Goal: Task Accomplishment & Management: Manage account settings

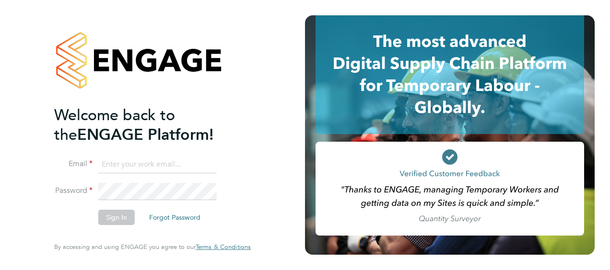
click at [175, 163] on input at bounding box center [157, 164] width 118 height 17
type input "billy.smith@hays.com"
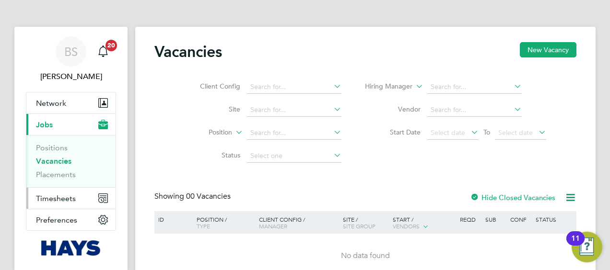
click at [67, 196] on span "Timesheets" at bounding box center [56, 198] width 40 height 9
click at [56, 196] on span "Timesheets" at bounding box center [56, 198] width 40 height 9
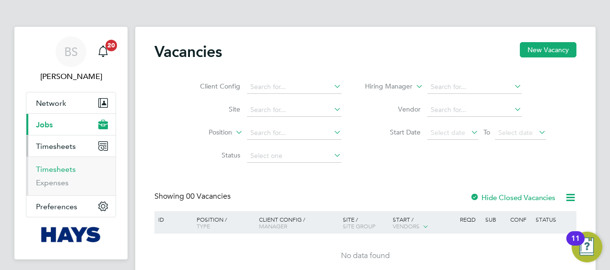
click at [54, 167] on link "Timesheets" at bounding box center [56, 169] width 40 height 9
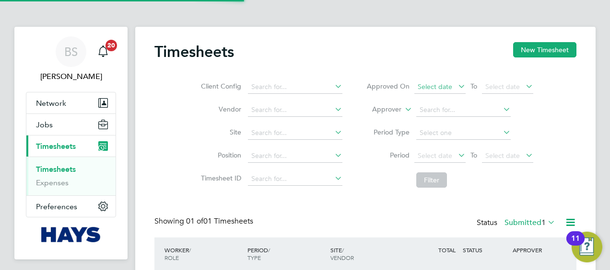
scroll to position [24, 83]
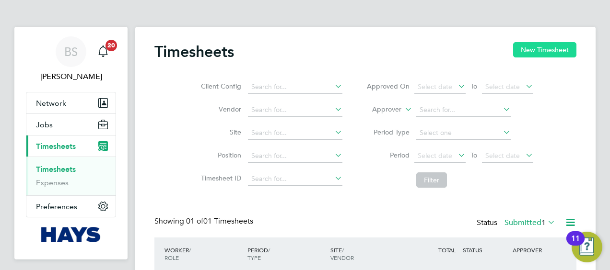
click at [530, 48] on button "New Timesheet" at bounding box center [544, 49] width 63 height 15
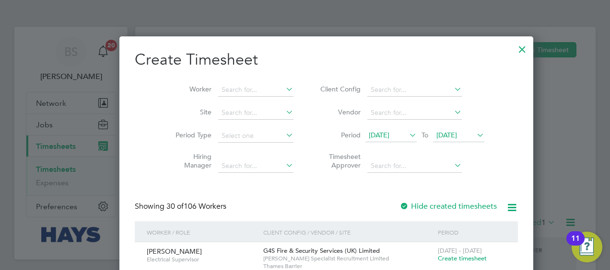
scroll to position [1636, 371]
click at [218, 92] on input at bounding box center [255, 89] width 75 height 13
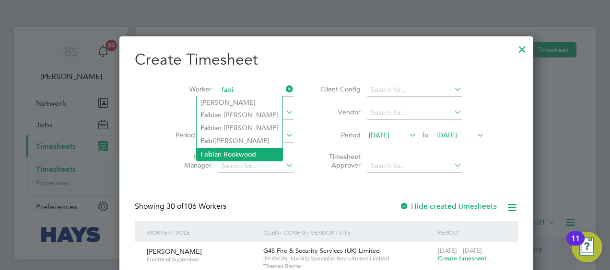
click at [237, 151] on li "Fabi an Rookwood" at bounding box center [239, 154] width 86 height 13
type input "Fabian Rookwood"
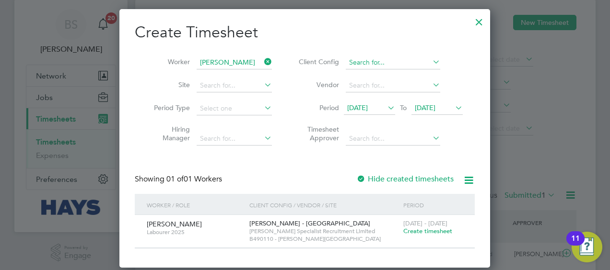
scroll to position [37, 0]
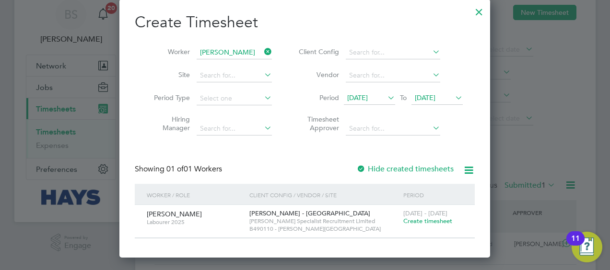
click at [416, 170] on label "Hide created timesheets" at bounding box center [404, 169] width 97 height 10
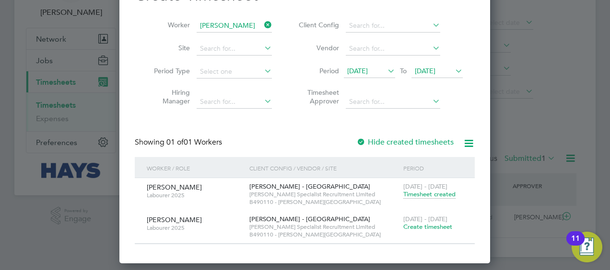
scroll to position [66, 0]
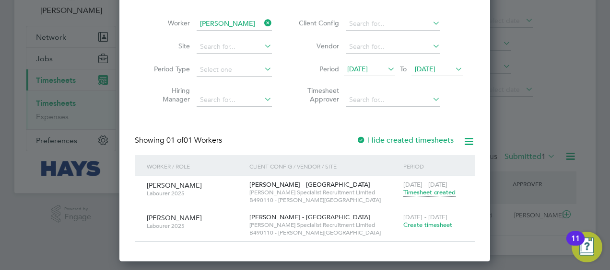
click at [422, 228] on span "Create timesheet" at bounding box center [427, 225] width 49 height 8
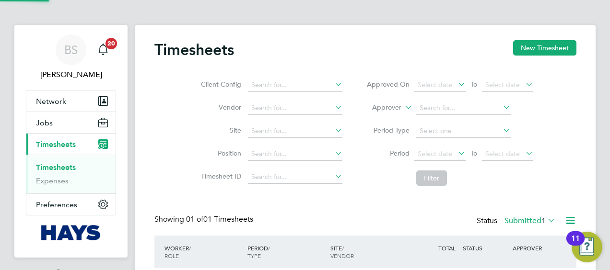
scroll to position [0, 0]
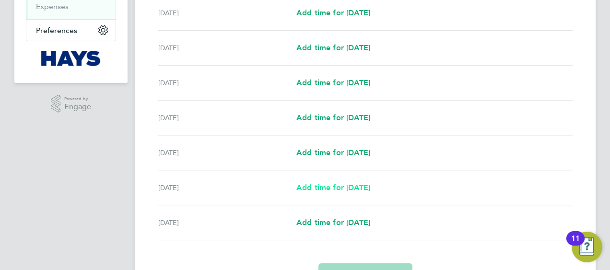
scroll to position [134, 0]
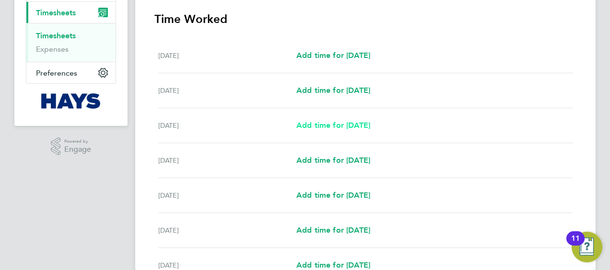
click at [328, 127] on span "Add time for Mon 22 Sep" at bounding box center [333, 125] width 74 height 9
select select "30"
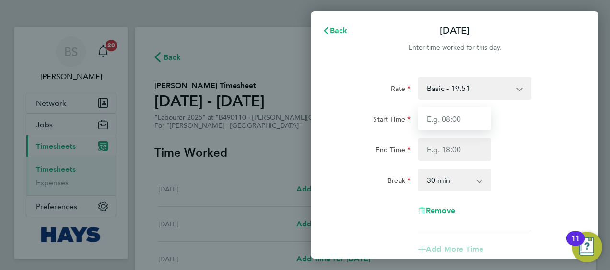
drag, startPoint x: 457, startPoint y: 120, endPoint x: 452, endPoint y: 122, distance: 5.6
click at [457, 121] on input "Start Time" at bounding box center [454, 118] width 73 height 23
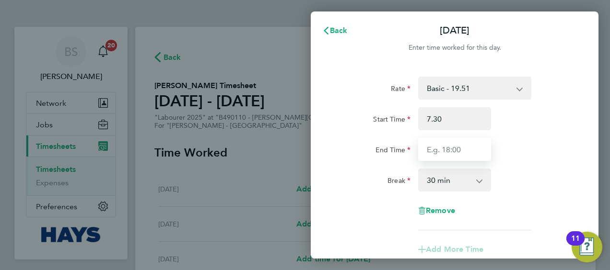
type input "07:30"
click at [455, 152] on input "End Time" at bounding box center [454, 149] width 73 height 23
type input "16:30"
click at [573, 156] on div "End Time 16:30" at bounding box center [455, 149] width 242 height 23
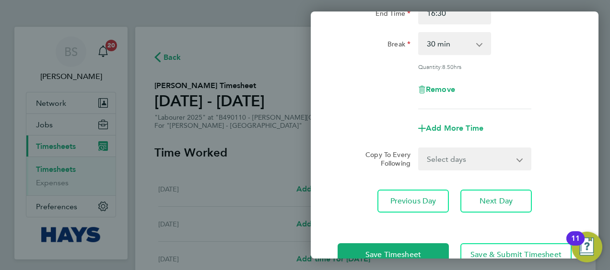
scroll to position [144, 0]
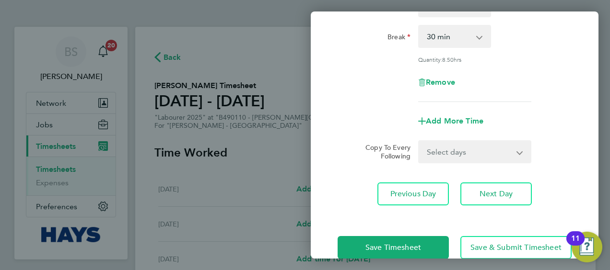
click at [444, 150] on select "Select days Day Tuesday Wednesday Thursday Friday" at bounding box center [469, 151] width 101 height 21
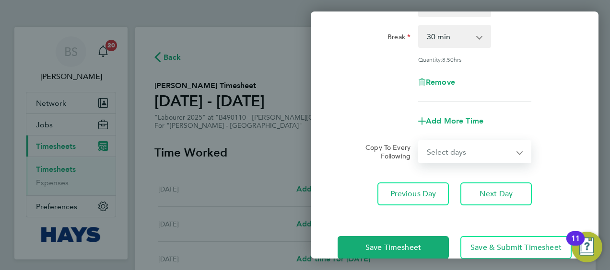
select select "DAY"
click at [419, 141] on select "Select days Day Tuesday Wednesday Thursday Friday" at bounding box center [469, 151] width 101 height 21
select select "2025-09-26"
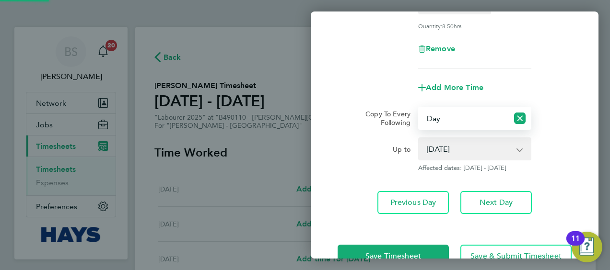
scroll to position [205, 0]
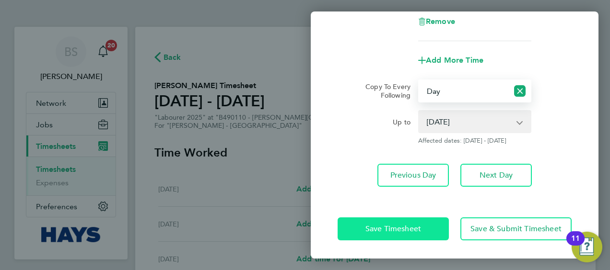
click at [422, 225] on button "Save Timesheet" at bounding box center [392, 229] width 111 height 23
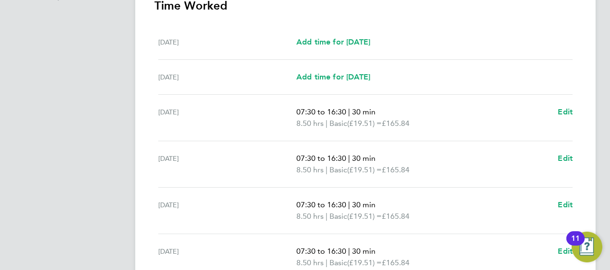
scroll to position [428, 0]
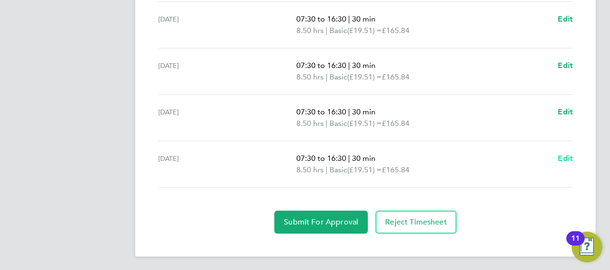
click at [563, 154] on span "Edit" at bounding box center [564, 158] width 15 height 9
select select "30"
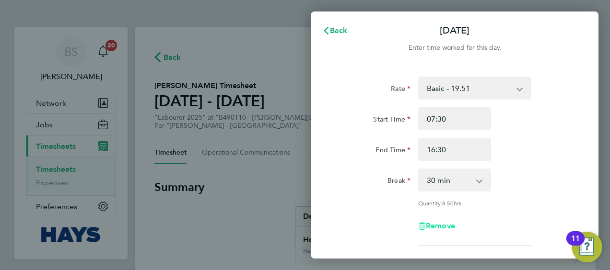
drag, startPoint x: 434, startPoint y: 226, endPoint x: 441, endPoint y: 226, distance: 6.7
click at [437, 226] on span "Remove" at bounding box center [440, 225] width 29 height 9
select select "null"
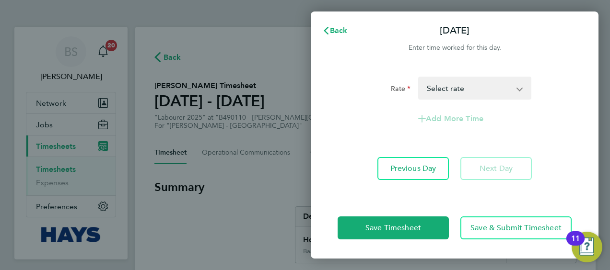
click at [468, 84] on select "Basic - 19.51 Weekday OT 39h+ - 28.12 Sat first 4h - 28.12 Sat after 4h - 36.73…" at bounding box center [469, 88] width 100 height 21
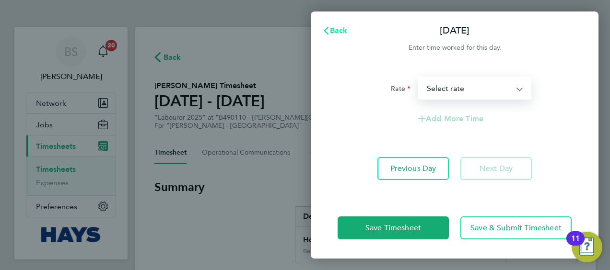
click at [339, 34] on span "Back" at bounding box center [339, 30] width 18 height 9
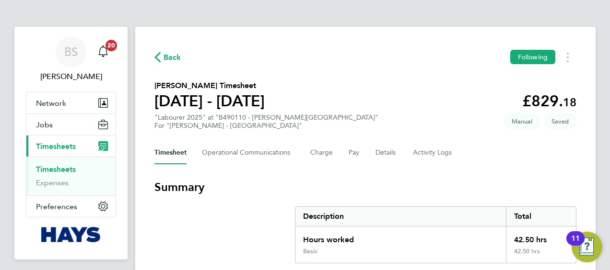
click at [64, 142] on span "Timesheets" at bounding box center [56, 146] width 40 height 9
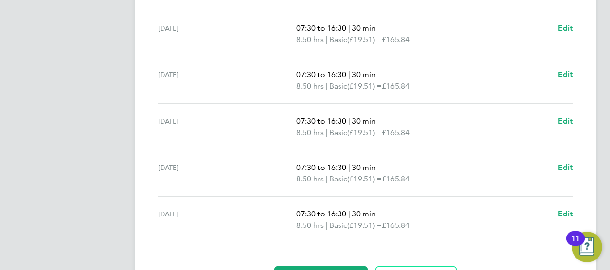
scroll to position [383, 0]
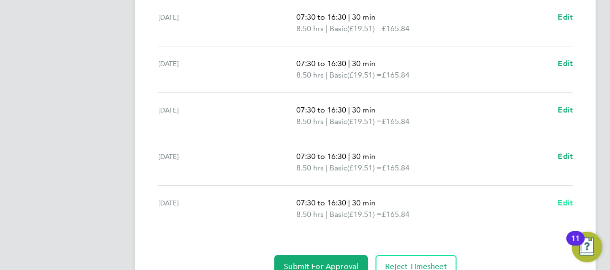
click at [570, 198] on span "Edit" at bounding box center [564, 202] width 15 height 9
select select "30"
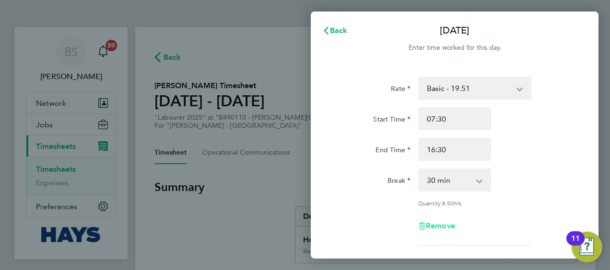
click at [423, 228] on icon "button" at bounding box center [422, 226] width 8 height 8
select select "null"
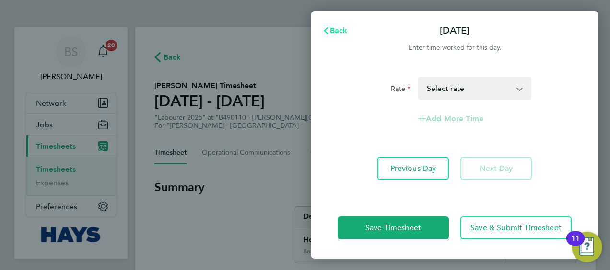
click at [323, 28] on icon "button" at bounding box center [326, 31] width 8 height 8
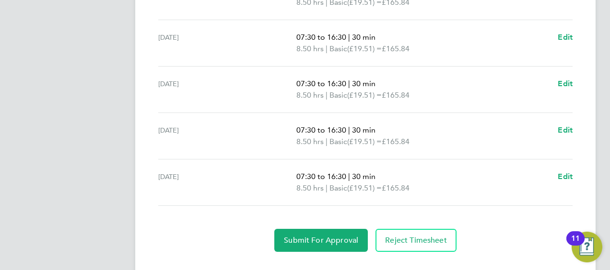
scroll to position [428, 0]
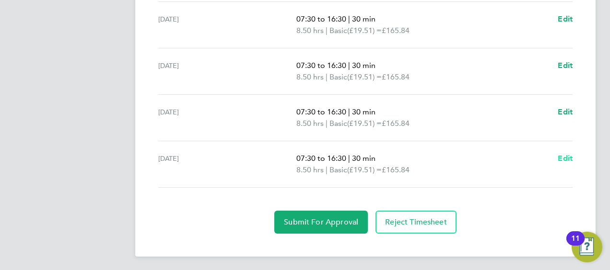
click at [559, 154] on span "Edit" at bounding box center [564, 158] width 15 height 9
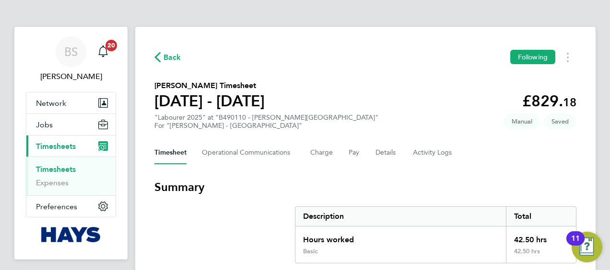
select select "30"
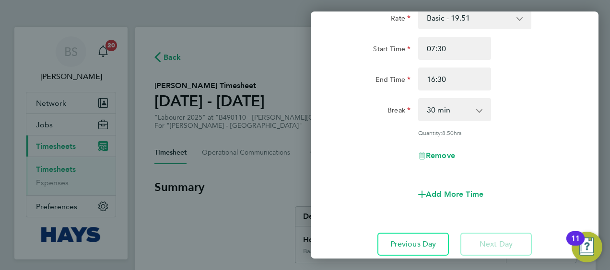
scroll to position [139, 0]
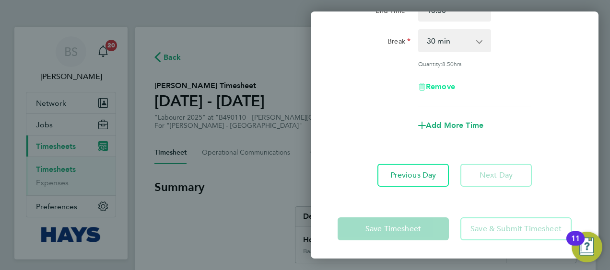
click at [438, 85] on span "Remove" at bounding box center [440, 86] width 29 height 9
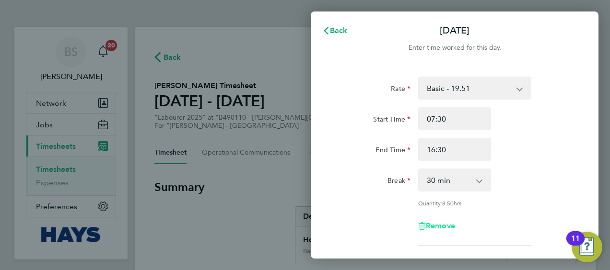
select select "null"
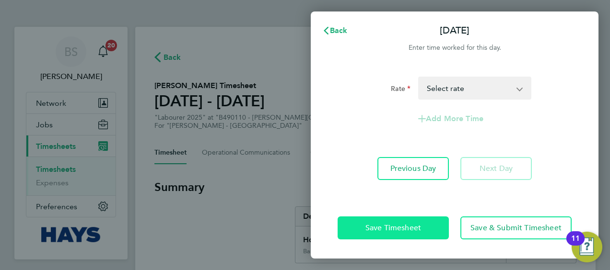
click at [398, 222] on button "Save Timesheet" at bounding box center [392, 228] width 111 height 23
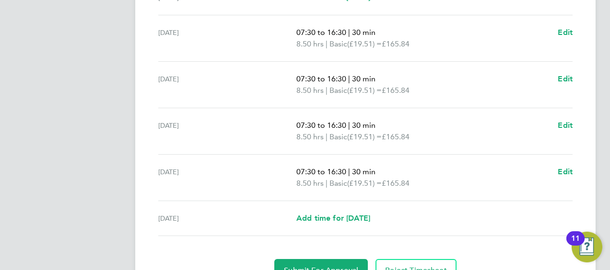
scroll to position [383, 0]
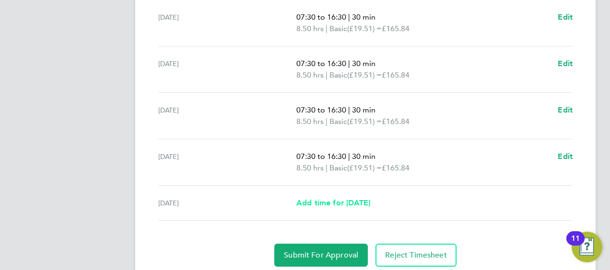
click at [345, 203] on span "Add time for Fri 26 Sep" at bounding box center [333, 202] width 74 height 9
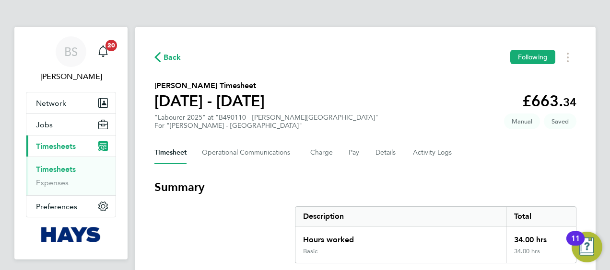
select select "30"
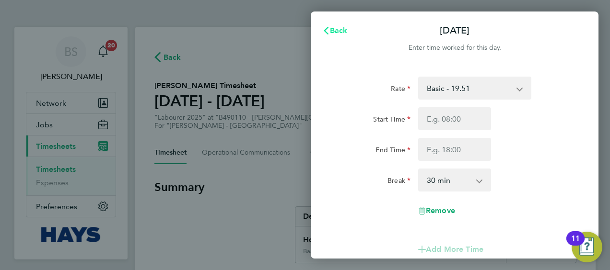
click at [329, 26] on svg-icon "button" at bounding box center [326, 30] width 8 height 9
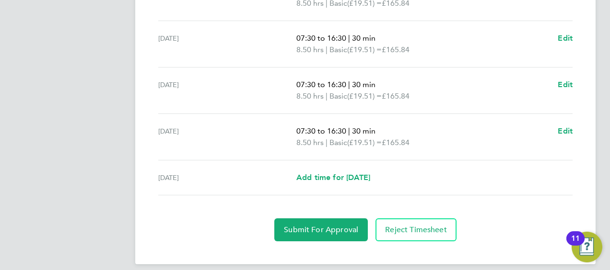
scroll to position [416, 0]
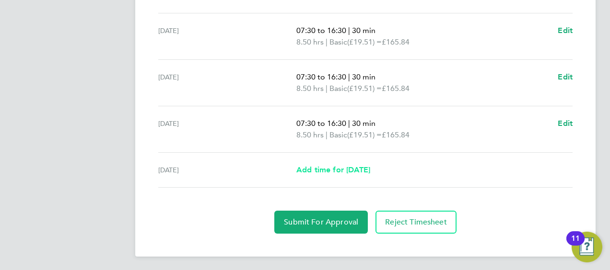
click at [370, 169] on span "Add time for Fri 26 Sep" at bounding box center [333, 169] width 74 height 9
select select "30"
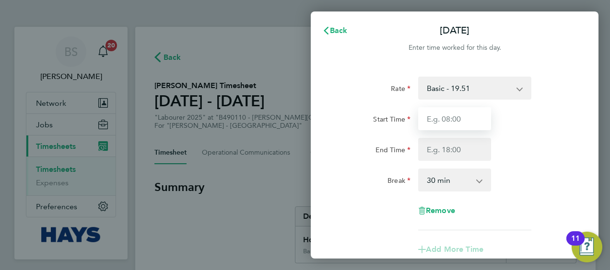
click at [449, 111] on input "Start Time" at bounding box center [454, 118] width 73 height 23
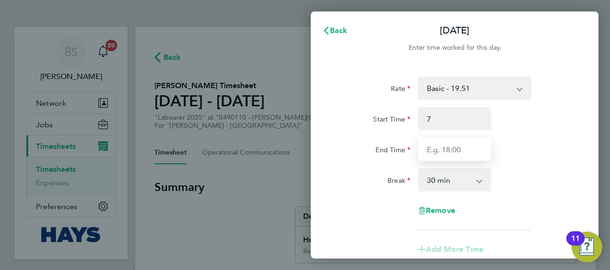
type input "07:00"
drag, startPoint x: 444, startPoint y: 152, endPoint x: 446, endPoint y: 157, distance: 5.2
click at [446, 157] on input "End Time" at bounding box center [454, 149] width 73 height 23
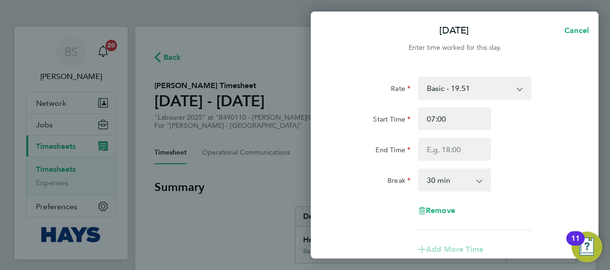
click at [460, 175] on select "0 min 15 min 30 min 45 min 60 min 75 min 90 min" at bounding box center [448, 180] width 59 height 21
select select "0"
click at [419, 170] on select "0 min 15 min 30 min 45 min 60 min 75 min 90 min" at bounding box center [448, 180] width 59 height 21
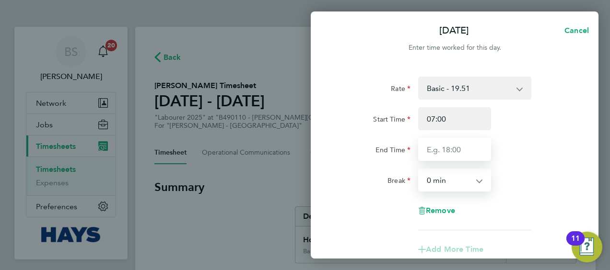
click at [456, 158] on input "End Time" at bounding box center [454, 149] width 73 height 23
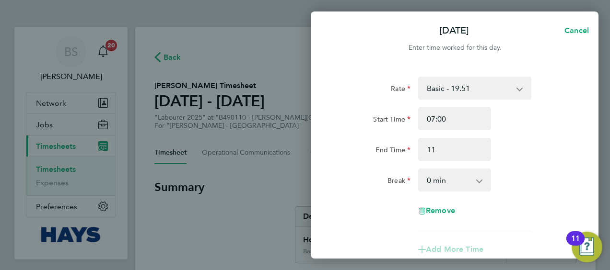
type input "11:00"
click at [552, 130] on div "Start Time 07:00" at bounding box center [455, 118] width 242 height 23
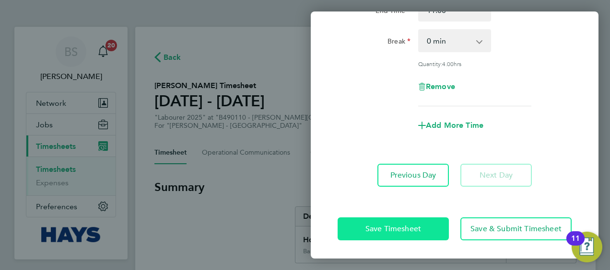
click at [405, 224] on button "Save Timesheet" at bounding box center [392, 229] width 111 height 23
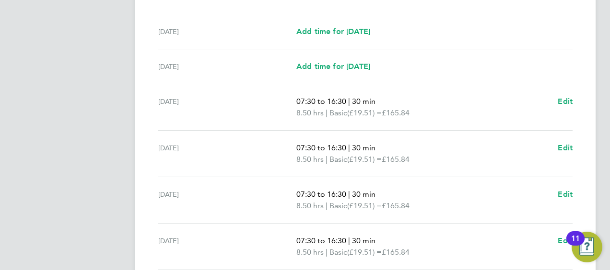
scroll to position [284, 0]
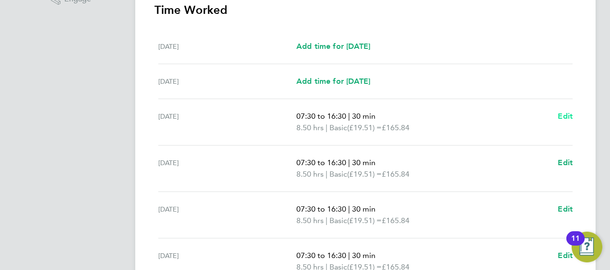
click at [569, 113] on span "Edit" at bounding box center [564, 116] width 15 height 9
select select "30"
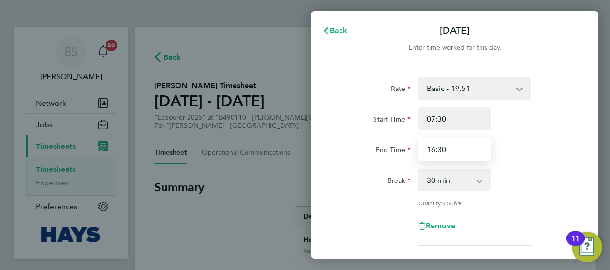
drag, startPoint x: 271, startPoint y: 138, endPoint x: 132, endPoint y: 128, distance: 139.3
click at [132, 128] on div "Back Mon 22 Sep Enter time worked for this day. Rate Basic - 19.51 Weekday OT 3…" at bounding box center [305, 135] width 610 height 270
type input "17:00"
click at [561, 161] on div "Rate Basic - 19.51 Weekday OT 39h+ - 28.12 Sat first 4h - 28.12 Sat after 4h - …" at bounding box center [454, 161] width 234 height 169
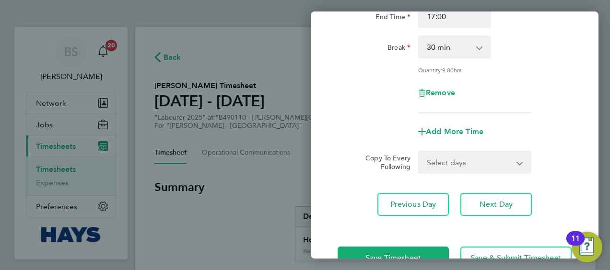
scroll to position [162, 0]
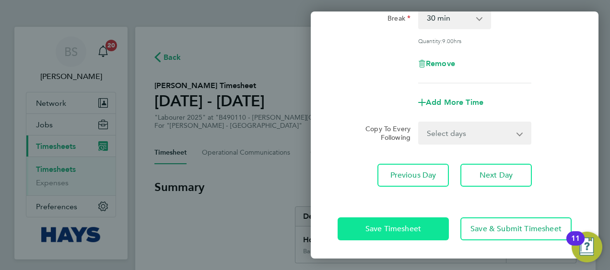
drag, startPoint x: 421, startPoint y: 224, endPoint x: 569, endPoint y: 48, distance: 229.9
click at [570, 48] on div "Mon 22 Sep Cancel Enter time worked for this day. Rate Basic - 19.51 Weekday OT…" at bounding box center [455, 135] width 288 height 247
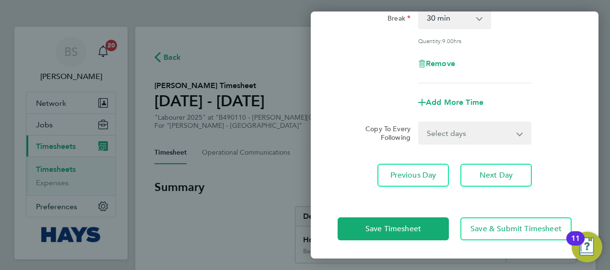
click at [504, 130] on select "Select days Day Tuesday Wednesday Thursday Friday" at bounding box center [469, 133] width 101 height 21
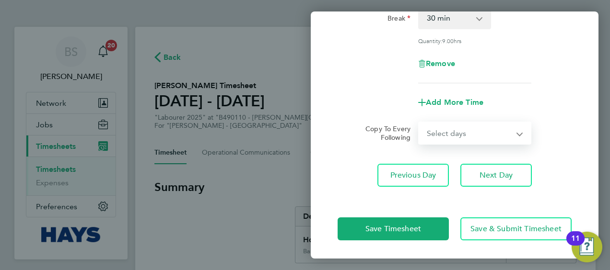
select select "DAY"
click at [419, 123] on select "Select days Day Tuesday Wednesday Thursday Friday" at bounding box center [469, 133] width 101 height 21
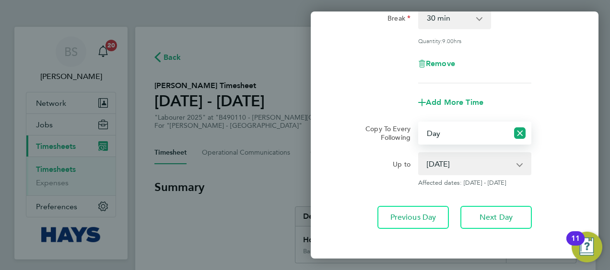
click at [451, 161] on select "23 Sep 2025 24 Sep 2025 25 Sep 2025 26 Sep 2025" at bounding box center [469, 163] width 100 height 21
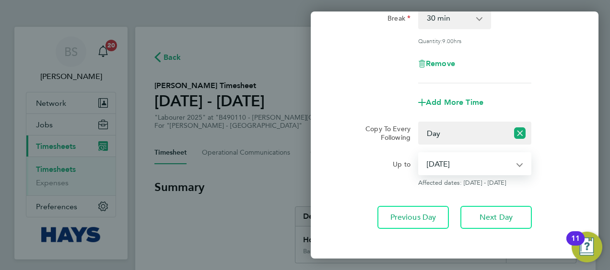
select select "2025-09-25"
click at [419, 153] on select "23 Sep 2025 24 Sep 2025 25 Sep 2025 26 Sep 2025" at bounding box center [469, 163] width 100 height 21
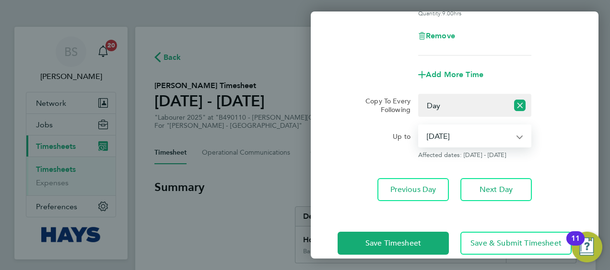
scroll to position [205, 0]
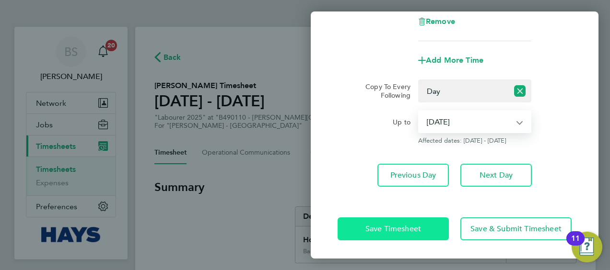
click at [425, 220] on button "Save Timesheet" at bounding box center [392, 229] width 111 height 23
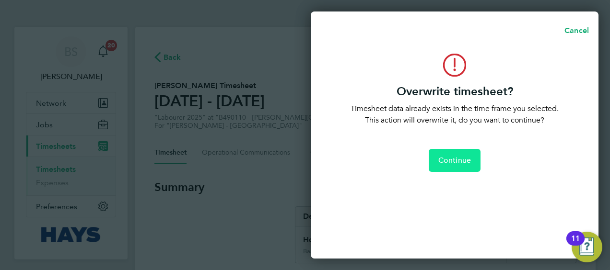
click at [451, 154] on button "Continue" at bounding box center [454, 160] width 52 height 23
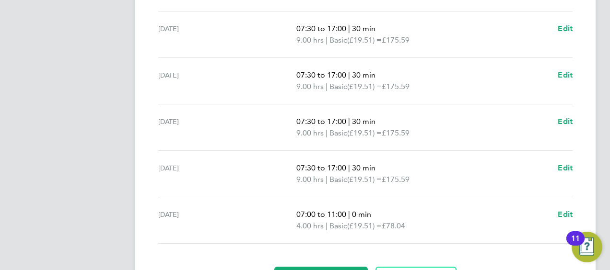
scroll to position [428, 0]
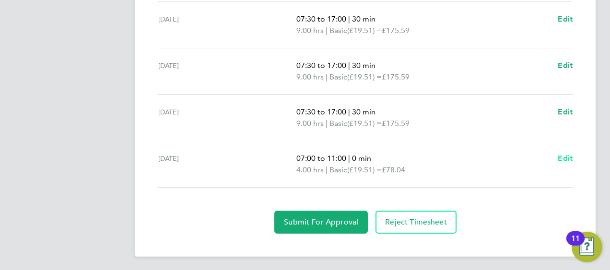
click at [565, 157] on span "Edit" at bounding box center [564, 158] width 15 height 9
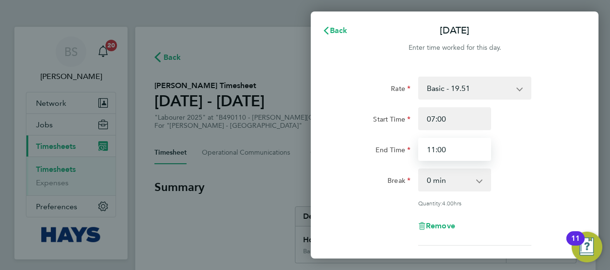
drag, startPoint x: 405, startPoint y: 145, endPoint x: 381, endPoint y: 145, distance: 23.5
click at [387, 145] on div "End Time 11:00" at bounding box center [455, 149] width 242 height 23
type input "10:00"
click at [530, 159] on div "Rate Basic - 19.51 Weekday OT 39h+ - 28.12 Sat first 4h - 28.12 Sat after 4h - …" at bounding box center [454, 161] width 234 height 169
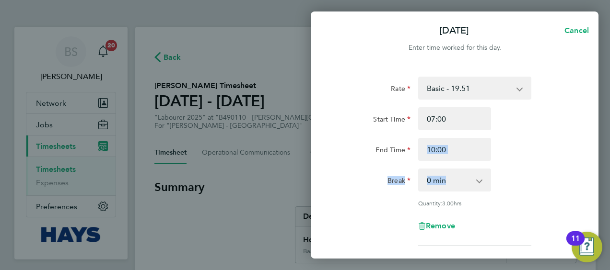
click at [518, 130] on div "Start Time 07:00" at bounding box center [455, 118] width 242 height 23
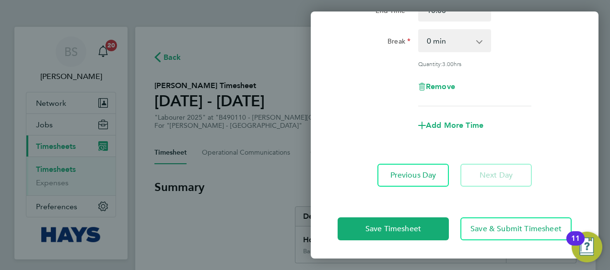
click at [438, 119] on div "Add More Time" at bounding box center [454, 125] width 81 height 23
click at [446, 124] on span "Add More Time" at bounding box center [455, 125] width 58 height 9
select select "null"
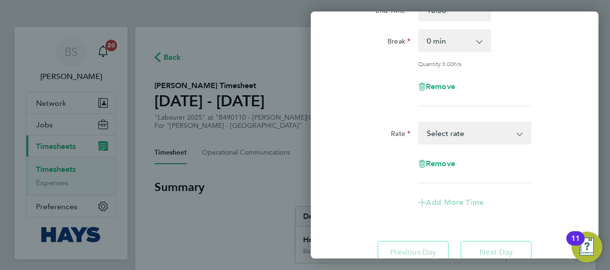
click at [459, 138] on select "Basic - 19.51 Weekday OT 39h+ - 28.12 Sat first 4h - 28.12 Sat after 4h - 36.73…" at bounding box center [469, 133] width 100 height 21
select select "30"
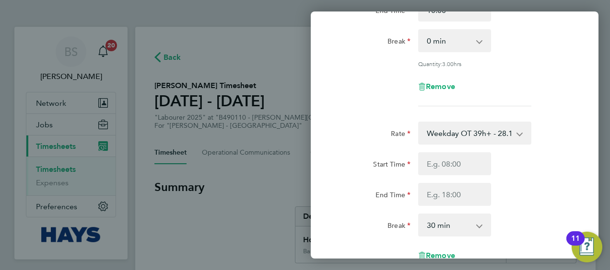
scroll to position [187, 0]
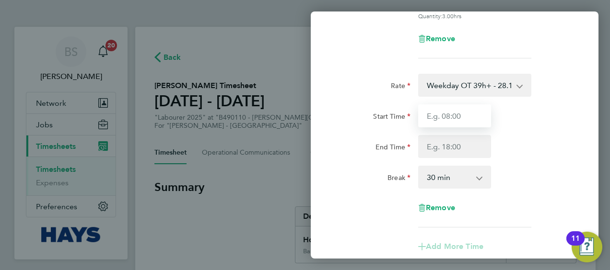
click at [454, 117] on input "Start Time" at bounding box center [454, 115] width 73 height 23
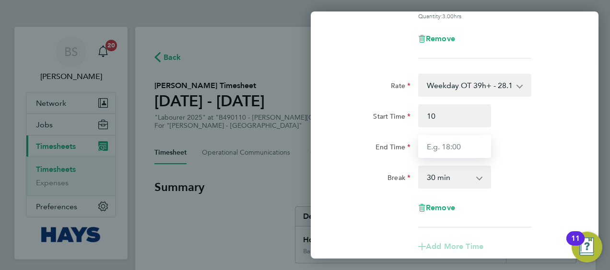
type input "10:00"
click at [453, 147] on input "End Time" at bounding box center [454, 146] width 73 height 23
type input "16:30"
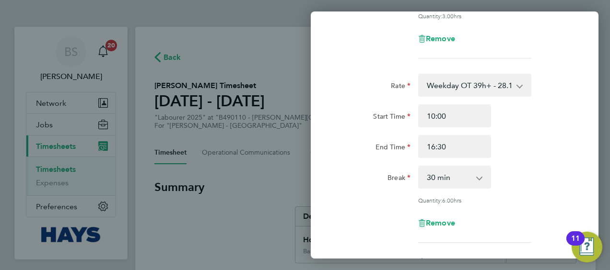
drag, startPoint x: 502, startPoint y: 138, endPoint x: 505, endPoint y: 150, distance: 11.9
click at [504, 140] on div "End Time 16:30" at bounding box center [455, 146] width 242 height 23
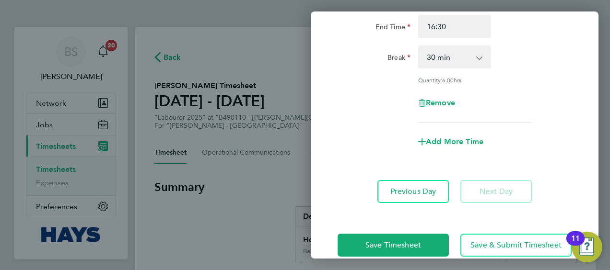
scroll to position [323, 0]
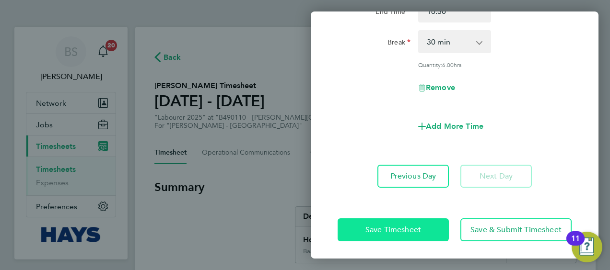
click at [388, 223] on button "Save Timesheet" at bounding box center [392, 230] width 111 height 23
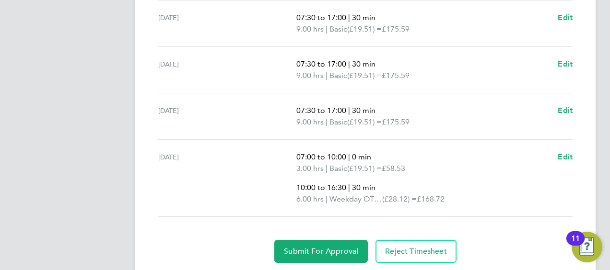
scroll to position [468, 0]
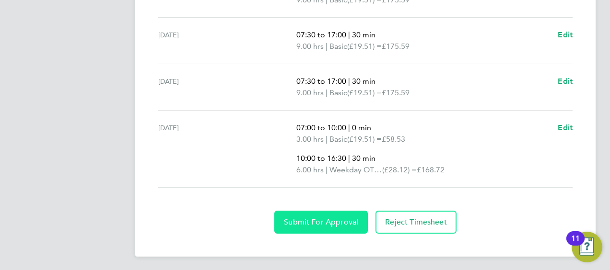
click at [336, 218] on span "Submit For Approval" at bounding box center [321, 223] width 74 height 10
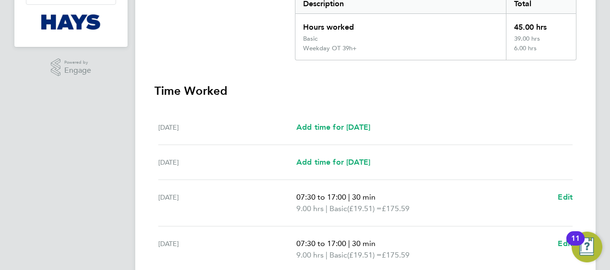
scroll to position [37, 0]
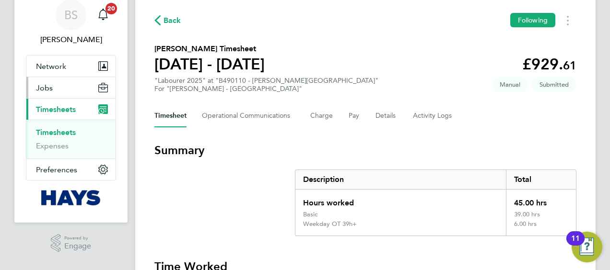
click at [55, 130] on link "Timesheets" at bounding box center [56, 132] width 40 height 9
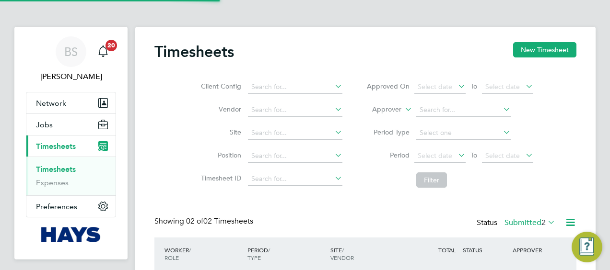
scroll to position [24, 83]
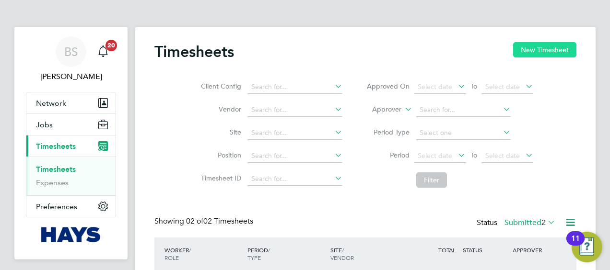
drag, startPoint x: 558, startPoint y: 46, endPoint x: 549, endPoint y: 49, distance: 9.1
click at [556, 47] on button "New Timesheet" at bounding box center [544, 49] width 63 height 15
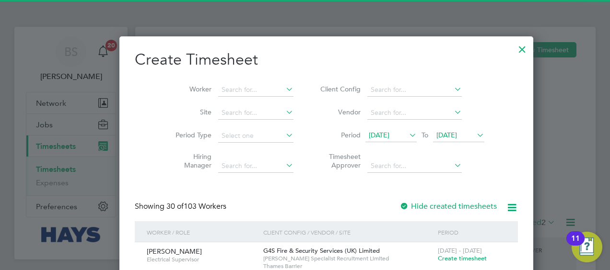
scroll to position [1701, 371]
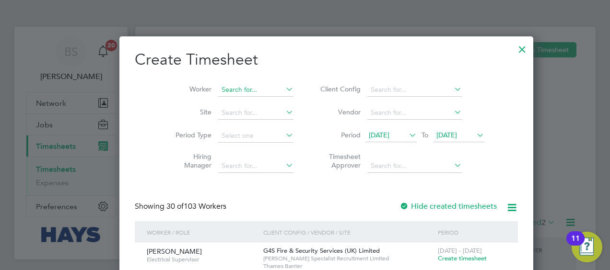
click at [230, 84] on input at bounding box center [255, 89] width 75 height 13
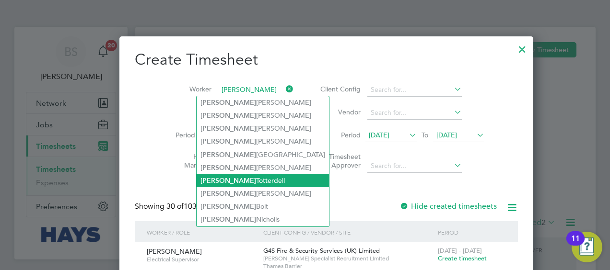
click at [235, 177] on li "Shaun Totterdell" at bounding box center [262, 180] width 132 height 13
type input "Shaun Totterdell"
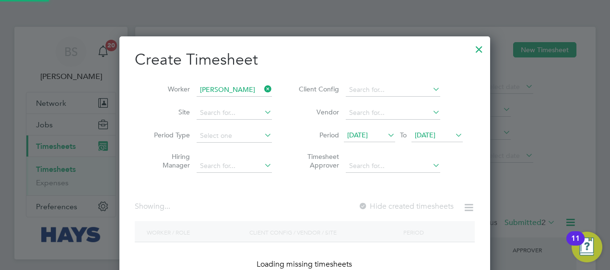
scroll to position [258, 371]
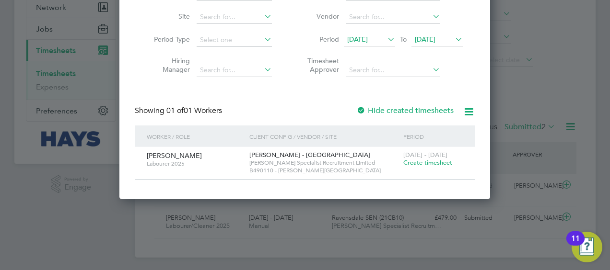
click at [431, 161] on span "Create timesheet" at bounding box center [427, 163] width 49 height 8
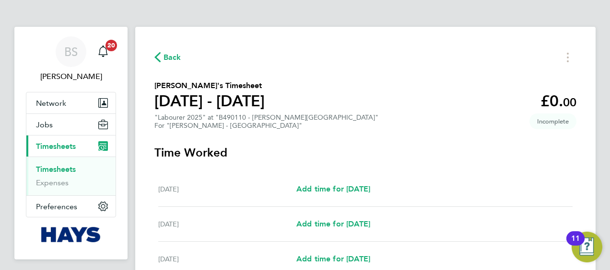
drag, startPoint x: 383, startPoint y: 165, endPoint x: 380, endPoint y: 157, distance: 8.0
drag, startPoint x: 380, startPoint y: 157, endPoint x: 344, endPoint y: 138, distance: 41.4
click at [344, 138] on div "Back Shaun Totterdell's Timesheet 20 - 26 Sept 2025 £0. 00 "Labourer 2025" at "…" at bounding box center [365, 256] width 460 height 459
drag, startPoint x: 344, startPoint y: 138, endPoint x: 258, endPoint y: 94, distance: 96.4
click at [258, 95] on h1 "[DATE] - [DATE]" at bounding box center [209, 101] width 110 height 19
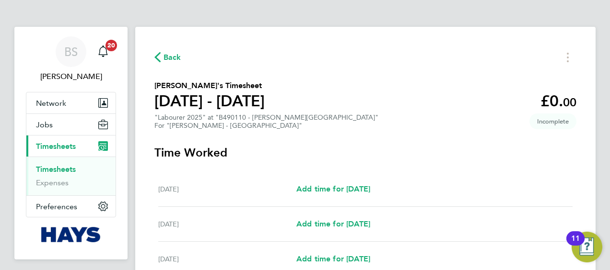
click at [258, 94] on h1 "[DATE] - [DATE]" at bounding box center [209, 101] width 110 height 19
drag, startPoint x: 258, startPoint y: 94, endPoint x: 293, endPoint y: 92, distance: 35.5
click at [329, 104] on section "Shaun Totterdell's Timesheet 20 - 26 Sept 2025 £0. 00 "Labourer 2025" at "B4901…" at bounding box center [365, 105] width 422 height 50
click at [229, 103] on h1 "[DATE] - [DATE]" at bounding box center [209, 101] width 110 height 19
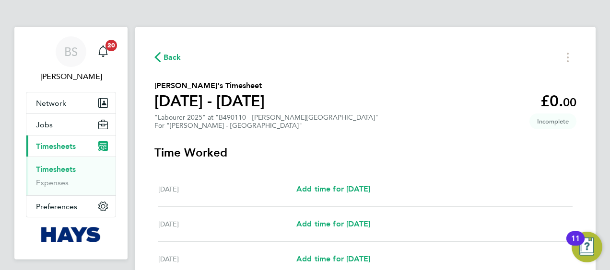
drag, startPoint x: 229, startPoint y: 103, endPoint x: 197, endPoint y: 97, distance: 32.1
click at [197, 97] on h1 "[DATE] - [DATE]" at bounding box center [209, 101] width 110 height 19
drag, startPoint x: 197, startPoint y: 97, endPoint x: 192, endPoint y: 96, distance: 5.8
click at [192, 96] on h1 "[DATE] - [DATE]" at bounding box center [209, 101] width 110 height 19
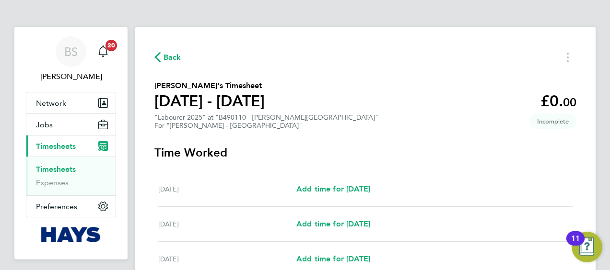
drag, startPoint x: 192, startPoint y: 96, endPoint x: 161, endPoint y: 101, distance: 31.1
click at [161, 101] on h1 "[DATE] - [DATE]" at bounding box center [209, 101] width 110 height 19
drag, startPoint x: 161, startPoint y: 101, endPoint x: 282, endPoint y: 86, distance: 122.1
click at [265, 86] on h2 "Shaun Totterdell's Timesheet" at bounding box center [209, 86] width 110 height 12
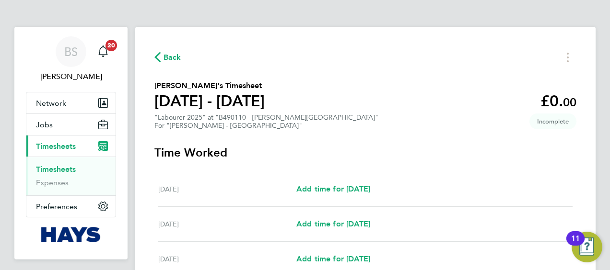
click at [241, 86] on h2 "Shaun Totterdell's Timesheet" at bounding box center [209, 86] width 110 height 12
drag, startPoint x: 241, startPoint y: 86, endPoint x: 201, endPoint y: 86, distance: 39.8
click at [201, 86] on h2 "Shaun Totterdell's Timesheet" at bounding box center [209, 86] width 110 height 12
click at [198, 85] on h2 "Shaun Totterdell's Timesheet" at bounding box center [209, 86] width 110 height 12
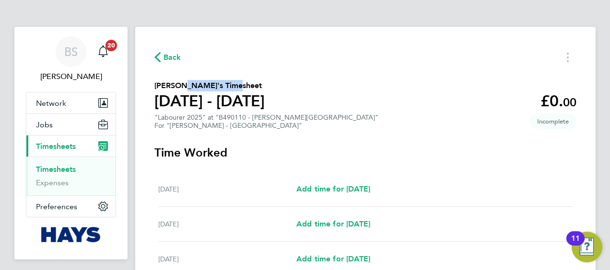
click at [198, 85] on h2 "Shaun Totterdell's Timesheet" at bounding box center [209, 86] width 110 height 12
drag, startPoint x: 198, startPoint y: 85, endPoint x: 171, endPoint y: 83, distance: 26.9
click at [171, 83] on h2 "Shaun Totterdell's Timesheet" at bounding box center [209, 86] width 110 height 12
click at [167, 85] on h2 "Shaun Totterdell's Timesheet" at bounding box center [209, 86] width 110 height 12
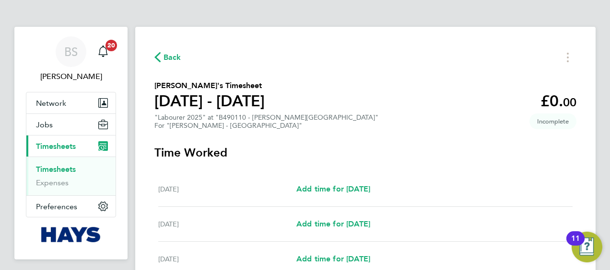
drag, startPoint x: 167, startPoint y: 85, endPoint x: 205, endPoint y: 86, distance: 37.9
click at [207, 85] on h2 "Shaun Totterdell's Timesheet" at bounding box center [209, 86] width 110 height 12
click at [200, 87] on h2 "Shaun Totterdell's Timesheet" at bounding box center [209, 86] width 110 height 12
drag, startPoint x: 200, startPoint y: 87, endPoint x: 234, endPoint y: 82, distance: 34.4
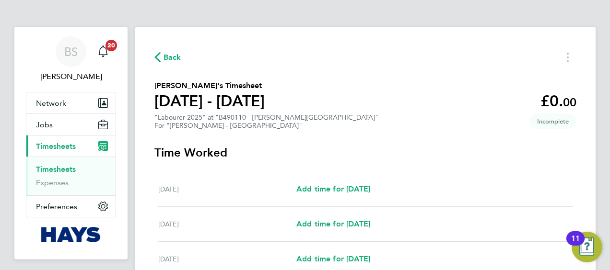
click at [233, 82] on h2 "Shaun Totterdell's Timesheet" at bounding box center [209, 86] width 110 height 12
click at [238, 82] on h2 "Shaun Totterdell's Timesheet" at bounding box center [209, 86] width 110 height 12
click at [239, 83] on h2 "Shaun Totterdell's Timesheet" at bounding box center [209, 86] width 110 height 12
drag, startPoint x: 239, startPoint y: 83, endPoint x: 311, endPoint y: 88, distance: 72.5
click at [312, 87] on section "Shaun Totterdell's Timesheet 20 - 26 Sept 2025 £0. 00 "Labourer 2025" at "B4901…" at bounding box center [365, 105] width 422 height 50
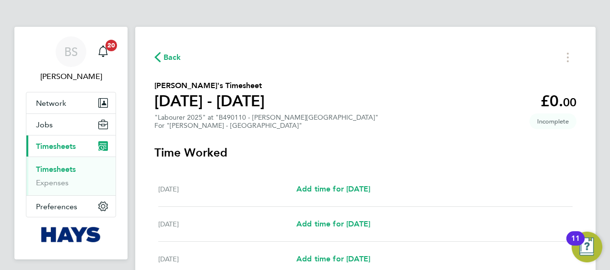
click at [312, 113] on section "Shaun Totterdell's Timesheet 20 - 26 Sept 2025 £0. 00 "Labourer 2025" at "B4901…" at bounding box center [365, 105] width 422 height 50
click at [288, 116] on div ""Labourer 2025" at "B490110 - Bennett Street" For "Lovell - East Midlands"" at bounding box center [266, 122] width 224 height 16
drag, startPoint x: 288, startPoint y: 116, endPoint x: 265, endPoint y: 113, distance: 22.7
click at [265, 113] on section "Shaun Totterdell's Timesheet 20 - 26 Sept 2025 £0. 00 "Labourer 2025" at "B4901…" at bounding box center [365, 105] width 422 height 50
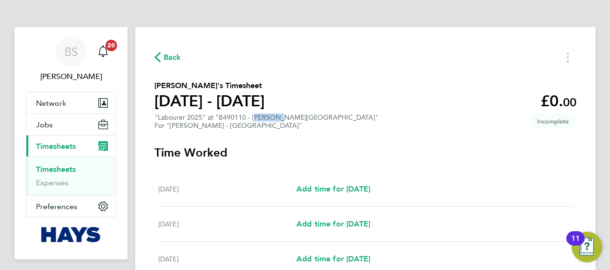
click at [265, 114] on div ""Labourer 2025" at "B490110 - Bennett Street" For "Lovell - East Midlands"" at bounding box center [266, 122] width 224 height 16
click at [264, 115] on div ""Labourer 2025" at "B490110 - Bennett Street" For "Lovell - East Midlands"" at bounding box center [266, 122] width 224 height 16
click at [227, 121] on div ""Labourer 2025" at "B490110 - Bennett Street" For "Lovell - East Midlands"" at bounding box center [266, 122] width 224 height 16
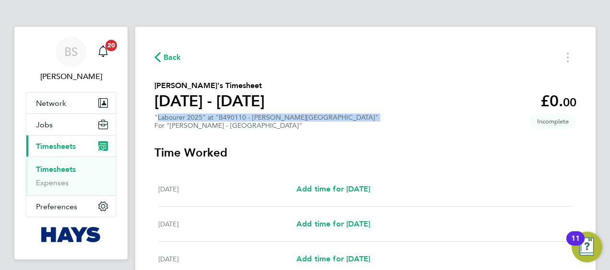
click at [228, 121] on div ""Labourer 2025" at "B490110 - Bennett Street" For "Lovell - East Midlands"" at bounding box center [266, 122] width 224 height 16
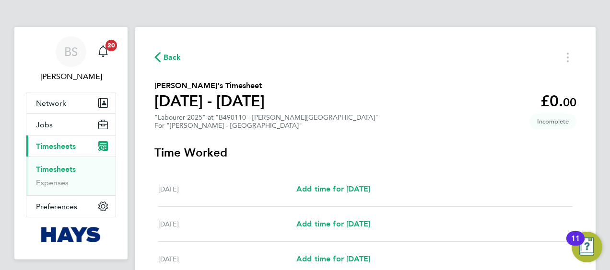
click at [429, 80] on section "Shaun Totterdell's Timesheet 20 - 26 Sept 2025 £0. 00 "Labourer 2025" at "B4901…" at bounding box center [365, 105] width 422 height 50
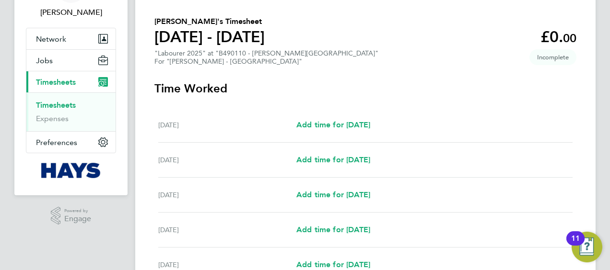
scroll to position [96, 0]
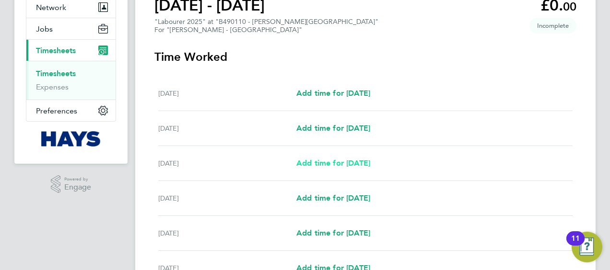
click at [340, 161] on span "Add time for Mon 22 Sep" at bounding box center [333, 163] width 74 height 9
select select "30"
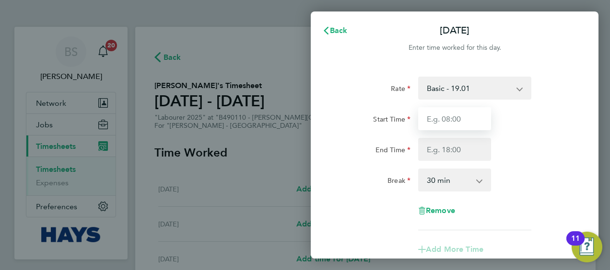
click at [459, 119] on input "Start Time" at bounding box center [454, 118] width 73 height 23
click at [271, 34] on div "Back Mon 22 Sep Enter time worked for this day. Rate Basic - 19.01 Weekday OT 3…" at bounding box center [305, 135] width 610 height 270
click at [327, 32] on icon "button" at bounding box center [326, 31] width 8 height 8
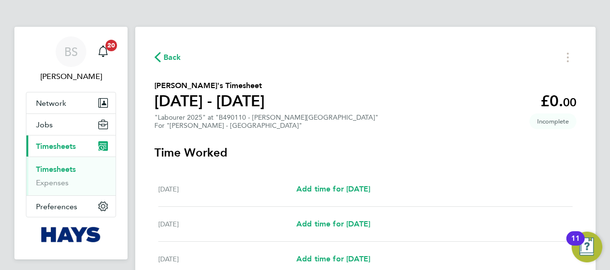
drag, startPoint x: 61, startPoint y: 167, endPoint x: 69, endPoint y: 165, distance: 7.9
click at [61, 167] on link "Timesheets" at bounding box center [56, 169] width 40 height 9
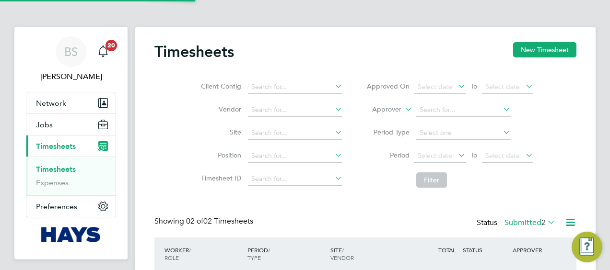
scroll to position [24, 83]
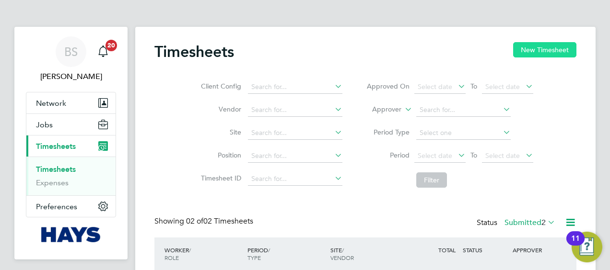
drag, startPoint x: 564, startPoint y: 46, endPoint x: 530, endPoint y: 45, distance: 34.0
click at [540, 44] on button "New Timesheet" at bounding box center [544, 49] width 63 height 15
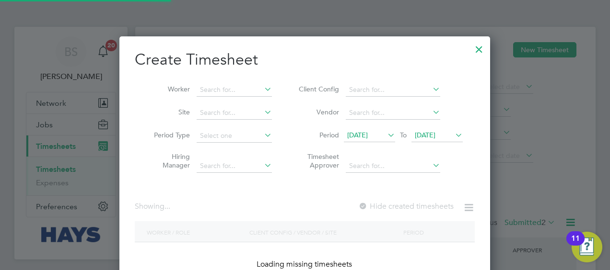
drag, startPoint x: 514, startPoint y: 47, endPoint x: 483, endPoint y: 49, distance: 30.7
click at [514, 46] on div at bounding box center [305, 135] width 610 height 270
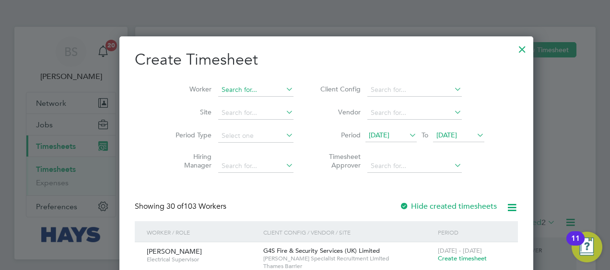
click at [237, 94] on input at bounding box center [255, 89] width 75 height 13
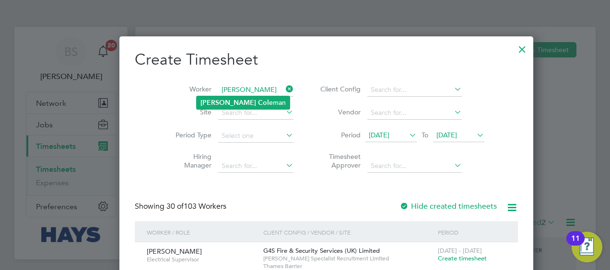
click at [244, 101] on li "Liam Col eman" at bounding box center [242, 102] width 93 height 13
type input "Liam Coleman"
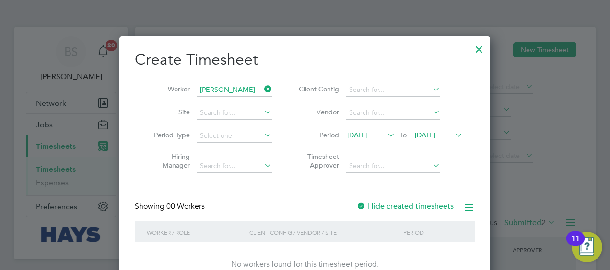
scroll to position [22, 0]
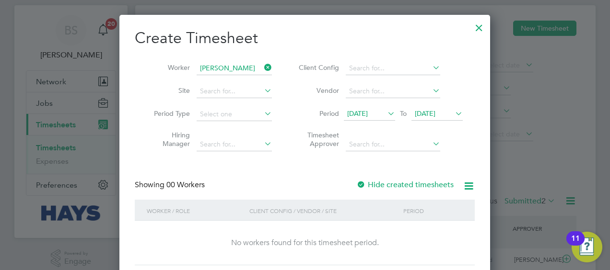
click at [363, 182] on div at bounding box center [361, 186] width 10 height 10
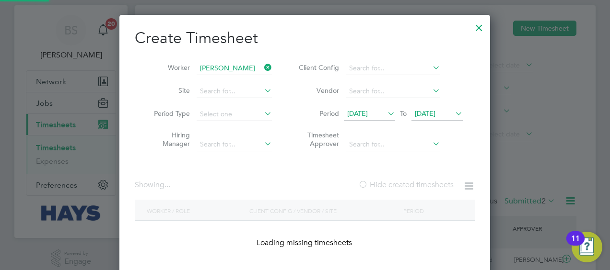
scroll to position [270, 371]
click at [363, 182] on div at bounding box center [363, 186] width 10 height 10
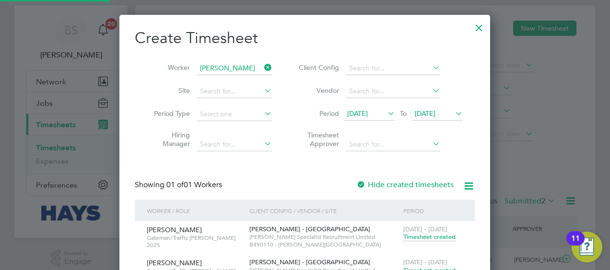
scroll to position [69, 0]
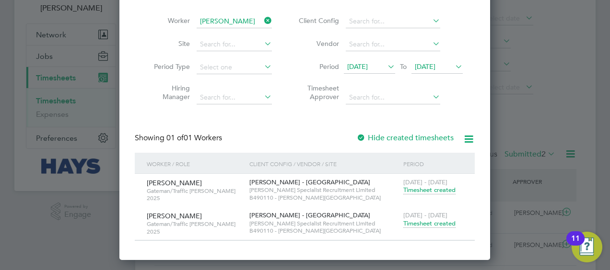
click at [430, 222] on span "Timesheet created" at bounding box center [429, 223] width 52 height 9
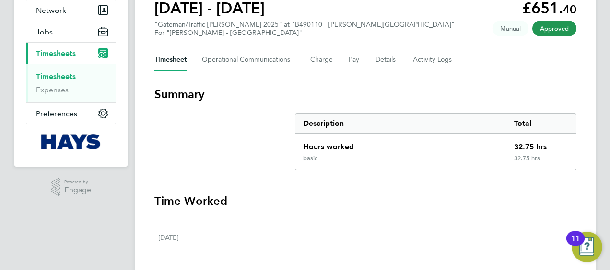
scroll to position [96, 0]
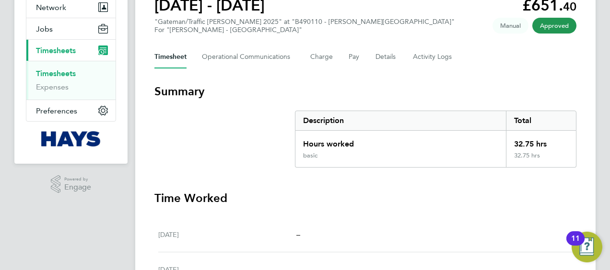
click at [62, 71] on link "Timesheets" at bounding box center [56, 73] width 40 height 9
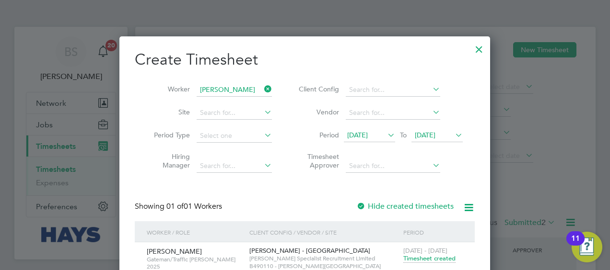
click at [262, 90] on icon at bounding box center [262, 88] width 0 height 13
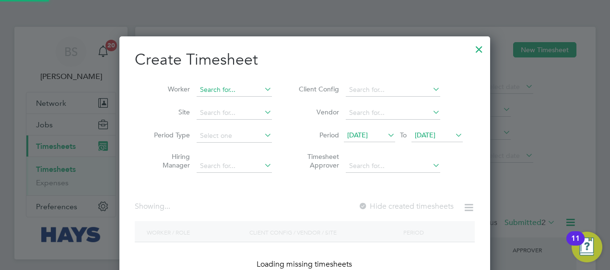
scroll to position [1701, 371]
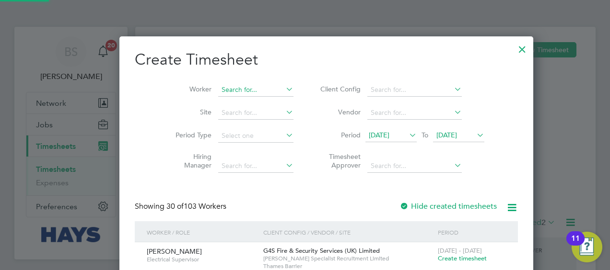
click at [247, 92] on input at bounding box center [255, 89] width 75 height 13
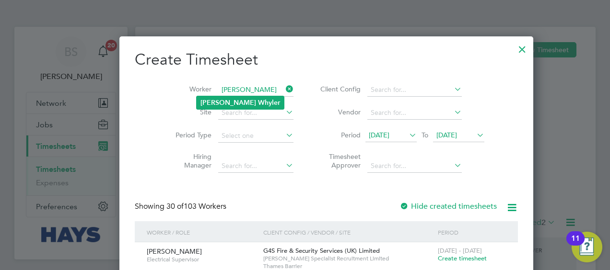
click at [230, 96] on li "Antony Whyler" at bounding box center [239, 102] width 87 height 13
type input "Antony Whyler"
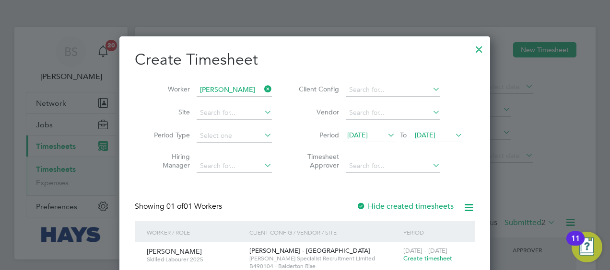
scroll to position [39, 0]
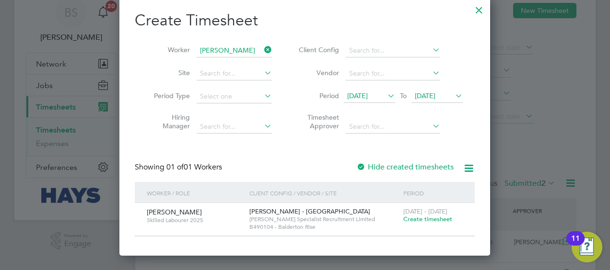
click at [431, 220] on span "Create timesheet" at bounding box center [427, 219] width 49 height 8
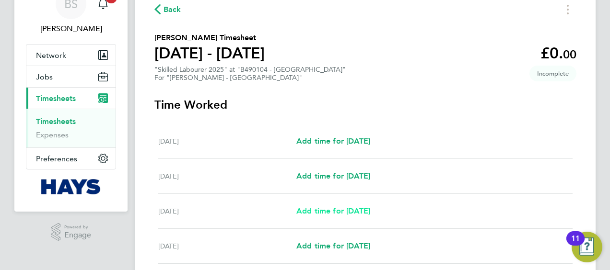
scroll to position [96, 0]
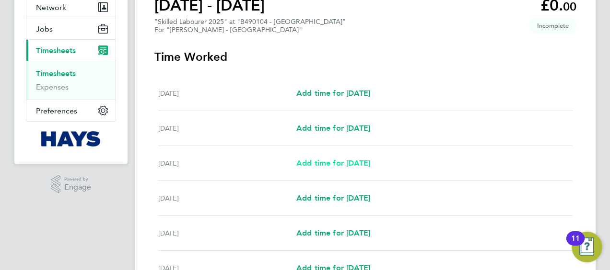
click at [339, 164] on span "Add time for Mon 22 Sep" at bounding box center [333, 163] width 74 height 9
select select "30"
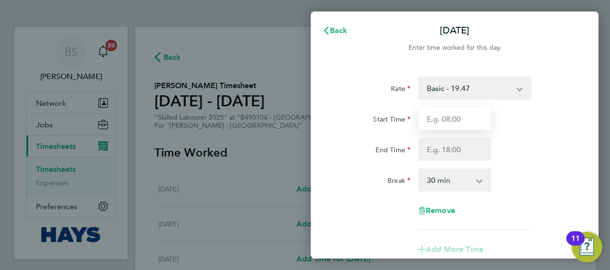
click at [456, 114] on input "Start Time" at bounding box center [454, 118] width 73 height 23
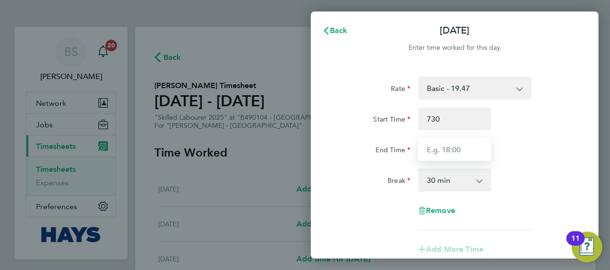
type input "07:30"
click at [458, 148] on input "End Time" at bounding box center [454, 149] width 73 height 23
type input "1"
type input "17:00"
click at [512, 125] on div "Start Time 07:30" at bounding box center [455, 118] width 242 height 23
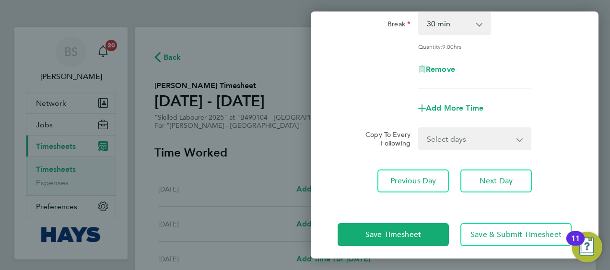
scroll to position [162, 0]
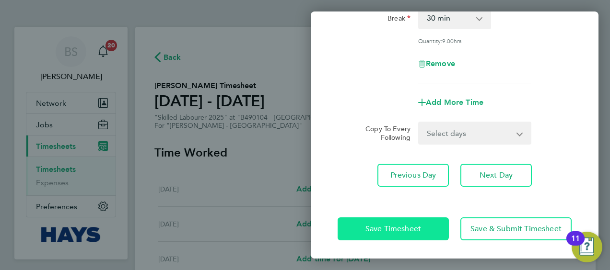
click at [414, 221] on button "Save Timesheet" at bounding box center [392, 229] width 111 height 23
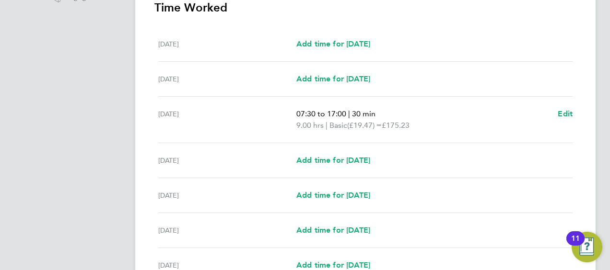
scroll to position [334, 0]
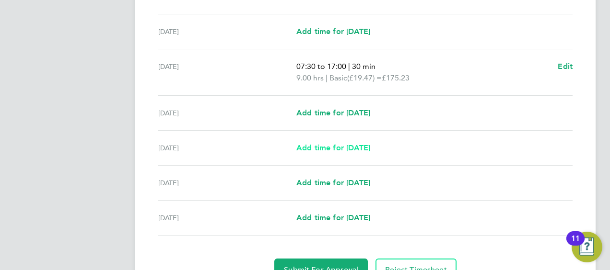
click at [336, 146] on span "Add time for Wed 24 Sep" at bounding box center [333, 147] width 74 height 9
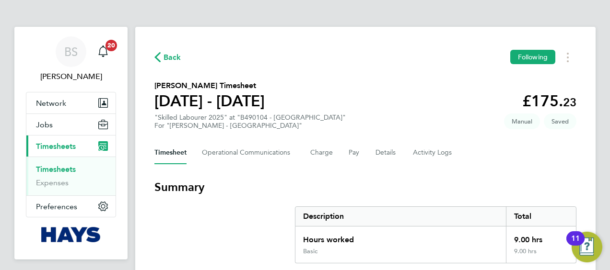
select select "30"
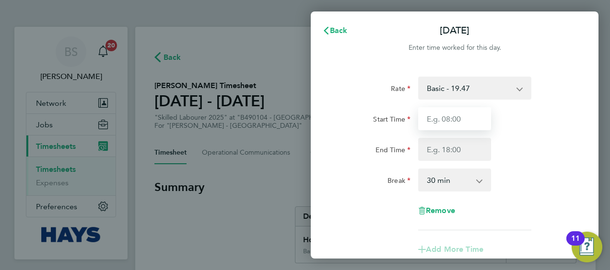
click at [465, 117] on input "Start Time" at bounding box center [454, 118] width 73 height 23
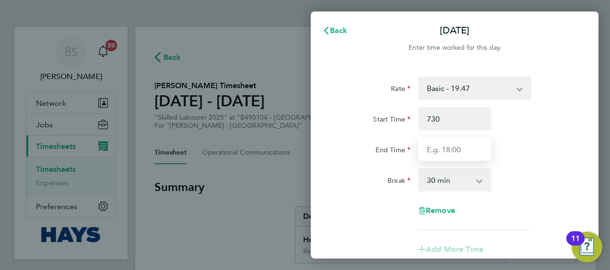
type input "07:30"
click at [455, 153] on input "End Time" at bounding box center [454, 149] width 73 height 23
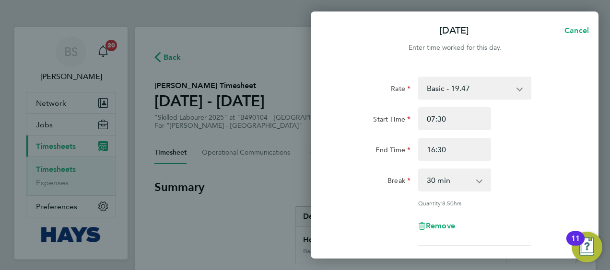
drag, startPoint x: 514, startPoint y: 157, endPoint x: 503, endPoint y: 154, distance: 11.4
click at [515, 157] on div "End Time 16:30" at bounding box center [455, 149] width 242 height 23
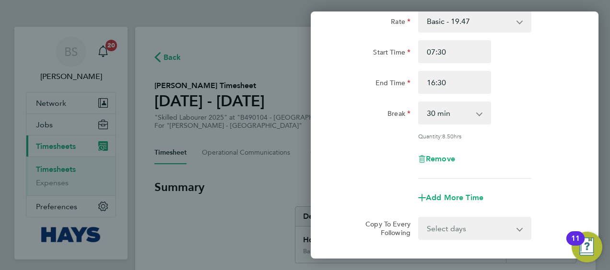
scroll to position [67, 0]
drag, startPoint x: 438, startPoint y: 85, endPoint x: 318, endPoint y: 58, distance: 122.8
click at [387, 71] on div "End Time 16:30" at bounding box center [455, 82] width 242 height 23
type input "17:00"
click at [588, 133] on div "Rate Basic - 19.47 Overtime - 27.91 Start Time 07:30 End Time 17:00 Break 0 min…" at bounding box center [455, 147] width 288 height 296
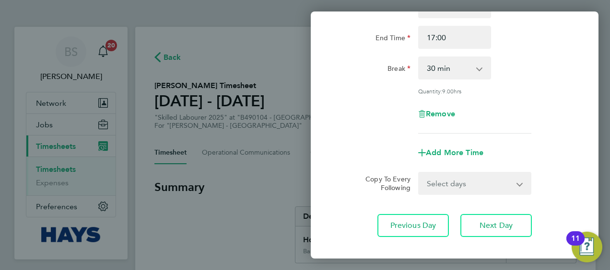
scroll to position [162, 0]
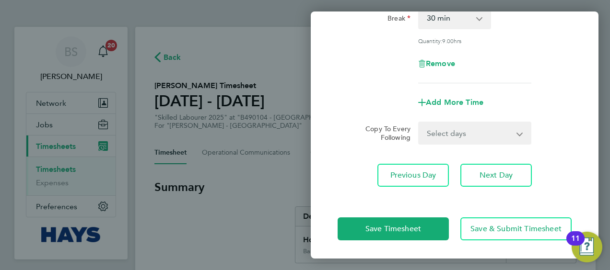
drag, startPoint x: 476, startPoint y: 127, endPoint x: 472, endPoint y: 143, distance: 16.7
click at [476, 128] on select "Select days Day Thursday Friday" at bounding box center [469, 133] width 101 height 21
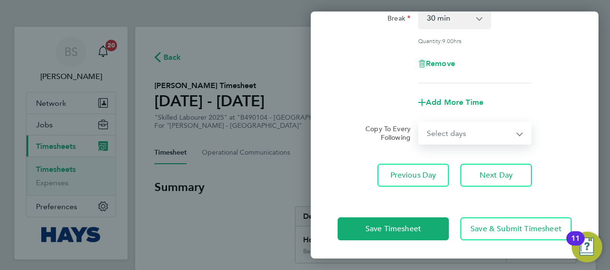
select select "DAY"
click at [419, 123] on select "Select days Day Thursday Friday" at bounding box center [469, 133] width 101 height 21
select select "2025-09-26"
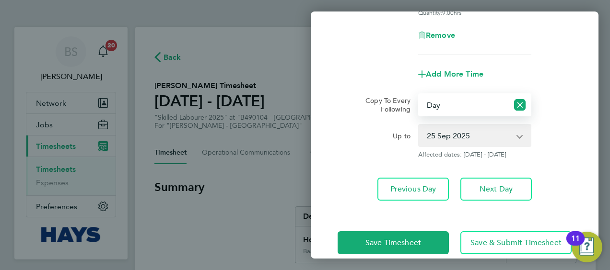
scroll to position [205, 0]
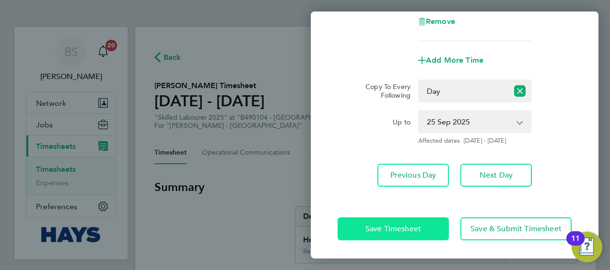
click at [401, 223] on button "Save Timesheet" at bounding box center [392, 229] width 111 height 23
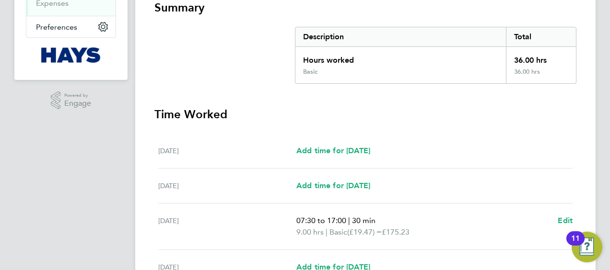
scroll to position [177, 0]
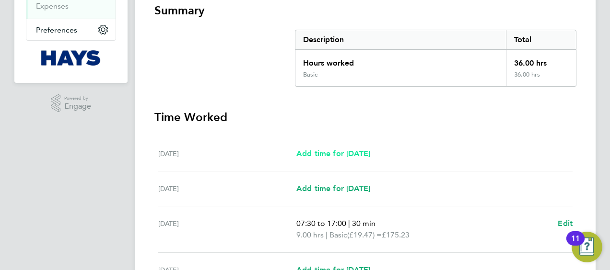
click at [340, 152] on span "Add time for Sat 20 Sep" at bounding box center [333, 153] width 74 height 9
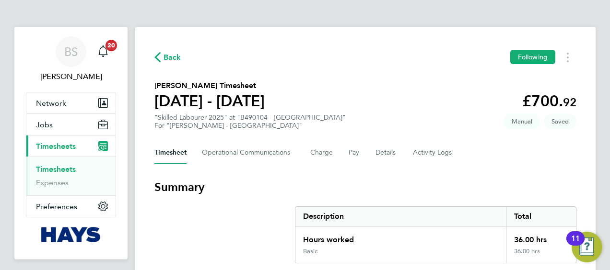
select select "30"
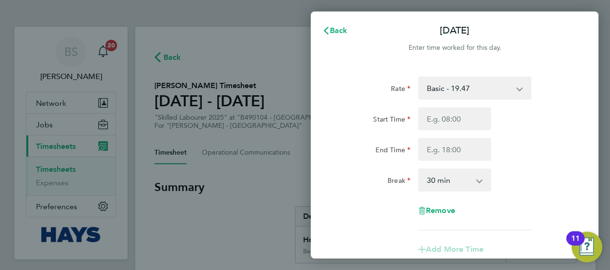
click at [423, 90] on select "Basic - 19.47 Overtime - 27.91" at bounding box center [469, 88] width 100 height 21
select select "30"
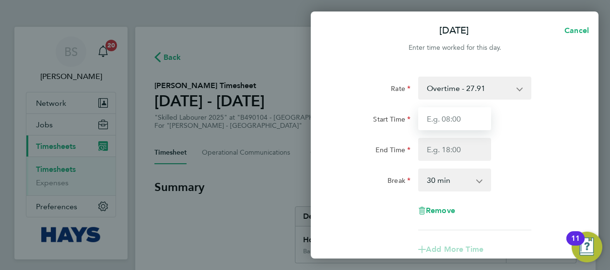
click at [449, 124] on input "Start Time" at bounding box center [454, 118] width 73 height 23
type input "07:30"
click at [526, 123] on div "Start Time 07:30" at bounding box center [455, 118] width 242 height 23
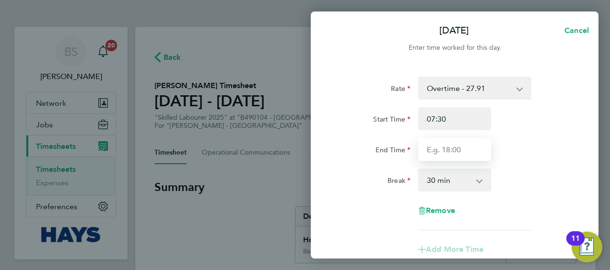
click at [459, 144] on input "End Time" at bounding box center [454, 149] width 73 height 23
type input "17:00"
click at [541, 137] on div "Start Time 07:30 End Time 17:00" at bounding box center [455, 134] width 242 height 54
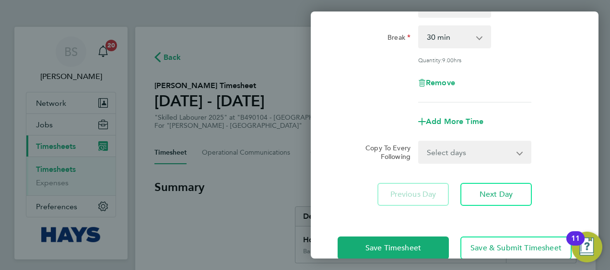
scroll to position [162, 0]
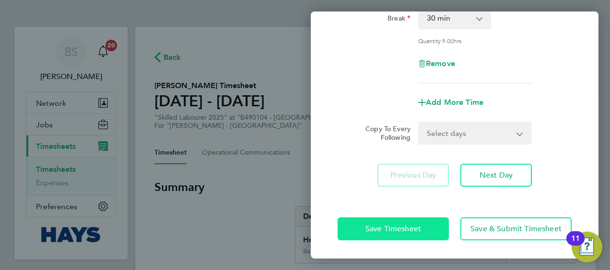
click at [418, 221] on button "Save Timesheet" at bounding box center [392, 229] width 111 height 23
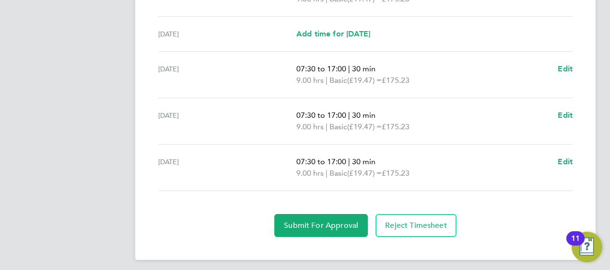
scroll to position [438, 0]
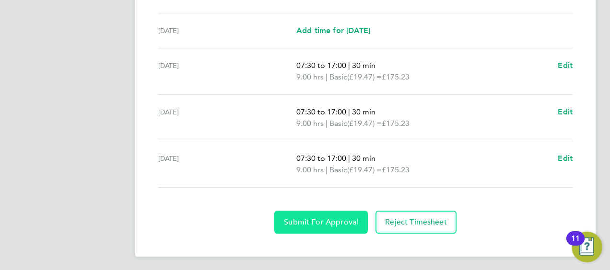
click at [333, 218] on span "Submit For Approval" at bounding box center [321, 223] width 74 height 10
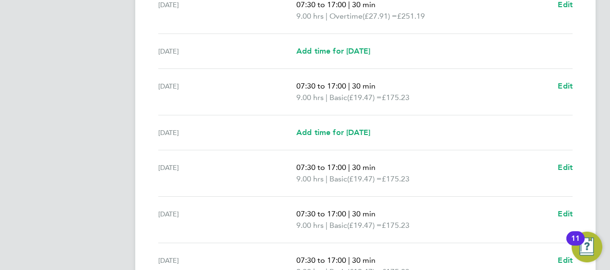
scroll to position [345, 0]
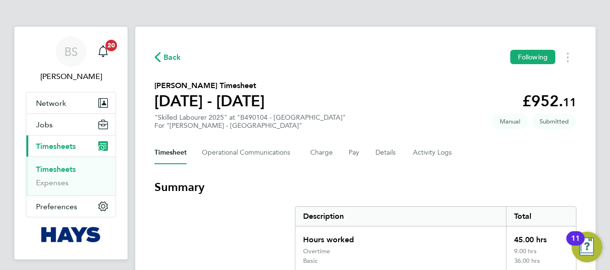
click at [57, 165] on link "Timesheets" at bounding box center [56, 169] width 40 height 9
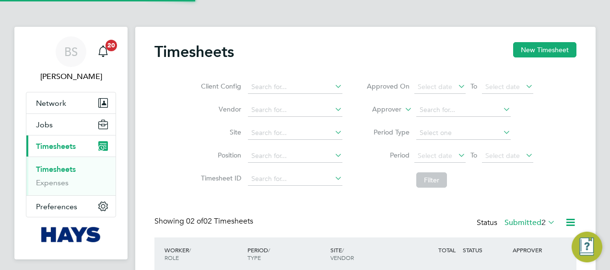
scroll to position [24, 83]
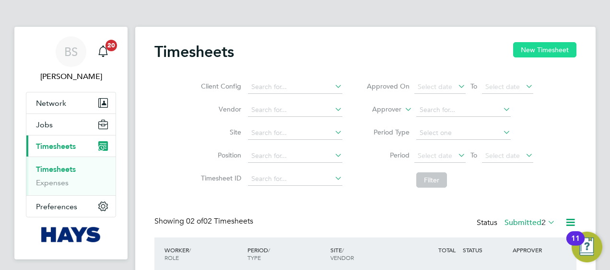
click at [554, 41] on div "Timesheets New Timesheet Client Config Vendor Site Position Timesheet ID Approv…" at bounding box center [365, 190] width 460 height 327
click at [547, 48] on button "New Timesheet" at bounding box center [544, 49] width 63 height 15
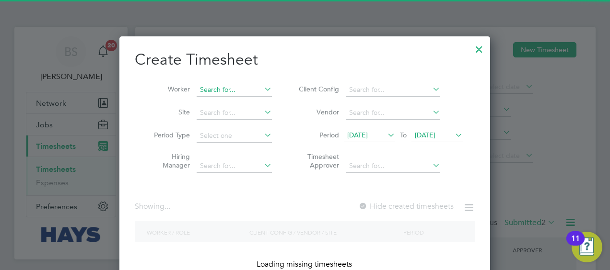
scroll to position [1701, 371]
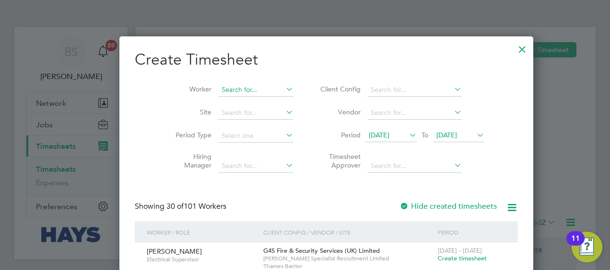
click at [242, 87] on input at bounding box center [255, 89] width 75 height 13
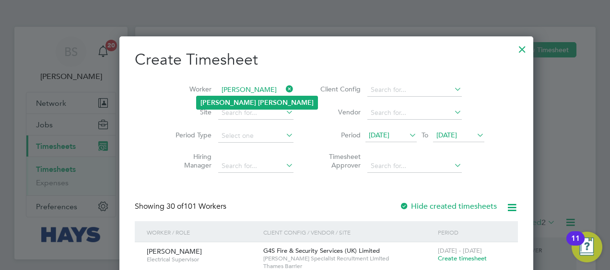
click at [258, 100] on b "Booker" at bounding box center [286, 103] width 56 height 8
type input "Darren Booker"
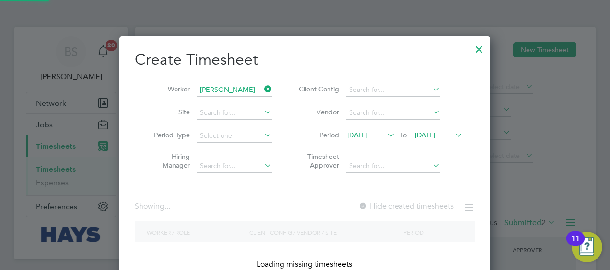
scroll to position [258, 371]
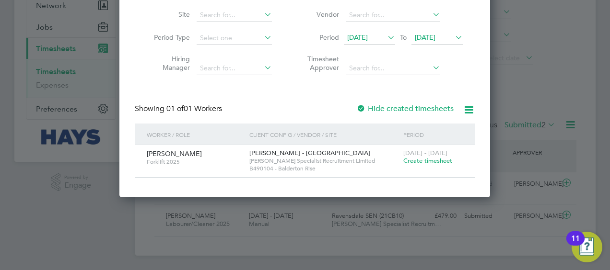
click at [431, 158] on span "Create timesheet" at bounding box center [427, 161] width 49 height 8
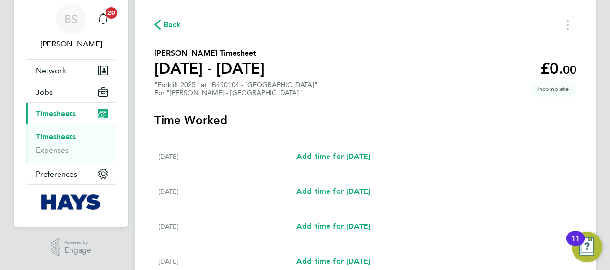
scroll to position [48, 0]
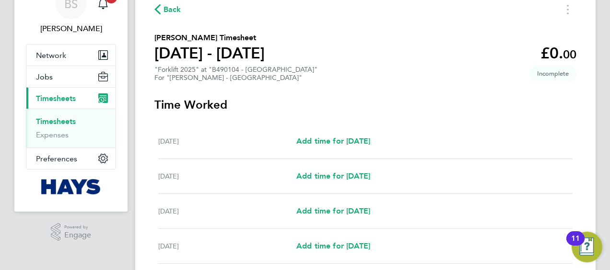
drag, startPoint x: 314, startPoint y: 154, endPoint x: 500, endPoint y: 169, distance: 186.0
click at [507, 162] on div "Tue 23 Sep Add time for Tue 23 Sep Add time for Tue 23 Sep" at bounding box center [365, 176] width 414 height 35
drag, startPoint x: 424, startPoint y: 101, endPoint x: 439, endPoint y: 95, distance: 16.4
click at [424, 101] on h3 "Time Worked" at bounding box center [365, 104] width 422 height 15
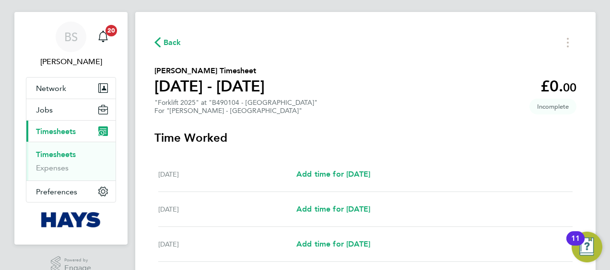
scroll to position [0, 0]
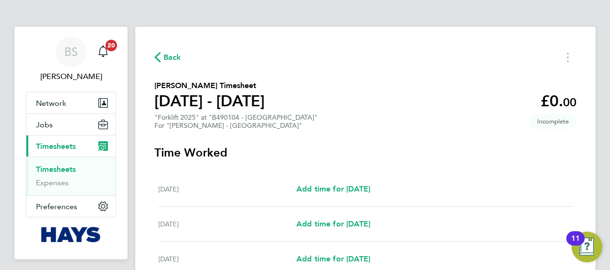
click at [52, 166] on link "Timesheets" at bounding box center [56, 169] width 40 height 9
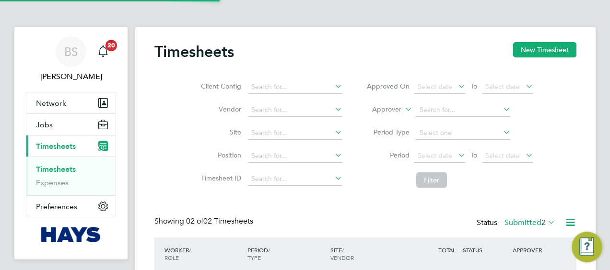
scroll to position [24, 83]
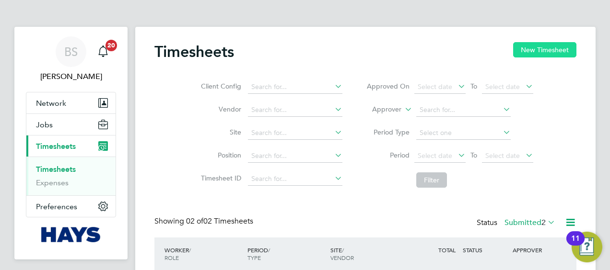
click at [537, 52] on button "New Timesheet" at bounding box center [544, 49] width 63 height 15
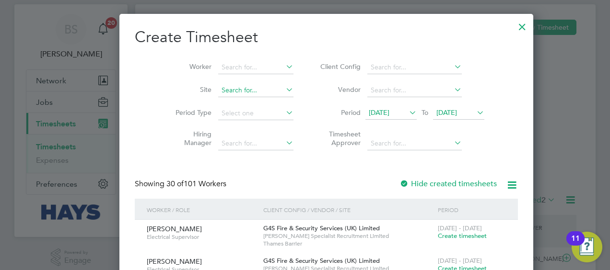
scroll to position [0, 0]
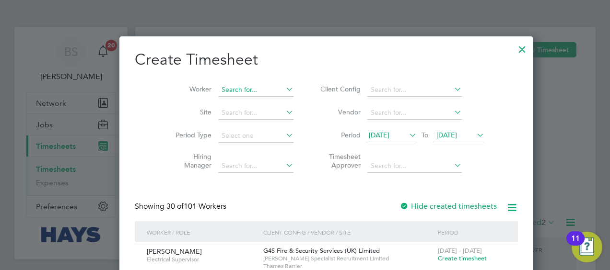
click at [231, 86] on input at bounding box center [255, 89] width 75 height 13
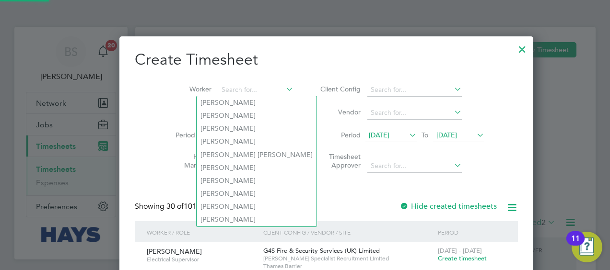
scroll to position [1701, 371]
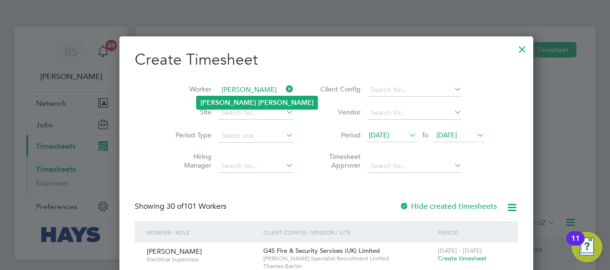
click at [217, 108] on li "Tyler Fenton" at bounding box center [256, 102] width 121 height 13
type input "Tyler Fenton"
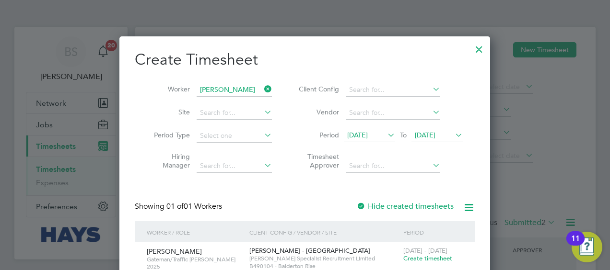
scroll to position [42, 0]
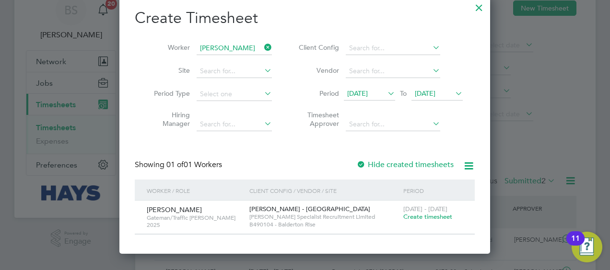
click at [368, 161] on label "Hide created timesheets" at bounding box center [404, 165] width 97 height 10
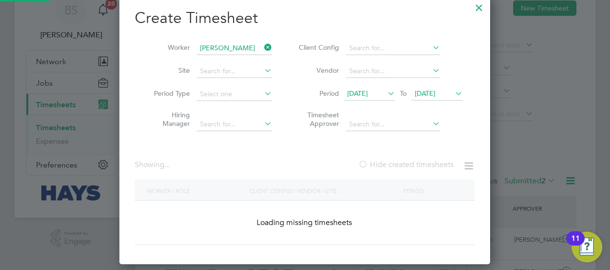
scroll to position [258, 371]
click at [368, 161] on label "Hide created timesheets" at bounding box center [405, 165] width 95 height 10
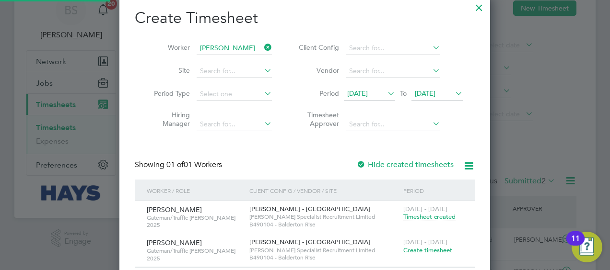
scroll to position [68, 0]
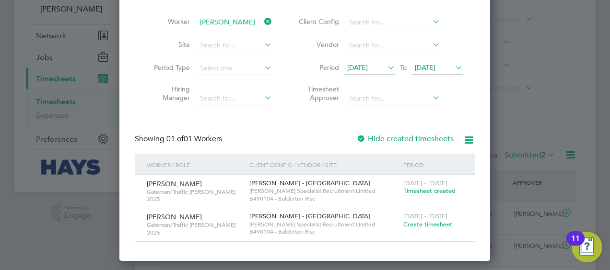
click at [415, 226] on span "Create timesheet" at bounding box center [427, 224] width 49 height 8
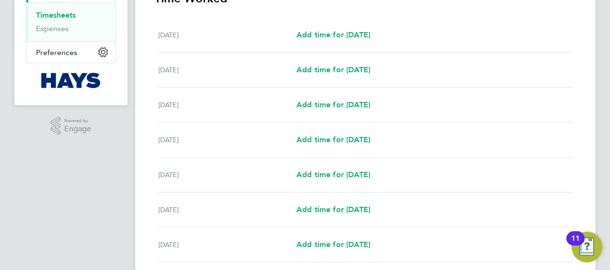
scroll to position [192, 0]
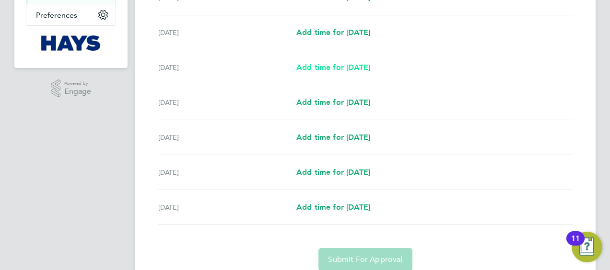
click at [323, 66] on span "Add time for Mon 22 Sep" at bounding box center [333, 67] width 74 height 9
select select "30"
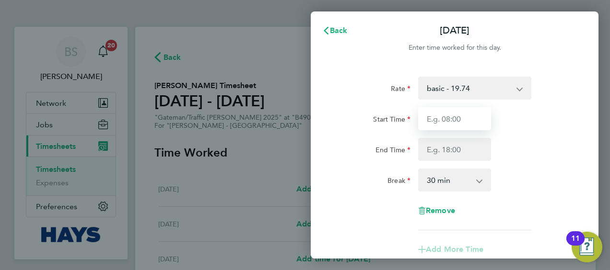
click at [451, 120] on input "Start Time" at bounding box center [454, 118] width 73 height 23
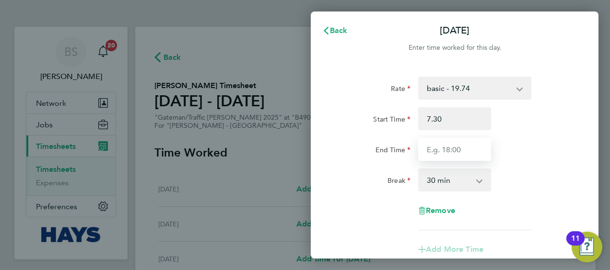
type input "07:30"
click at [455, 149] on input "End Time" at bounding box center [454, 149] width 73 height 23
type input "17:00"
click at [513, 166] on div "Rate basic - 19.74 Overtime - 28.31 Start Time 07:30 End Time 17:00 Break 0 min…" at bounding box center [454, 154] width 234 height 154
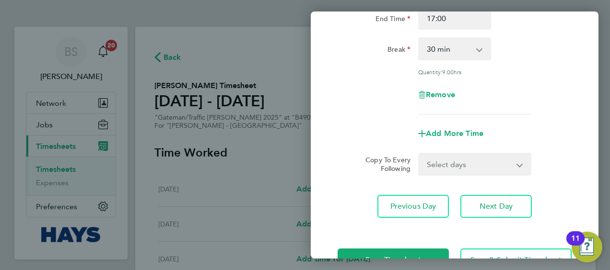
scroll to position [162, 0]
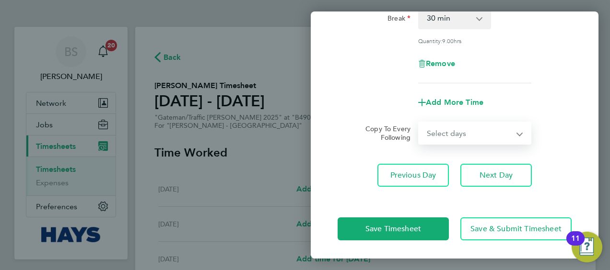
click at [464, 126] on select "Select days Day Tuesday Wednesday Thursday Friday" at bounding box center [469, 133] width 101 height 21
select select "DAY"
click at [419, 123] on select "Select days Day Tuesday Wednesday Thursday Friday" at bounding box center [469, 133] width 101 height 21
select select "2025-09-26"
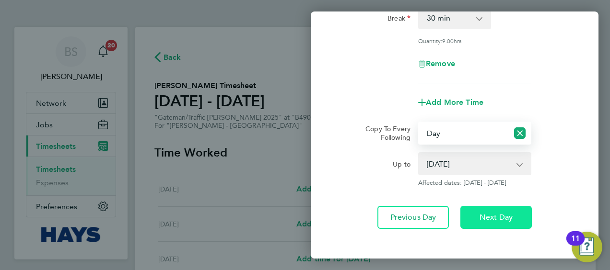
click at [479, 220] on button "Next Day" at bounding box center [495, 217] width 71 height 23
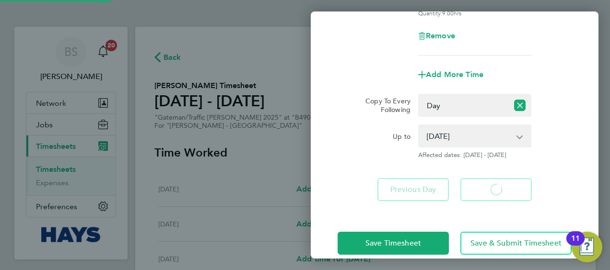
scroll to position [205, 0]
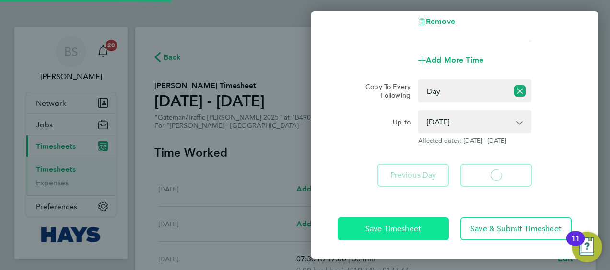
select select "30"
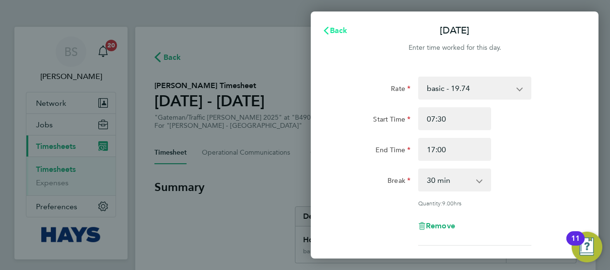
click at [336, 32] on span "Back" at bounding box center [339, 30] width 18 height 9
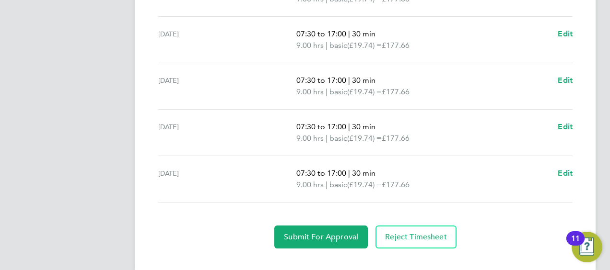
scroll to position [428, 0]
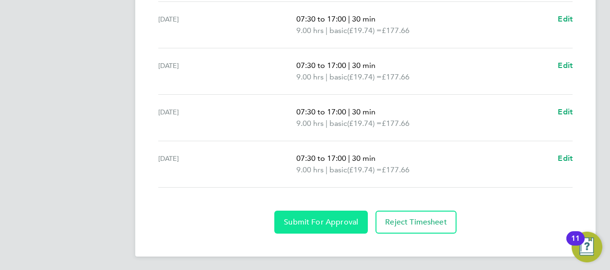
drag, startPoint x: 339, startPoint y: 213, endPoint x: 329, endPoint y: 200, distance: 16.3
click at [339, 212] on button "Submit For Approval" at bounding box center [320, 222] width 93 height 23
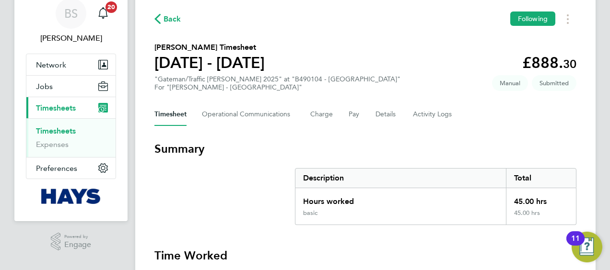
scroll to position [0, 0]
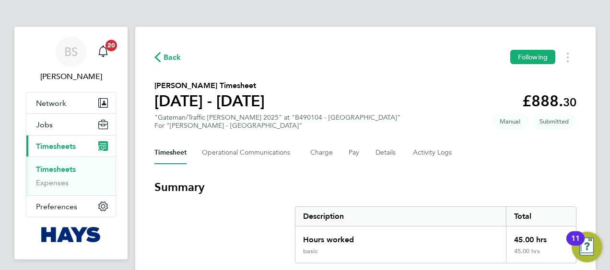
click at [61, 142] on span "Timesheets" at bounding box center [56, 146] width 40 height 9
click at [61, 166] on link "Timesheets" at bounding box center [56, 169] width 40 height 9
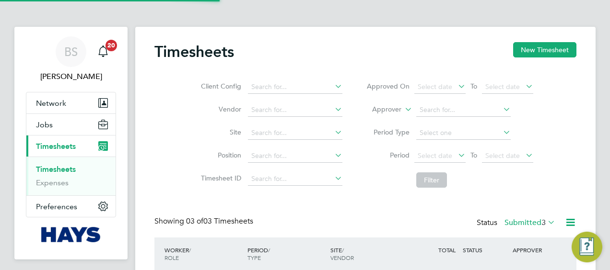
scroll to position [24, 83]
drag, startPoint x: 536, startPoint y: 41, endPoint x: 498, endPoint y: 63, distance: 43.6
click at [536, 41] on div "Timesheets New Timesheet Client Config Vendor Site Position Timesheet ID Approv…" at bounding box center [365, 210] width 460 height 367
click at [530, 41] on div "Timesheets New Timesheet Client Config Vendor Site Position Timesheet ID Approv…" at bounding box center [365, 210] width 460 height 367
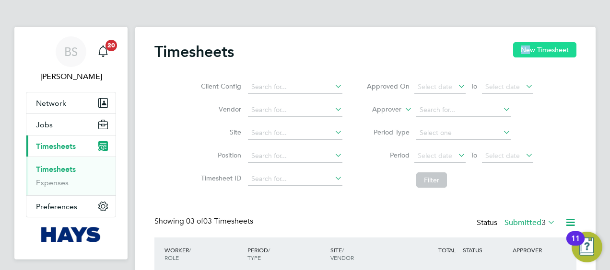
drag, startPoint x: 530, startPoint y: 41, endPoint x: 535, endPoint y: 43, distance: 5.9
click at [536, 43] on button "New Timesheet" at bounding box center [544, 49] width 63 height 15
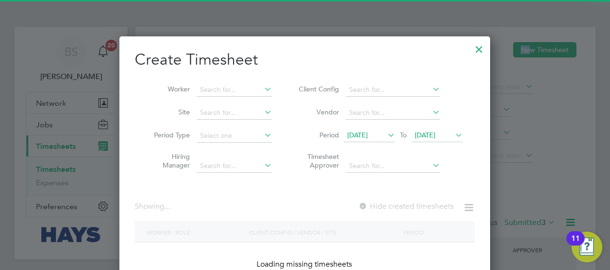
scroll to position [1701, 371]
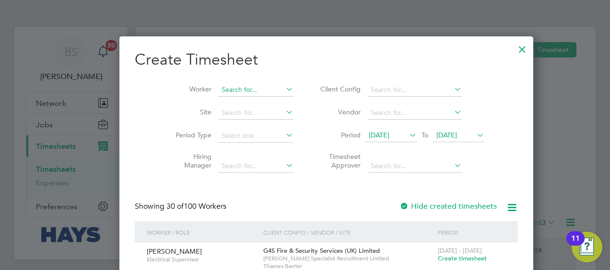
click at [235, 87] on input at bounding box center [255, 89] width 75 height 13
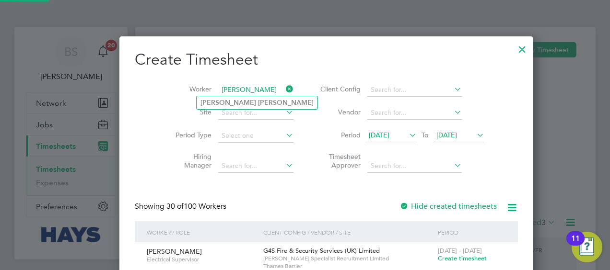
type input "Tony Spencer"
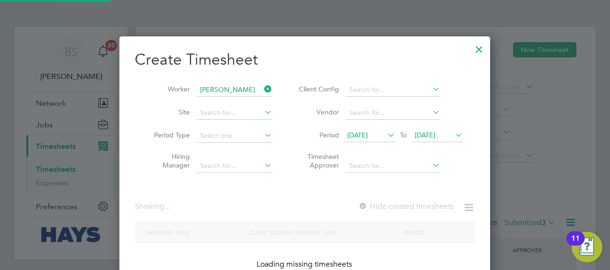
scroll to position [270, 371]
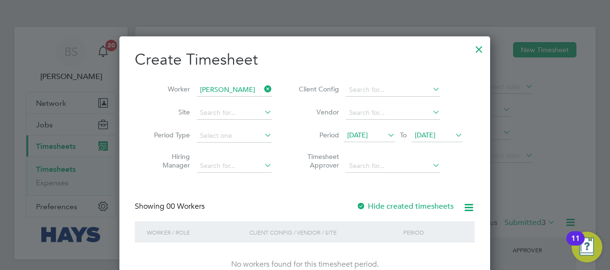
click at [371, 208] on label "Hide created timesheets" at bounding box center [404, 207] width 97 height 10
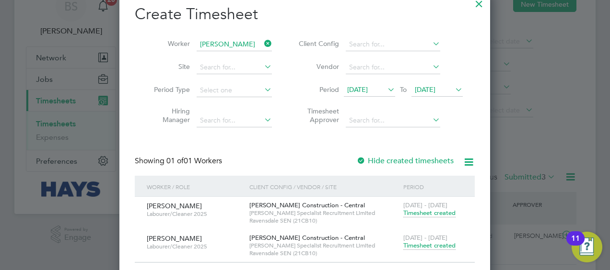
scroll to position [53, 0]
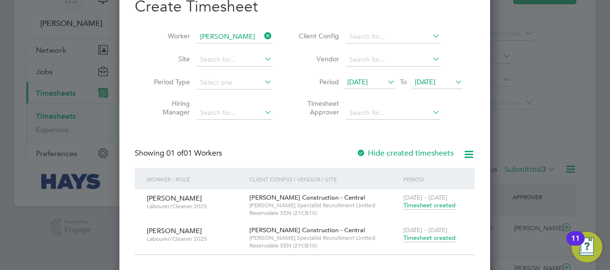
click at [413, 240] on span "Timesheet created" at bounding box center [429, 238] width 52 height 9
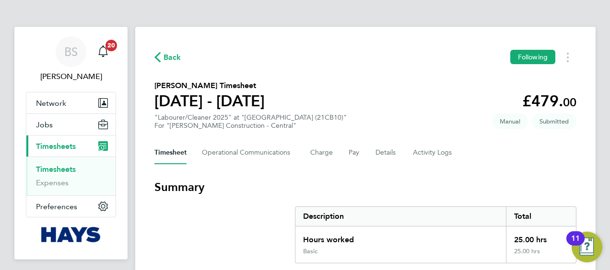
drag, startPoint x: 59, startPoint y: 166, endPoint x: 70, endPoint y: 165, distance: 11.1
click at [59, 165] on link "Timesheets" at bounding box center [56, 169] width 40 height 9
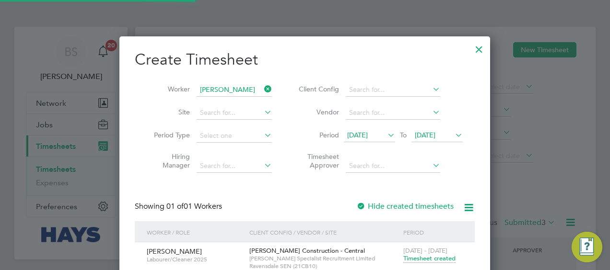
scroll to position [24, 83]
click at [262, 86] on icon at bounding box center [262, 88] width 0 height 13
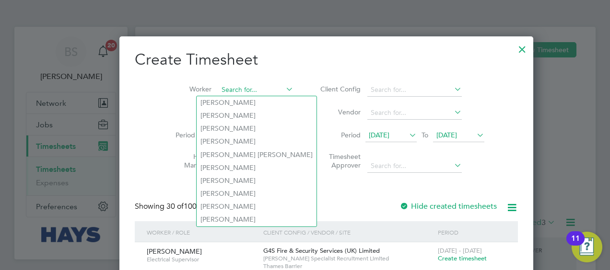
click at [232, 91] on input at bounding box center [255, 89] width 75 height 13
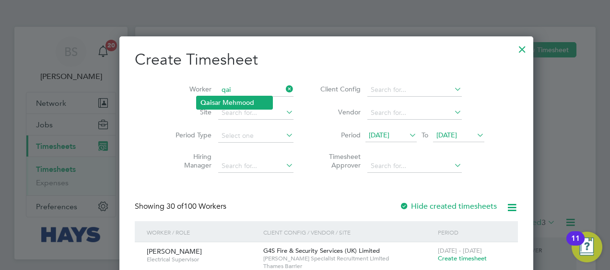
click at [230, 99] on li "Qai sar Mehmood" at bounding box center [234, 102] width 76 height 13
type input "Qaisar Mehmood"
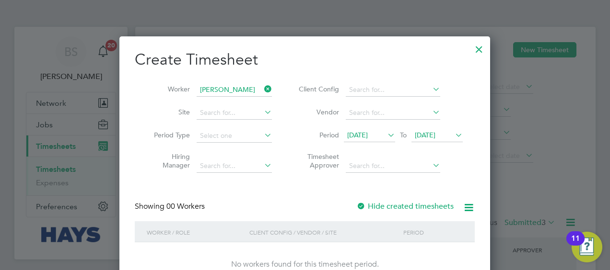
click at [370, 206] on label "Hide created timesheets" at bounding box center [404, 207] width 97 height 10
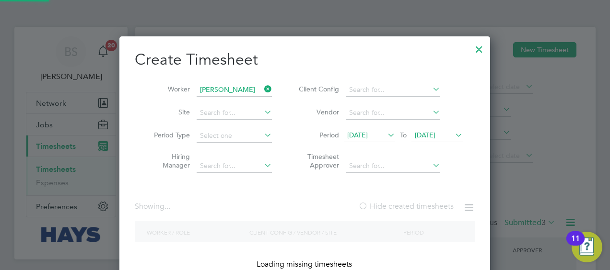
click at [370, 206] on label "Hide created timesheets" at bounding box center [405, 207] width 95 height 10
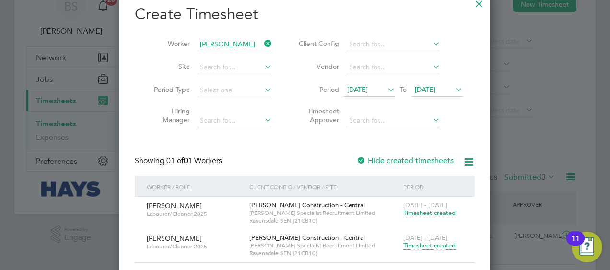
click at [412, 247] on span "Timesheet created" at bounding box center [429, 246] width 52 height 9
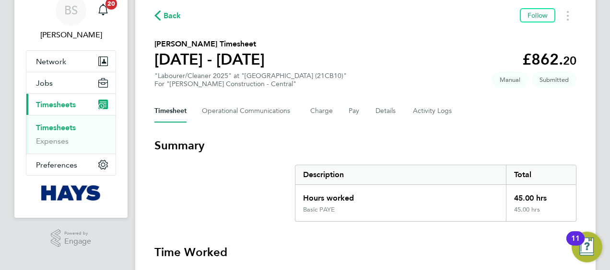
scroll to position [40, 0]
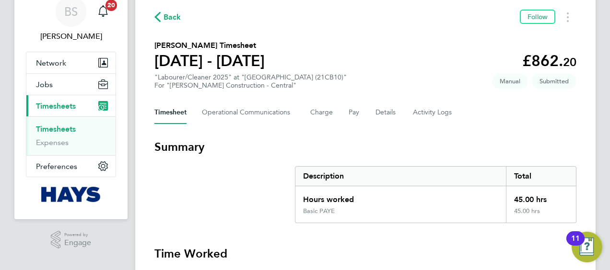
click at [44, 130] on link "Timesheets" at bounding box center [56, 129] width 40 height 9
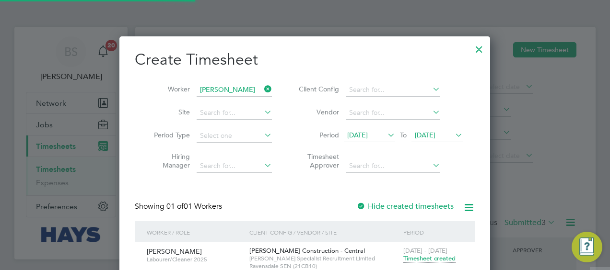
scroll to position [5, 5]
click at [262, 90] on icon at bounding box center [262, 88] width 0 height 13
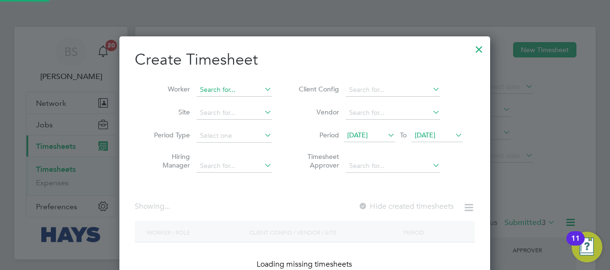
scroll to position [1701, 371]
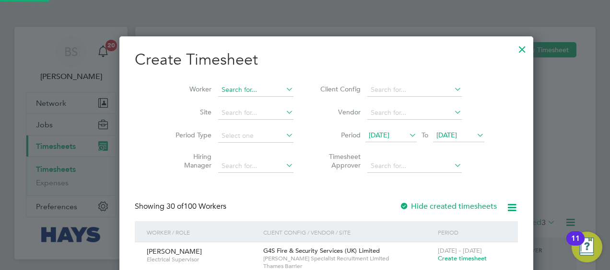
click at [248, 92] on input at bounding box center [255, 89] width 75 height 13
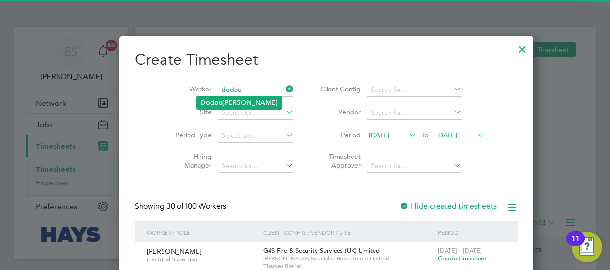
click at [238, 100] on li "Dodou Jobe" at bounding box center [238, 102] width 85 height 13
type input "Dodou Jobe"
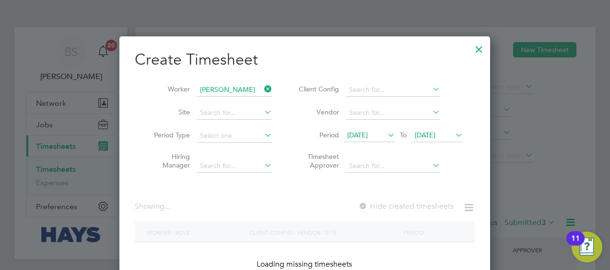
scroll to position [270, 371]
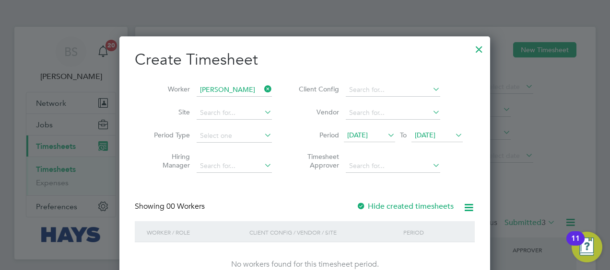
click at [376, 209] on label "Hide created timesheets" at bounding box center [404, 207] width 97 height 10
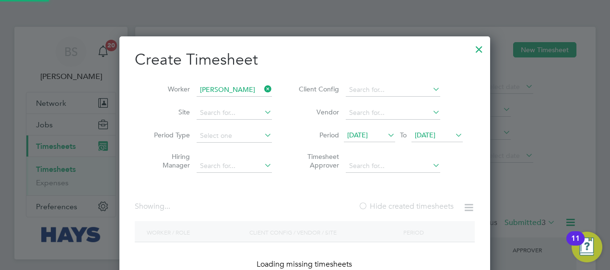
scroll to position [279, 371]
click at [376, 209] on label "Hide created timesheets" at bounding box center [405, 207] width 95 height 10
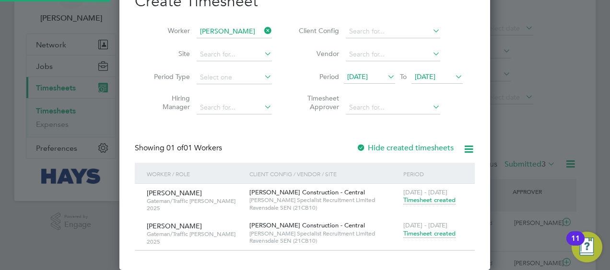
scroll to position [62, 0]
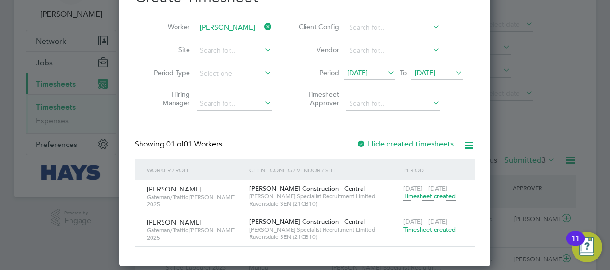
click at [436, 229] on span "Timesheet created" at bounding box center [429, 230] width 52 height 9
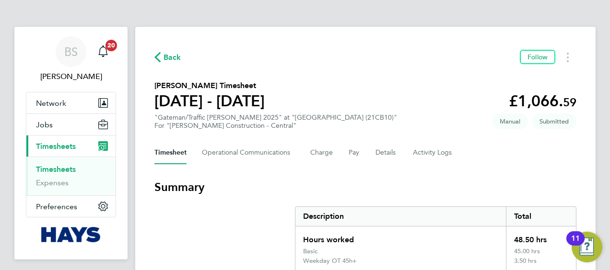
click at [70, 166] on link "Timesheets" at bounding box center [56, 169] width 40 height 9
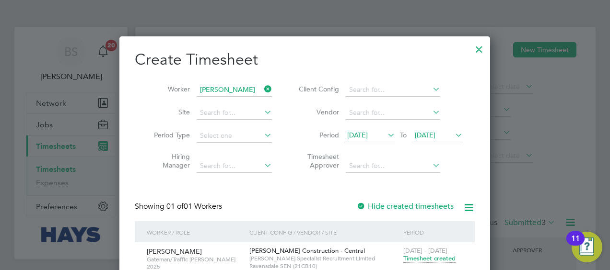
click at [262, 88] on icon at bounding box center [262, 88] width 0 height 13
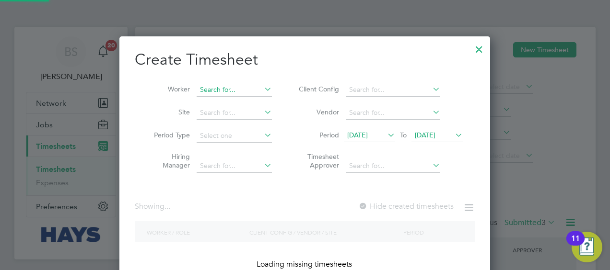
click at [231, 89] on input at bounding box center [233, 89] width 75 height 13
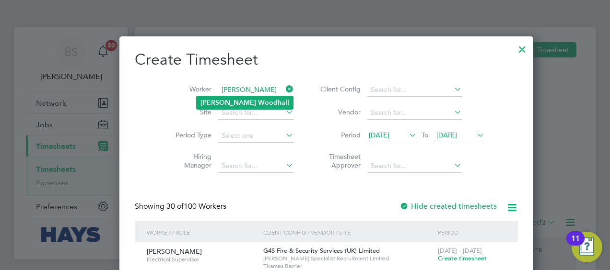
click at [258, 99] on b "Woodhall" at bounding box center [273, 103] width 31 height 8
type input "Amy Woodhall"
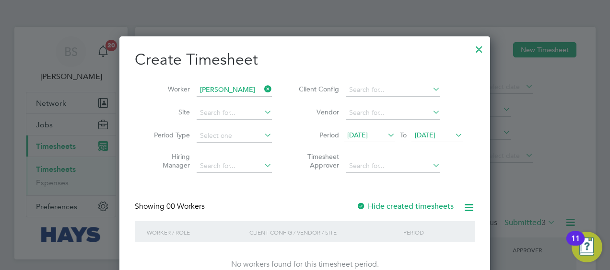
click at [389, 204] on label "Hide created timesheets" at bounding box center [404, 207] width 97 height 10
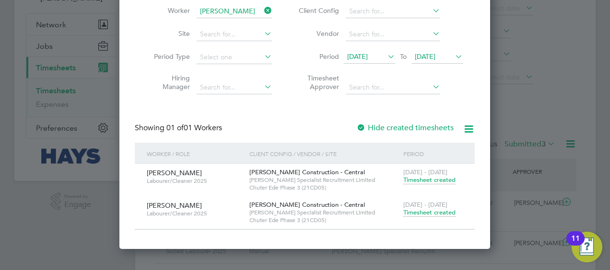
click at [416, 212] on span "Timesheet created" at bounding box center [429, 212] width 52 height 9
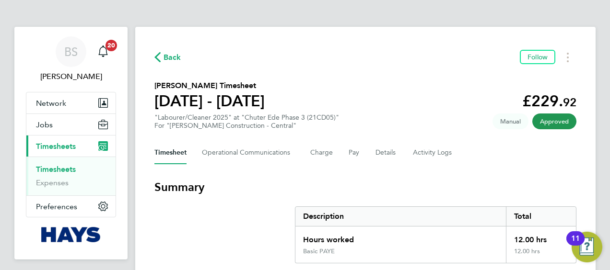
click at [71, 144] on span "Timesheets" at bounding box center [56, 146] width 40 height 9
click at [43, 168] on link "Timesheets" at bounding box center [56, 169] width 40 height 9
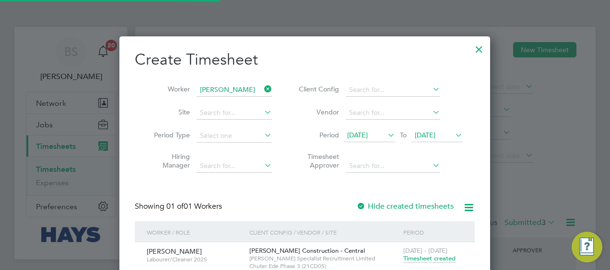
scroll to position [24, 83]
click at [262, 91] on icon at bounding box center [262, 88] width 0 height 13
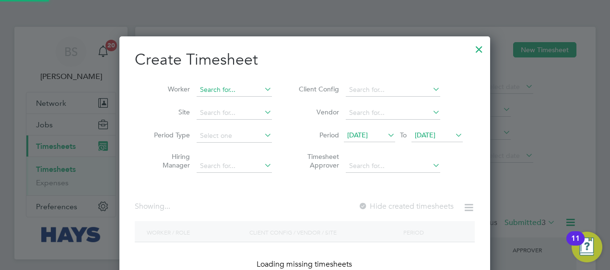
click at [242, 92] on input at bounding box center [233, 89] width 75 height 13
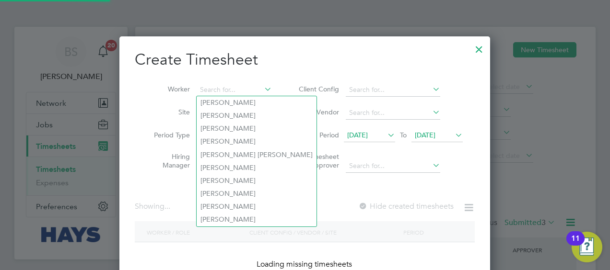
scroll to position [1701, 371]
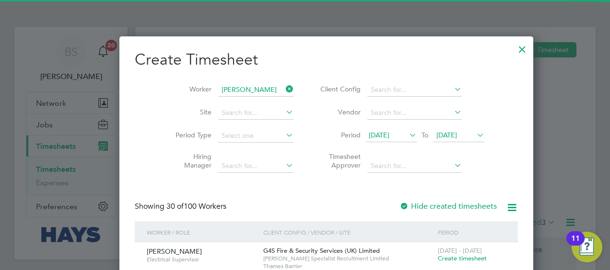
click at [248, 101] on li "Julie Sta ley" at bounding box center [238, 102] width 84 height 13
type input "Julie Staley"
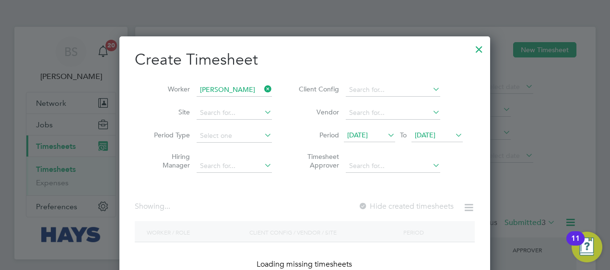
scroll to position [270, 371]
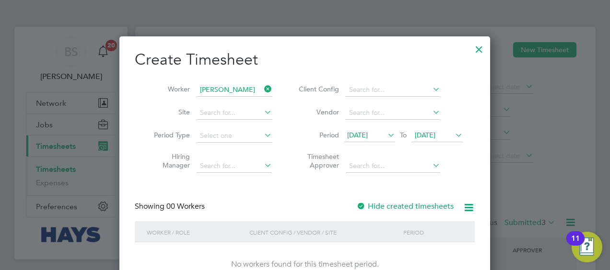
click at [380, 207] on label "Hide created timesheets" at bounding box center [404, 207] width 97 height 10
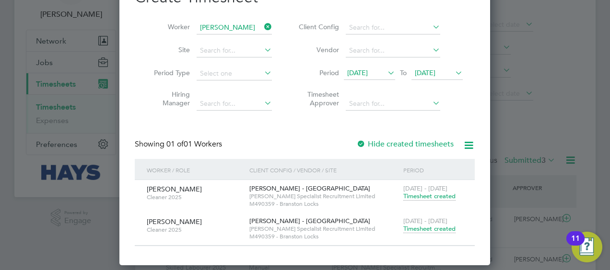
click at [416, 227] on span "Timesheet created" at bounding box center [429, 229] width 52 height 9
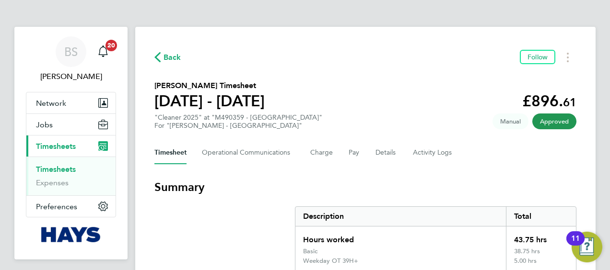
click at [416, 227] on div "Hours worked" at bounding box center [400, 237] width 210 height 21
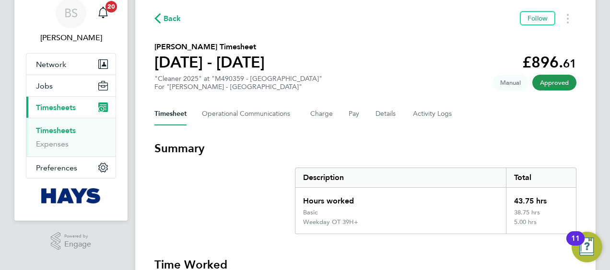
click at [62, 128] on link "Timesheets" at bounding box center [56, 130] width 40 height 9
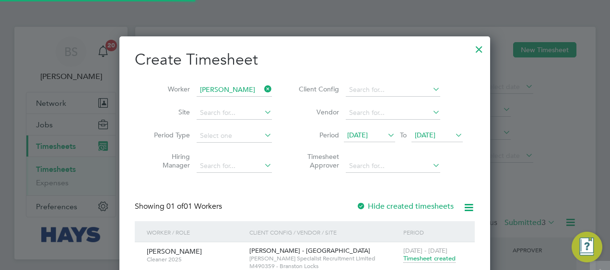
scroll to position [5, 5]
click at [262, 84] on icon at bounding box center [262, 88] width 0 height 13
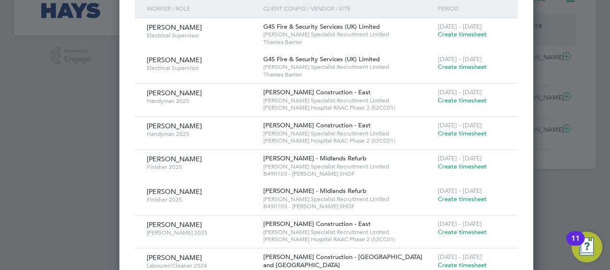
scroll to position [236, 0]
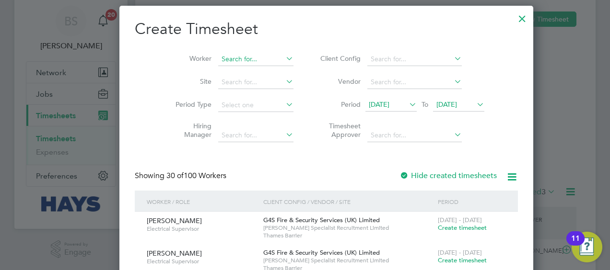
click at [227, 58] on input at bounding box center [255, 59] width 75 height 13
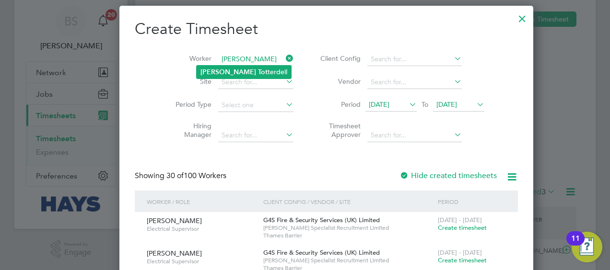
click at [226, 67] on li "Shaun Tot terdell" at bounding box center [243, 72] width 94 height 13
type input "Shaun Totterdell"
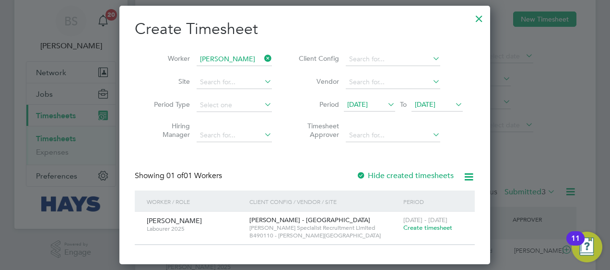
click at [379, 176] on label "Hide created timesheets" at bounding box center [404, 176] width 97 height 10
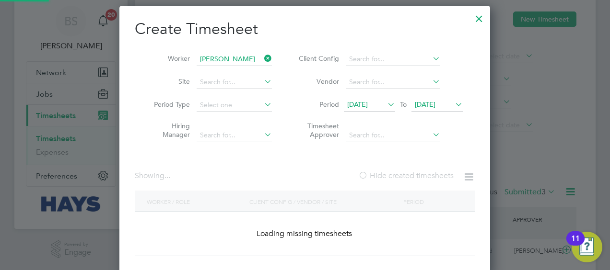
drag, startPoint x: 379, startPoint y: 176, endPoint x: 404, endPoint y: 163, distance: 28.5
click at [380, 175] on label "Hide created timesheets" at bounding box center [405, 176] width 95 height 10
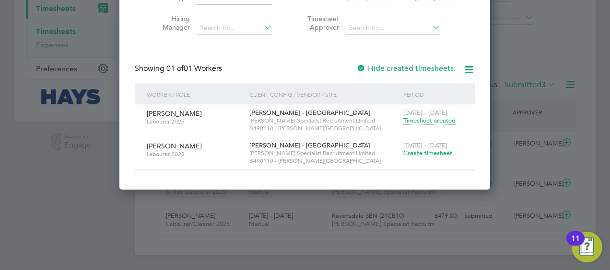
click at [426, 151] on span "Create timesheet" at bounding box center [427, 153] width 49 height 8
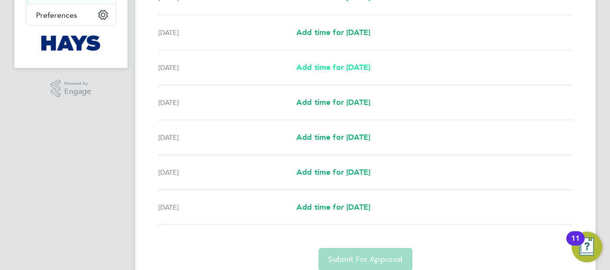
click at [314, 65] on span "Add time for Mon 22 Sep" at bounding box center [333, 67] width 74 height 9
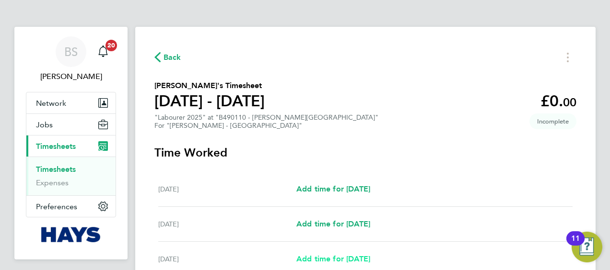
select select "30"
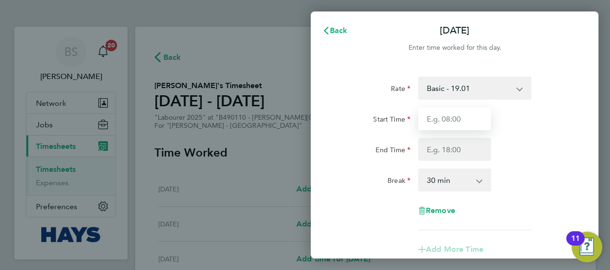
click at [464, 115] on input "Start Time" at bounding box center [454, 118] width 73 height 23
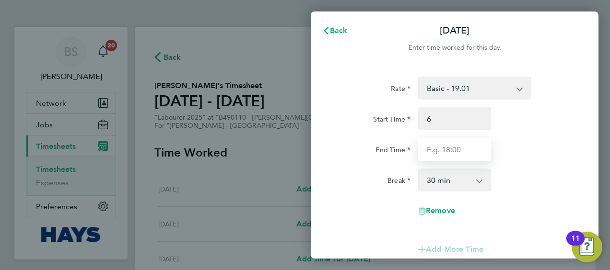
type input "06:00"
click at [457, 150] on input "End Time" at bounding box center [454, 149] width 73 height 23
drag, startPoint x: 447, startPoint y: 150, endPoint x: 380, endPoint y: 145, distance: 67.3
click at [380, 146] on div "End Time 1" at bounding box center [455, 149] width 242 height 23
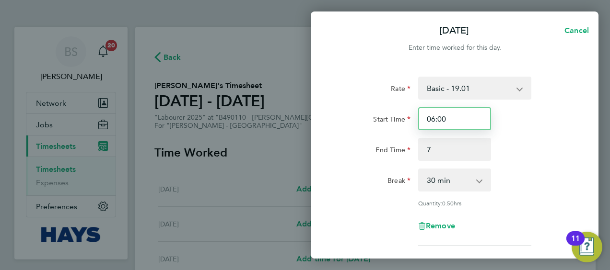
type input "07:00"
drag, startPoint x: 447, startPoint y: 112, endPoint x: 357, endPoint y: 121, distance: 90.5
click at [357, 121] on div "Start Time 06:00" at bounding box center [455, 118] width 242 height 23
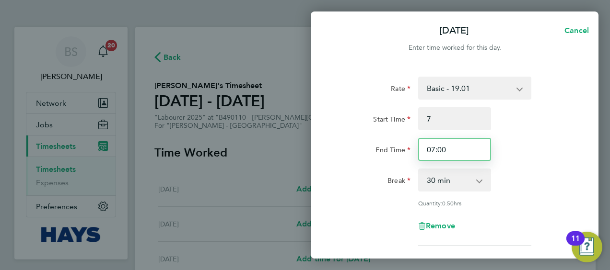
type input "07:00"
drag, startPoint x: 463, startPoint y: 159, endPoint x: 461, endPoint y: 153, distance: 6.1
click at [463, 159] on input "07:00" at bounding box center [454, 149] width 73 height 23
drag, startPoint x: 441, startPoint y: 145, endPoint x: 339, endPoint y: 130, distance: 102.6
click at [341, 130] on div "Start Time 07:00 End Time 07:00" at bounding box center [455, 134] width 242 height 54
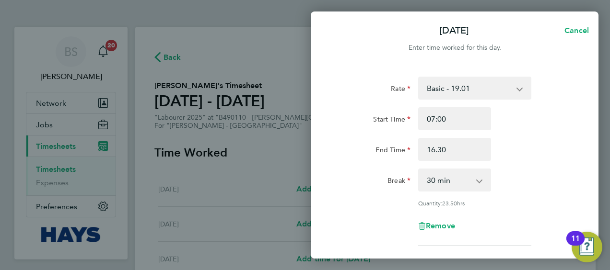
type input "16:30"
click at [514, 175] on div "Break 0 min 15 min 30 min 45 min 60 min 75 min 90 min" at bounding box center [455, 180] width 242 height 23
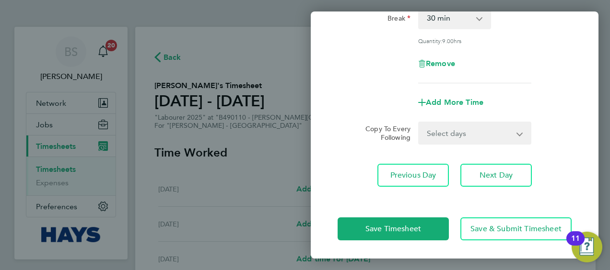
click at [449, 135] on select "Select days Day Tuesday Wednesday Thursday Friday" at bounding box center [469, 133] width 101 height 21
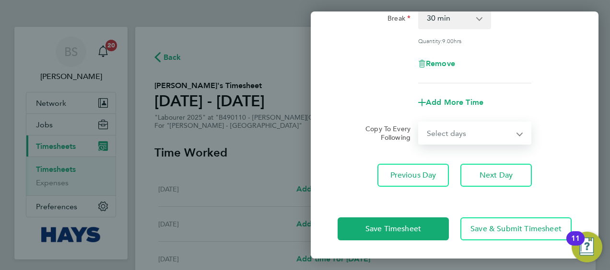
select select "DAY"
click at [419, 123] on select "Select days Day Tuesday Wednesday Thursday Friday" at bounding box center [469, 133] width 101 height 21
select select "2025-09-26"
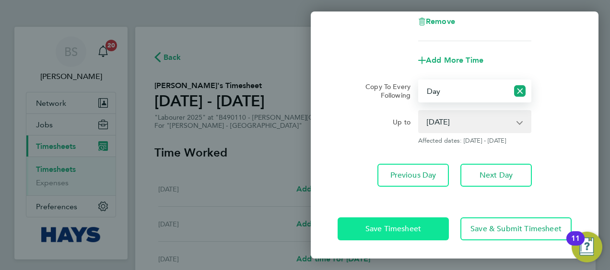
click at [411, 228] on span "Save Timesheet" at bounding box center [393, 229] width 56 height 10
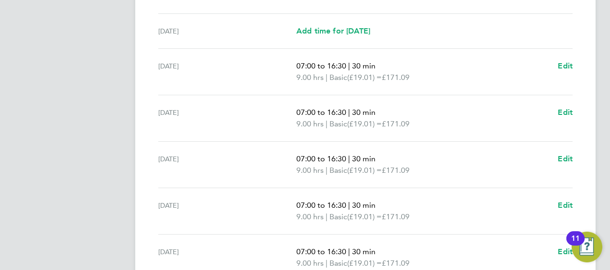
scroll to position [332, 0]
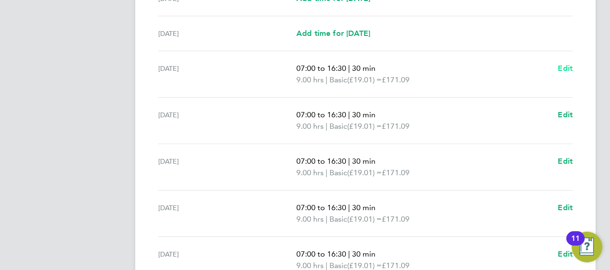
click at [564, 66] on span "Edit" at bounding box center [564, 68] width 15 height 9
select select "30"
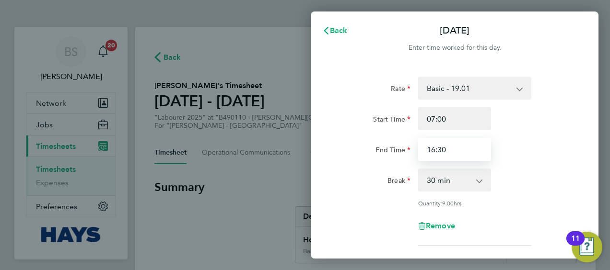
drag, startPoint x: 443, startPoint y: 147, endPoint x: 412, endPoint y: 147, distance: 31.6
click at [413, 147] on div "End Time 16:30" at bounding box center [455, 149] width 242 height 23
type input "17:30"
click at [550, 147] on div "End Time 17:30" at bounding box center [455, 149] width 242 height 23
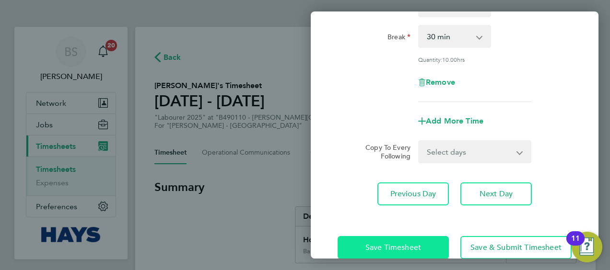
click at [415, 242] on button "Save Timesheet" at bounding box center [392, 247] width 111 height 23
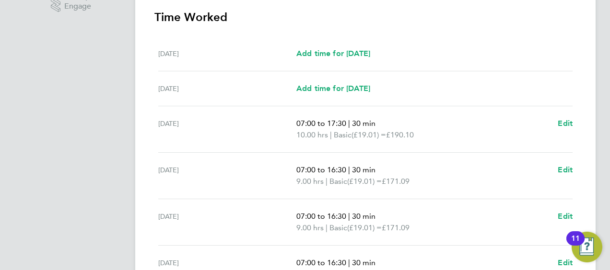
scroll to position [428, 0]
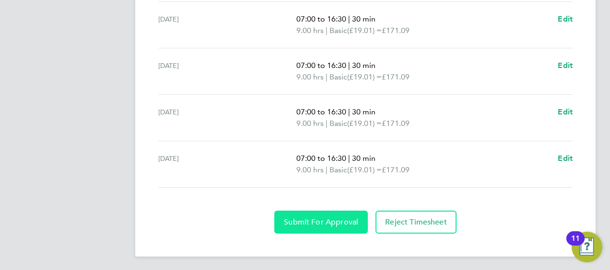
click at [348, 215] on button "Submit For Approval" at bounding box center [320, 222] width 93 height 23
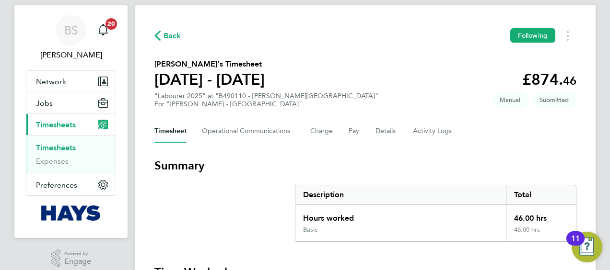
scroll to position [0, 0]
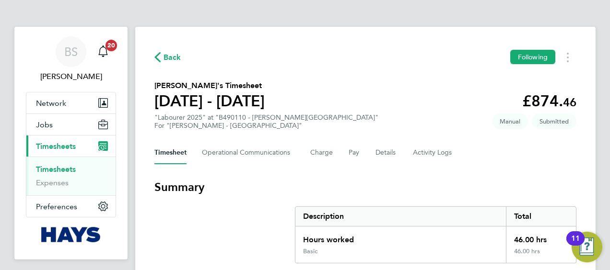
click at [51, 166] on link "Timesheets" at bounding box center [56, 169] width 40 height 9
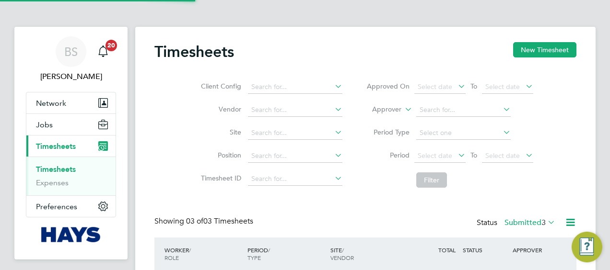
scroll to position [24, 83]
click at [524, 59] on div "Timesheets New Timesheet" at bounding box center [365, 56] width 422 height 29
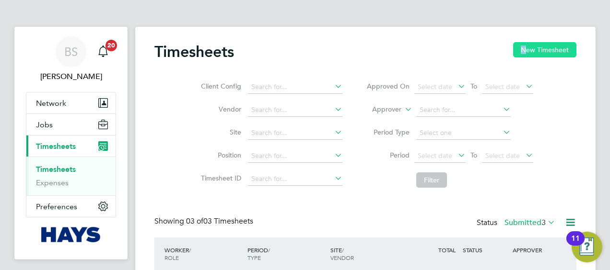
drag, startPoint x: 524, startPoint y: 59, endPoint x: 520, endPoint y: 54, distance: 6.1
click at [522, 54] on button "New Timesheet" at bounding box center [544, 49] width 63 height 15
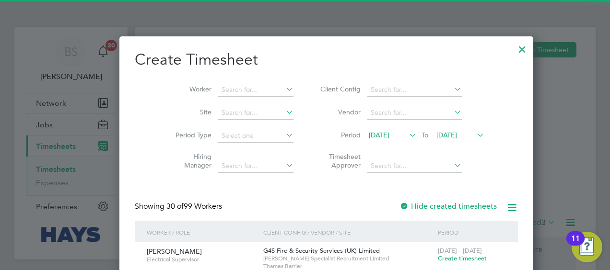
scroll to position [1701, 371]
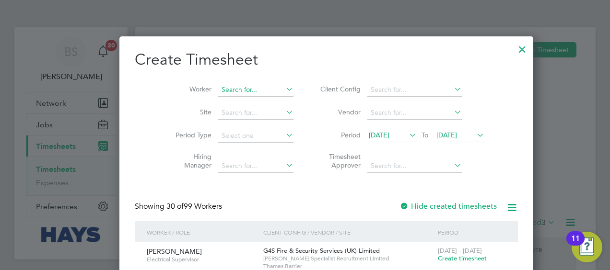
click at [227, 91] on input at bounding box center [255, 89] width 75 height 13
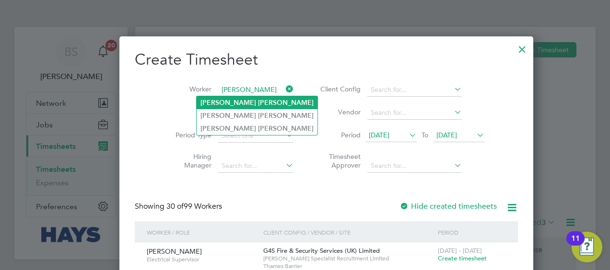
click at [258, 104] on b "Scullion" at bounding box center [286, 103] width 56 height 8
type input "John Scullion"
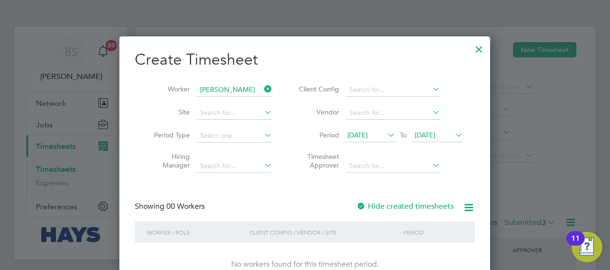
scroll to position [4, 0]
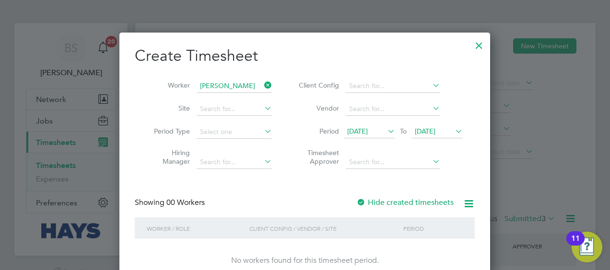
click at [378, 202] on label "Hide created timesheets" at bounding box center [404, 203] width 97 height 10
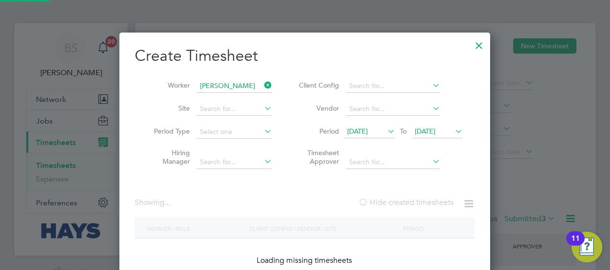
scroll to position [270, 371]
click at [378, 202] on label "Hide created timesheets" at bounding box center [405, 203] width 95 height 10
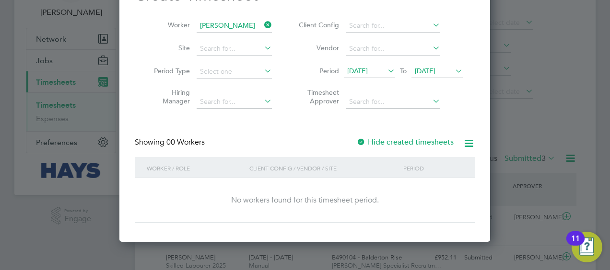
scroll to position [35, 0]
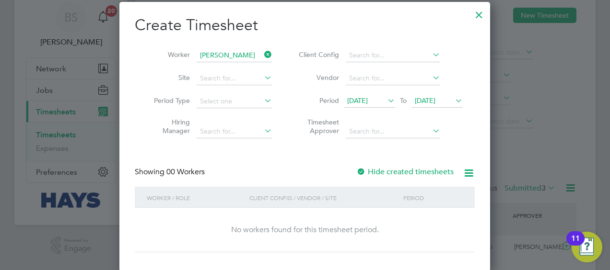
click at [391, 173] on label "Hide created timesheets" at bounding box center [404, 172] width 97 height 10
click at [255, 53] on input at bounding box center [233, 55] width 75 height 13
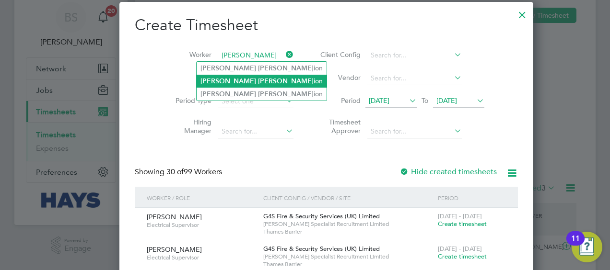
click at [245, 81] on li "John Scull ion" at bounding box center [261, 81] width 130 height 13
type input "John Scullion"
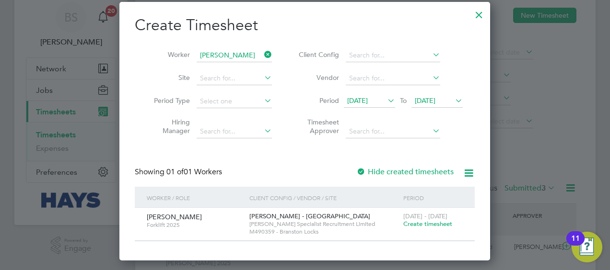
click at [262, 51] on icon at bounding box center [262, 54] width 0 height 13
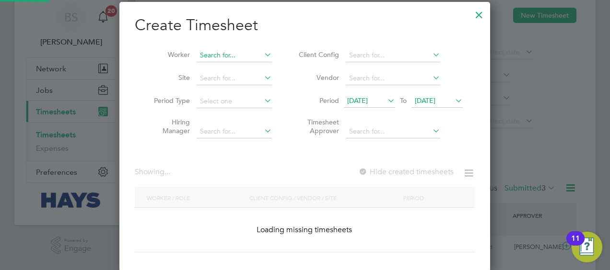
drag, startPoint x: 248, startPoint y: 49, endPoint x: 250, endPoint y: 55, distance: 5.9
click at [248, 50] on input at bounding box center [233, 55] width 75 height 13
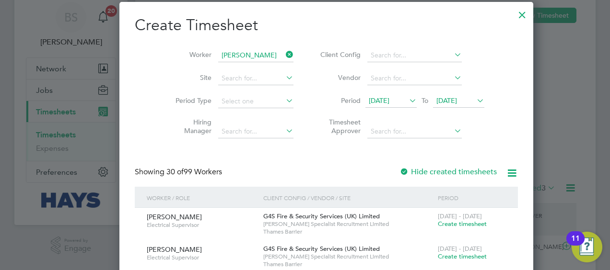
click at [241, 62] on li "Chris Barcz" at bounding box center [237, 68] width 82 height 13
type input "Chris Barcz"
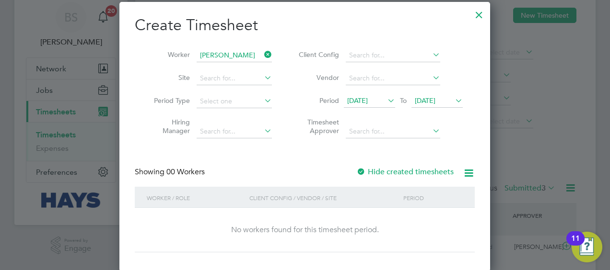
click at [388, 167] on label "Hide created timesheets" at bounding box center [404, 172] width 97 height 10
click at [389, 167] on label "Hide created timesheets" at bounding box center [404, 172] width 97 height 10
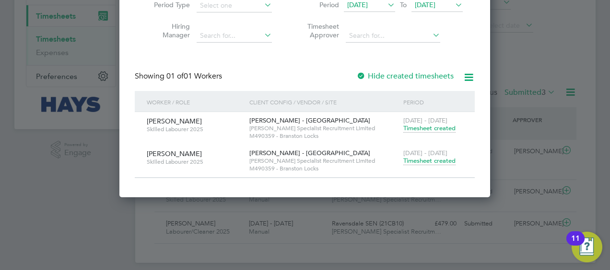
click at [425, 150] on span "20 - 26 Sep 2025" at bounding box center [425, 153] width 44 height 8
click at [427, 163] on span "Timesheet created" at bounding box center [429, 161] width 52 height 9
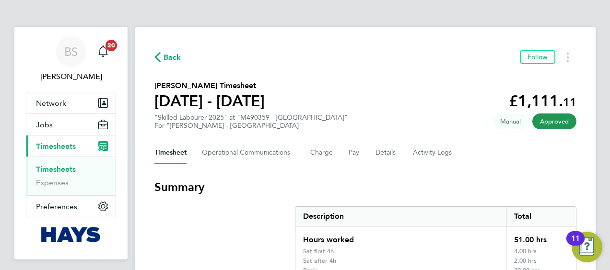
drag, startPoint x: 56, startPoint y: 167, endPoint x: 80, endPoint y: 160, distance: 25.0
click at [56, 167] on link "Timesheets" at bounding box center [56, 169] width 40 height 9
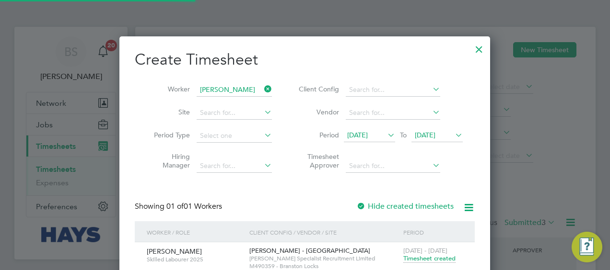
scroll to position [24, 83]
click at [262, 89] on icon at bounding box center [262, 88] width 0 height 13
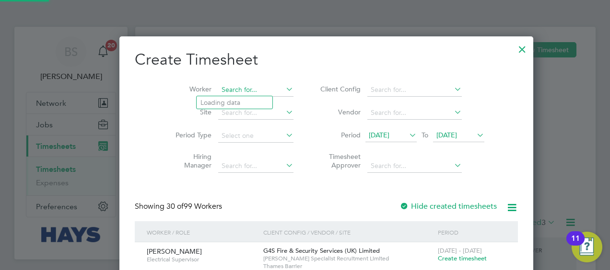
click at [246, 86] on input at bounding box center [255, 89] width 75 height 13
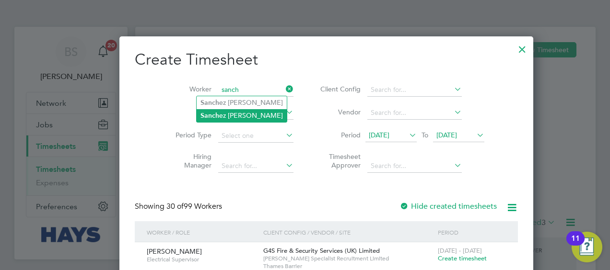
click at [230, 110] on li "Sanch ez Folkes" at bounding box center [241, 115] width 90 height 13
type input "Sanchez Folkes"
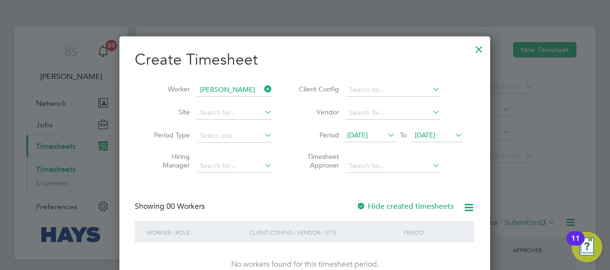
click at [376, 208] on label "Hide created timesheets" at bounding box center [404, 207] width 97 height 10
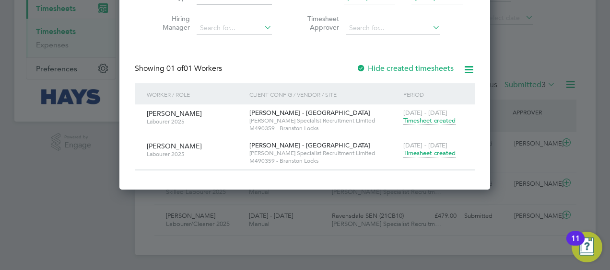
click at [423, 150] on span "Timesheet created" at bounding box center [429, 153] width 52 height 9
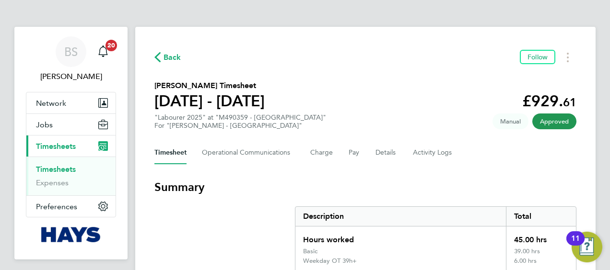
click at [59, 166] on link "Timesheets" at bounding box center [56, 169] width 40 height 9
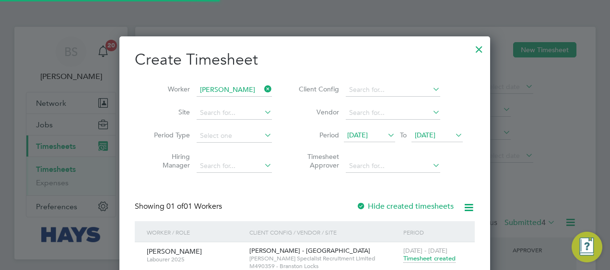
scroll to position [24, 83]
click at [262, 87] on icon at bounding box center [262, 88] width 0 height 13
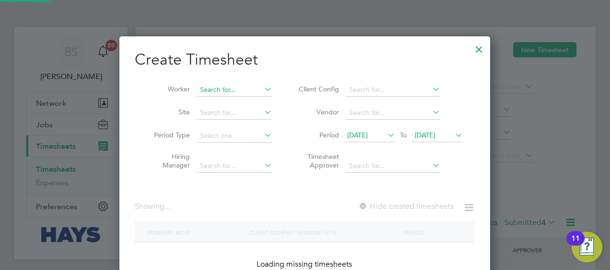
scroll to position [1701, 371]
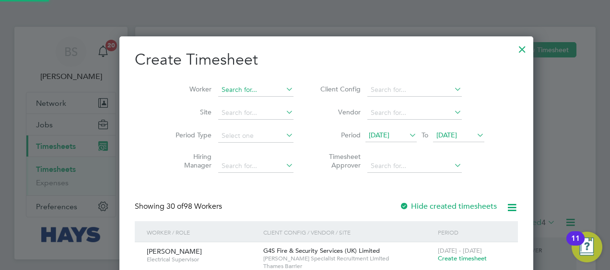
click at [219, 94] on input at bounding box center [255, 89] width 75 height 13
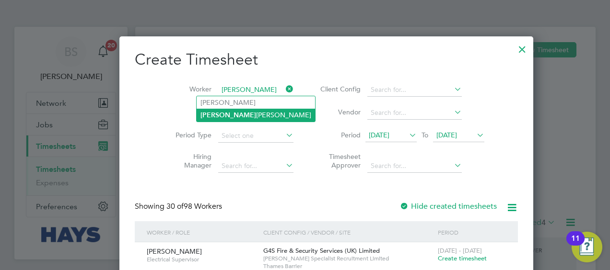
click at [223, 115] on li "Gerry Mcelhinney" at bounding box center [255, 115] width 118 height 13
type input "Gerry Mcelhinney"
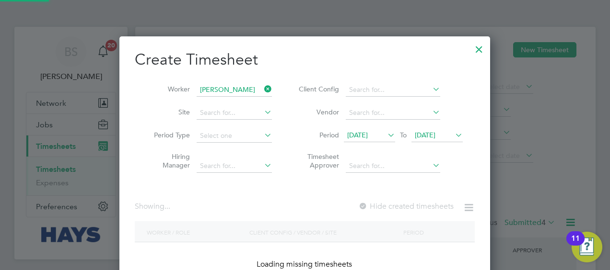
scroll to position [270, 371]
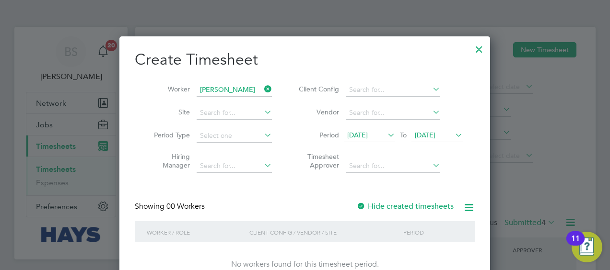
click at [400, 211] on div "Hide created timesheets" at bounding box center [405, 207] width 99 height 10
click at [398, 210] on label "Hide created timesheets" at bounding box center [404, 207] width 97 height 10
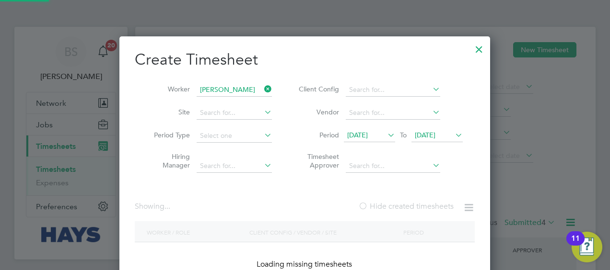
click at [398, 210] on label "Hide created timesheets" at bounding box center [405, 207] width 95 height 10
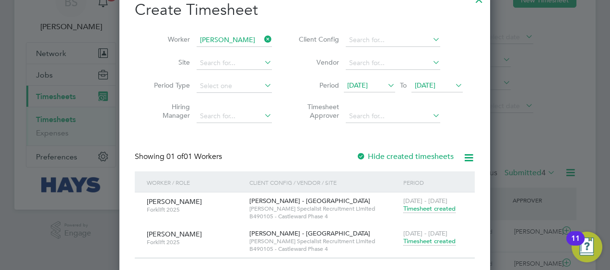
click at [411, 237] on div "20 - 26 Sep 2025 Timesheet created" at bounding box center [433, 238] width 64 height 26
click at [410, 240] on span "Timesheet created" at bounding box center [429, 241] width 52 height 9
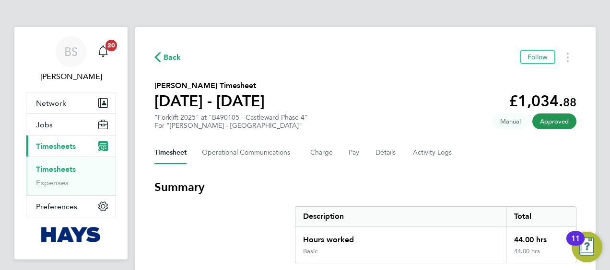
click at [63, 167] on link "Timesheets" at bounding box center [56, 169] width 40 height 9
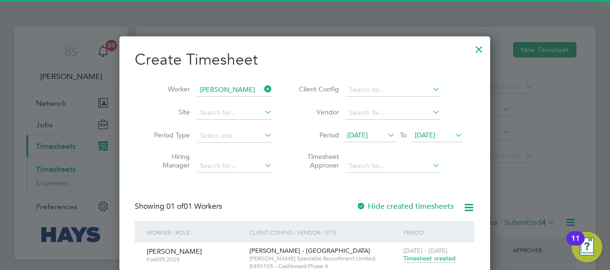
click at [262, 88] on icon at bounding box center [262, 88] width 0 height 13
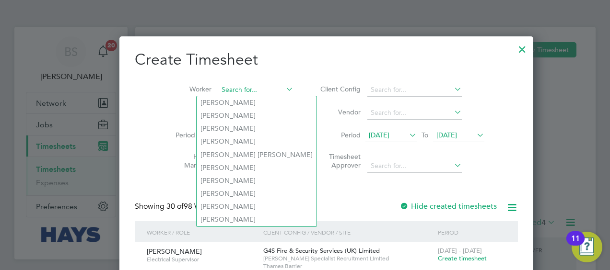
click at [218, 94] on input at bounding box center [255, 89] width 75 height 13
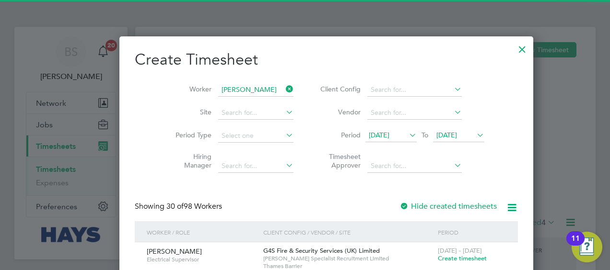
click at [219, 104] on b "Abdul" at bounding box center [228, 103] width 56 height 8
type input "Abdulahi Giwa"
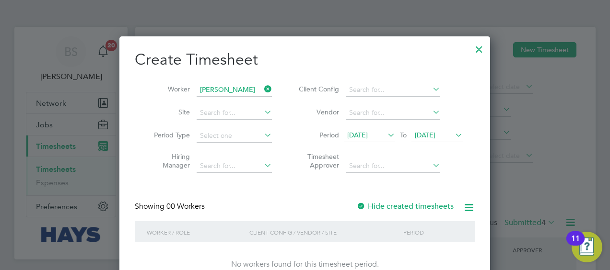
click at [375, 203] on label "Hide created timesheets" at bounding box center [404, 207] width 97 height 10
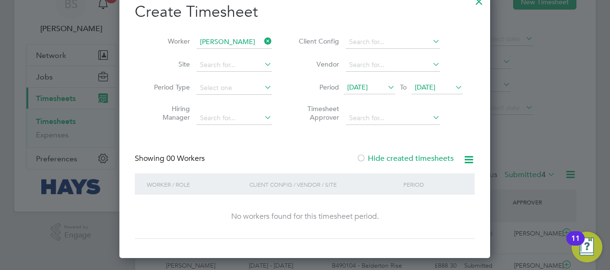
click at [381, 153] on div "Create Timesheet Worker Abdulahi Giwa Site Period Type Hiring Manager Client Co…" at bounding box center [305, 120] width 340 height 237
click at [379, 160] on label "Hide created timesheets" at bounding box center [404, 159] width 97 height 10
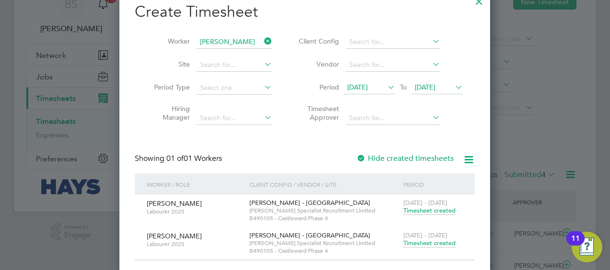
click at [423, 242] on span "Timesheet created" at bounding box center [429, 243] width 52 height 9
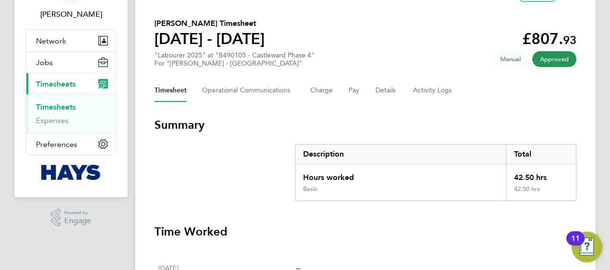
scroll to position [48, 0]
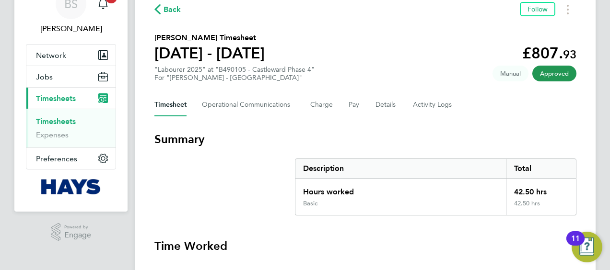
click at [70, 122] on link "Timesheets" at bounding box center [56, 121] width 40 height 9
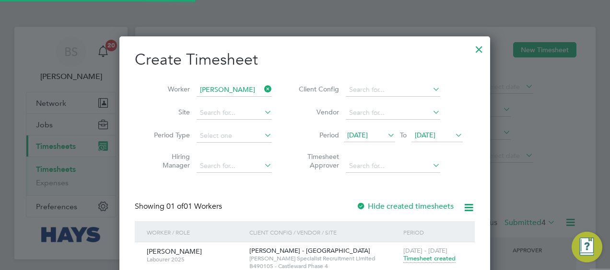
scroll to position [5, 5]
click at [262, 88] on icon at bounding box center [262, 88] width 0 height 13
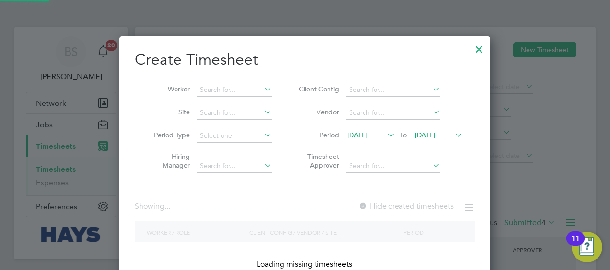
scroll to position [1701, 371]
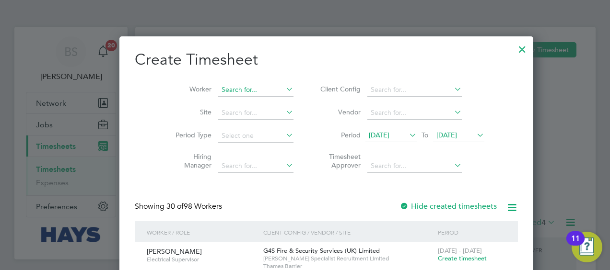
click at [218, 87] on input at bounding box center [255, 89] width 75 height 13
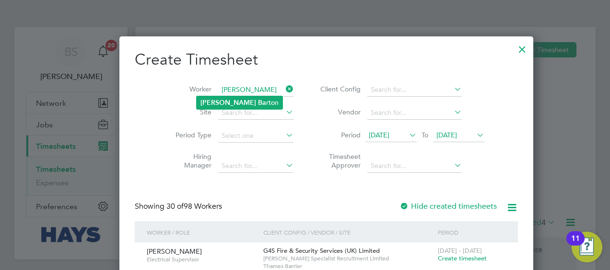
click at [258, 104] on b "Ba" at bounding box center [262, 103] width 8 height 8
type input "Eric Barton"
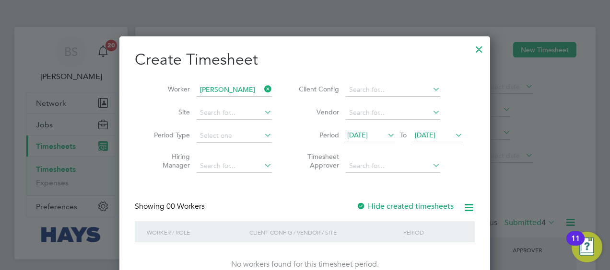
scroll to position [28, 0]
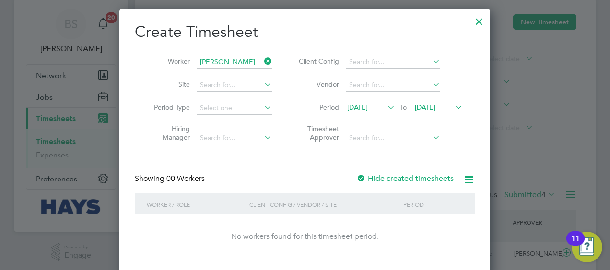
click at [388, 177] on label "Hide created timesheets" at bounding box center [404, 179] width 97 height 10
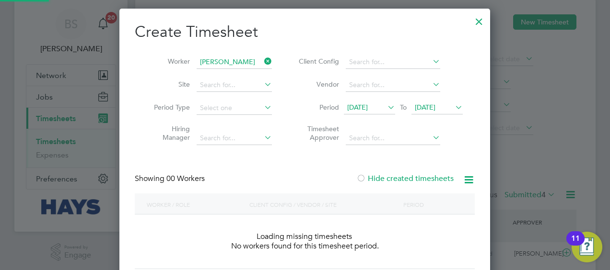
click at [388, 177] on label "Hide created timesheets" at bounding box center [404, 179] width 97 height 10
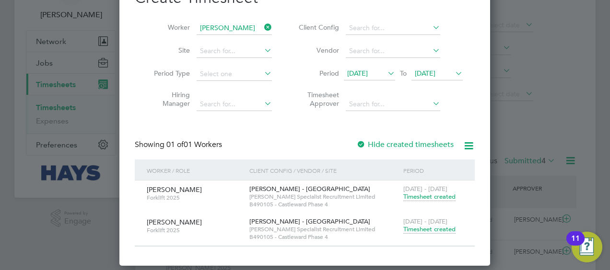
click at [413, 230] on span "Timesheet created" at bounding box center [429, 229] width 52 height 9
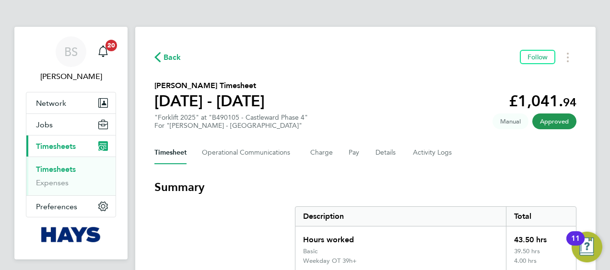
drag, startPoint x: 62, startPoint y: 170, endPoint x: 147, endPoint y: 151, distance: 86.7
click at [63, 170] on link "Timesheets" at bounding box center [56, 169] width 40 height 9
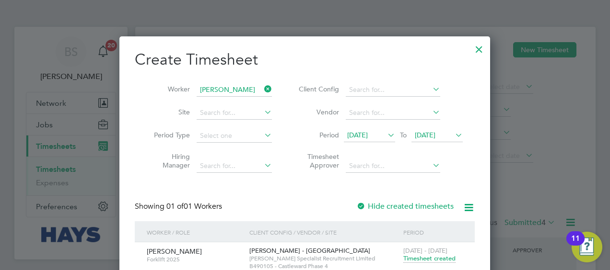
click at [262, 84] on icon at bounding box center [262, 88] width 0 height 13
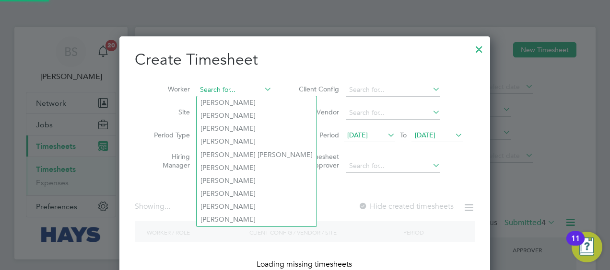
click at [244, 86] on input at bounding box center [233, 89] width 75 height 13
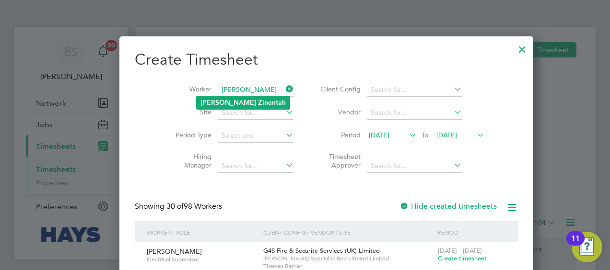
click at [238, 98] on li "Rashid Zinentah" at bounding box center [242, 102] width 93 height 13
type input "Rashid Zinentah"
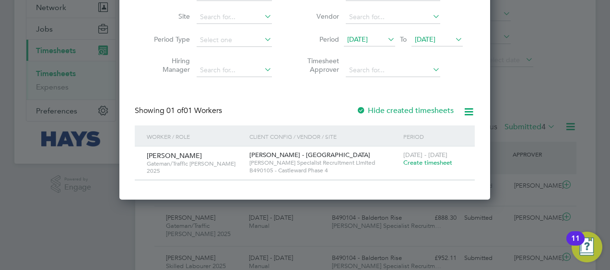
click at [417, 159] on div "20 - 26 Sep 2025 Create timesheet" at bounding box center [433, 160] width 64 height 26
click at [413, 163] on span "Create timesheet" at bounding box center [427, 163] width 49 height 8
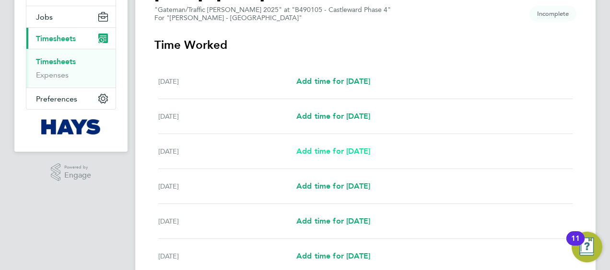
scroll to position [144, 0]
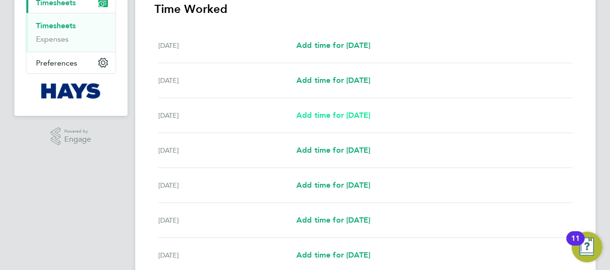
click at [304, 116] on span "Add time for Mon 22 Sep" at bounding box center [333, 115] width 74 height 9
select select "30"
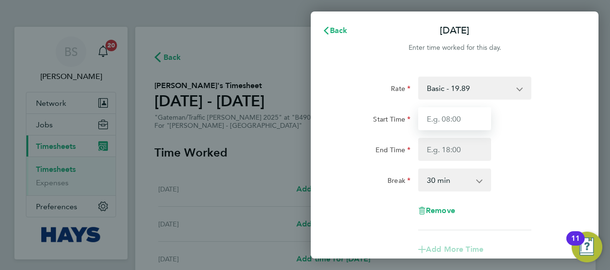
click at [452, 113] on input "Start Time" at bounding box center [454, 118] width 73 height 23
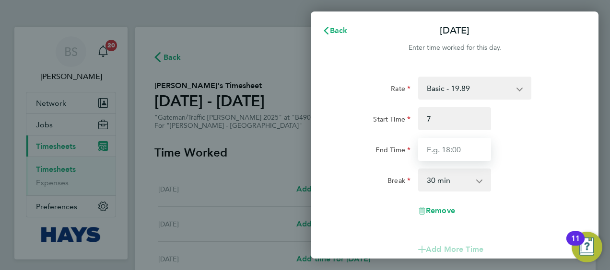
type input "07:00"
click at [457, 146] on input "End Time" at bounding box center [454, 149] width 73 height 23
type input "5"
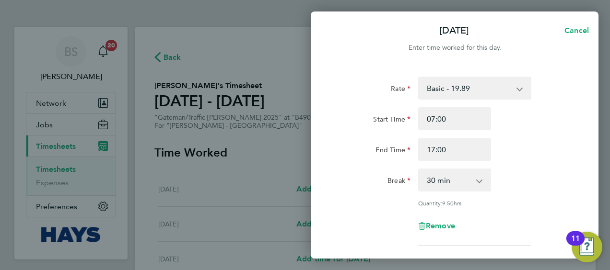
drag, startPoint x: 515, startPoint y: 148, endPoint x: 504, endPoint y: 140, distance: 13.7
click at [511, 147] on div "End Time 17:00" at bounding box center [455, 149] width 242 height 23
drag, startPoint x: 449, startPoint y: 149, endPoint x: 388, endPoint y: 152, distance: 61.0
click at [388, 152] on div "End Time 17:00" at bounding box center [455, 149] width 242 height 23
type input "16:30"
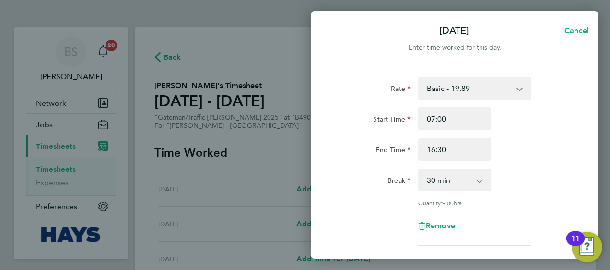
drag, startPoint x: 539, startPoint y: 138, endPoint x: 544, endPoint y: 134, distance: 6.5
click at [540, 138] on div "End Time 16:30" at bounding box center [455, 149] width 242 height 23
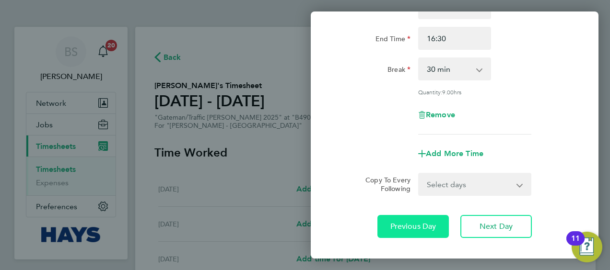
scroll to position [144, 0]
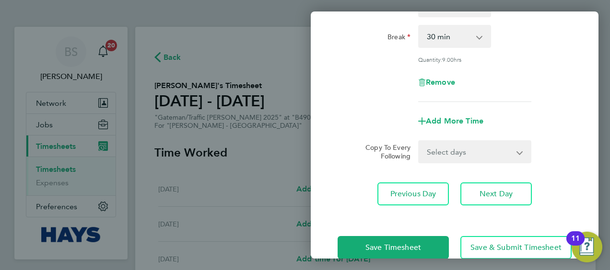
drag, startPoint x: 472, startPoint y: 155, endPoint x: 466, endPoint y: 156, distance: 6.3
click at [472, 155] on select "Select days Day Tuesday Wednesday Thursday Friday" at bounding box center [469, 151] width 101 height 21
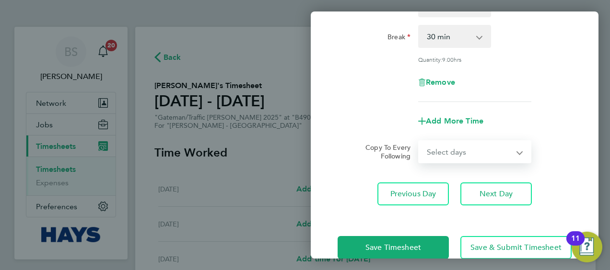
select select "DAY"
click at [419, 141] on select "Select days Day Tuesday Wednesday Thursday Friday" at bounding box center [469, 151] width 101 height 21
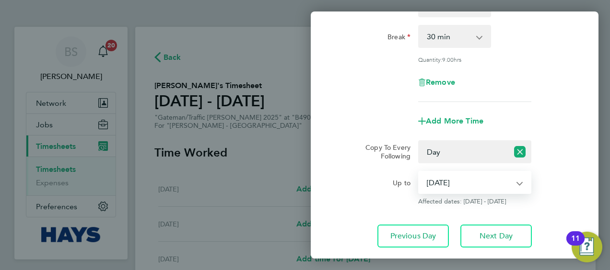
click at [475, 184] on select "23 Sep 2025 24 Sep 2025 25 Sep 2025 26 Sep 2025" at bounding box center [469, 182] width 100 height 21
select select "2025-09-25"
click at [419, 172] on select "23 Sep 2025 24 Sep 2025 25 Sep 2025 26 Sep 2025" at bounding box center [469, 182] width 100 height 21
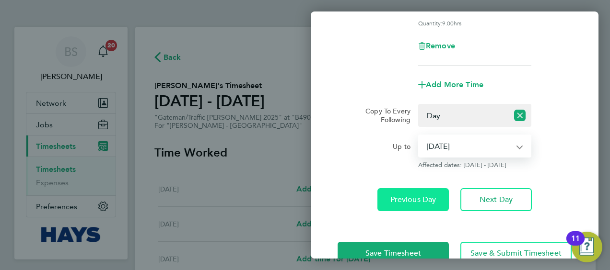
scroll to position [205, 0]
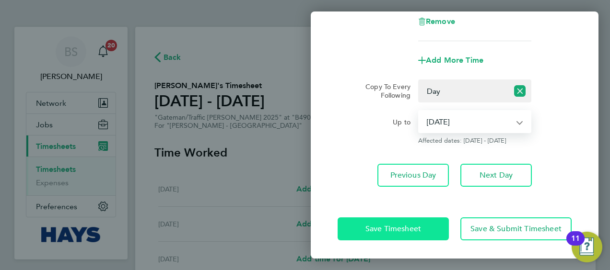
click at [414, 234] on button "Save Timesheet" at bounding box center [392, 229] width 111 height 23
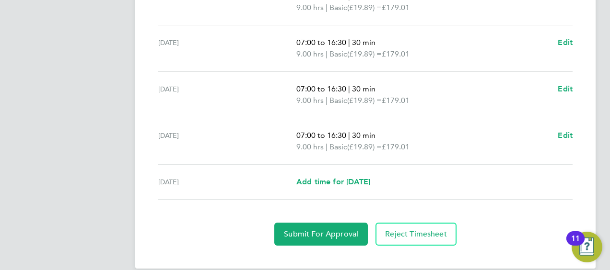
scroll to position [416, 0]
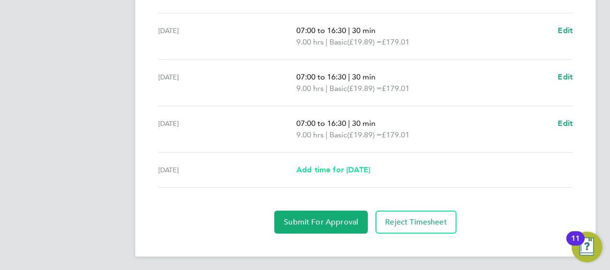
click at [354, 171] on span "Add time for Fri 26 Sep" at bounding box center [333, 169] width 74 height 9
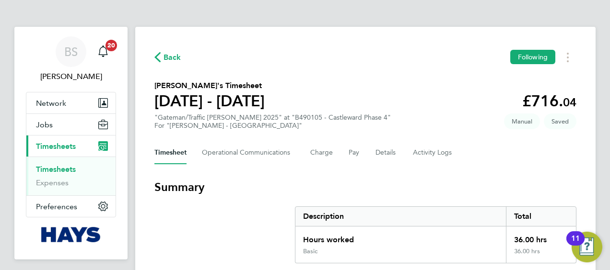
select select "30"
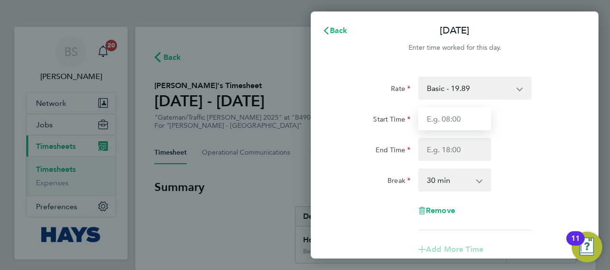
drag, startPoint x: 448, startPoint y: 117, endPoint x: 440, endPoint y: 140, distance: 24.1
click at [447, 117] on input "Start Time" at bounding box center [454, 118] width 73 height 23
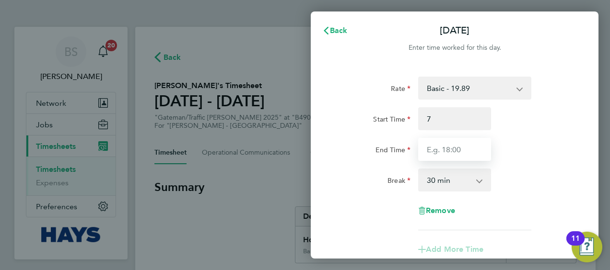
type input "07:00"
click at [443, 156] on input "End Time" at bounding box center [454, 149] width 73 height 23
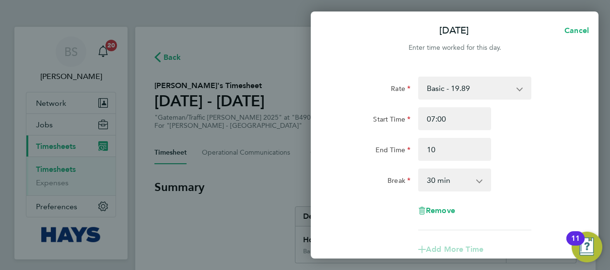
type input "10:00"
click at [501, 167] on div "Rate Basic - 19.89 Weekday OT 39h+ - 28.70 Sat first 4h - 28.70 Sat after 4h - …" at bounding box center [454, 154] width 234 height 154
click at [456, 183] on select "0 min 15 min 30 min 45 min 60 min 75 min 90 min" at bounding box center [448, 180] width 59 height 21
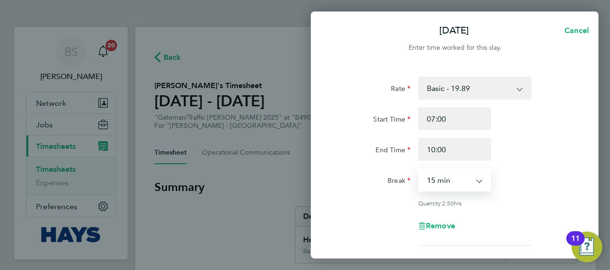
click at [419, 170] on select "0 min 15 min 30 min 45 min 60 min 75 min 90 min" at bounding box center [448, 180] width 59 height 21
click at [470, 177] on select "0 min 15 min 30 min 45 min 60 min 75 min 90 min" at bounding box center [448, 180] width 59 height 21
click at [419, 170] on select "0 min 15 min 30 min 45 min 60 min 75 min 90 min" at bounding box center [448, 180] width 59 height 21
drag, startPoint x: 475, startPoint y: 179, endPoint x: 471, endPoint y: 173, distance: 7.1
click at [475, 179] on select "0 min 15 min 30 min 45 min 60 min 75 min 90 min" at bounding box center [448, 180] width 59 height 21
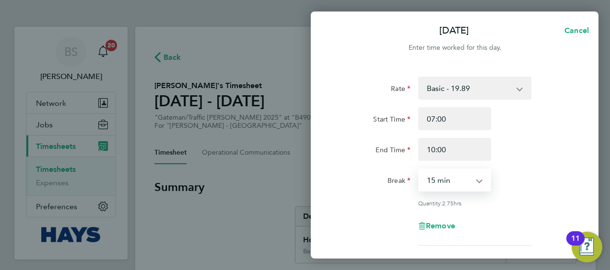
select select "0"
click at [419, 170] on select "0 min 15 min 30 min 45 min 60 min 75 min 90 min" at bounding box center [448, 180] width 59 height 21
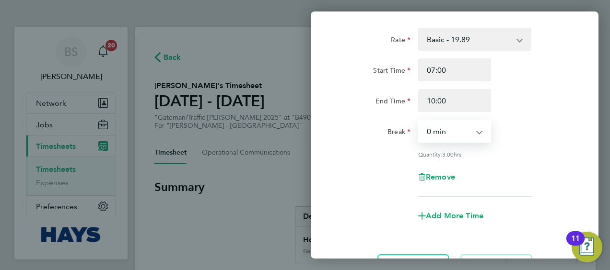
scroll to position [139, 0]
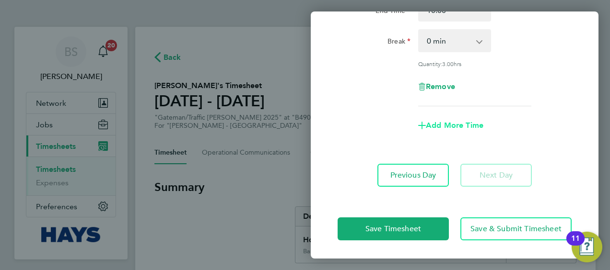
click at [458, 122] on span "Add More Time" at bounding box center [455, 125] width 58 height 9
select select "null"
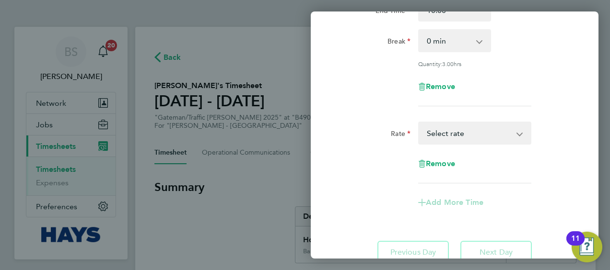
click at [467, 110] on app-timesheet-line-form-group "Rate Basic - 19.89 Weekday OT 39h+ - 28.70 Sat first 4h - 28.70 Sat after 4h - …" at bounding box center [454, 25] width 234 height 177
click at [469, 115] on form "Rate Basic - 19.89 Weekday OT 39h+ - 28.70 Sat first 4h - 28.70 Sat after 4h - …" at bounding box center [454, 79] width 234 height 285
drag, startPoint x: 469, startPoint y: 115, endPoint x: 478, endPoint y: 106, distance: 12.5
click at [471, 123] on select "Basic - 19.89 Weekday OT 39h+ - 28.70 Sat first 4h - 28.70 Sat after 4h - 37.51…" at bounding box center [469, 133] width 100 height 21
select select "30"
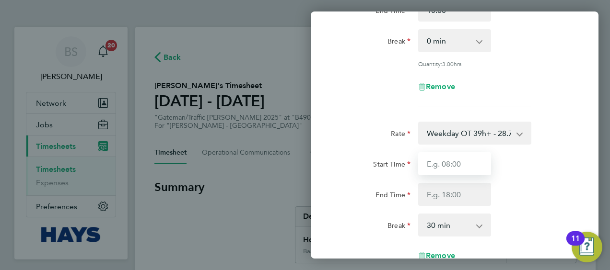
click at [487, 156] on input "Start Time" at bounding box center [454, 163] width 73 height 23
drag, startPoint x: 464, startPoint y: 166, endPoint x: 413, endPoint y: 184, distance: 54.4
click at [463, 165] on input "Start Time" at bounding box center [454, 163] width 73 height 23
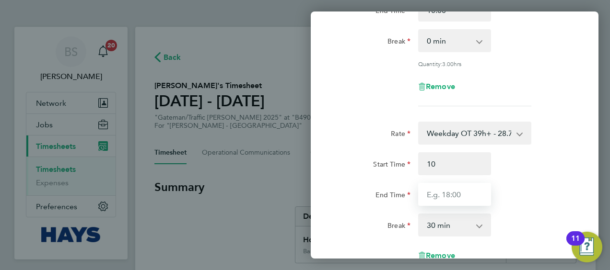
type input "10:00"
click at [470, 190] on input "End Time" at bounding box center [454, 194] width 73 height 23
type input "16:30"
drag, startPoint x: 370, startPoint y: 77, endPoint x: 484, endPoint y: 90, distance: 114.8
click at [372, 76] on div "Remove" at bounding box center [455, 86] width 242 height 23
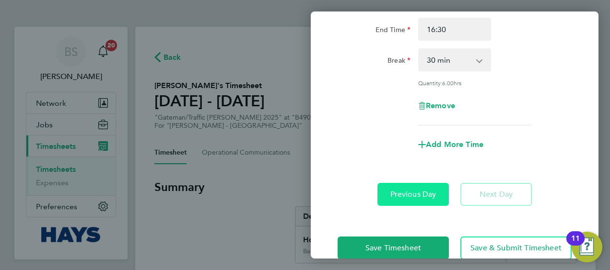
scroll to position [323, 0]
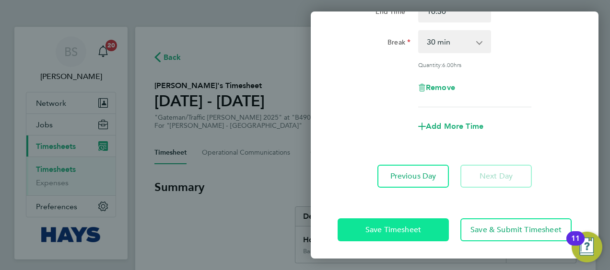
click at [401, 228] on span "Save Timesheet" at bounding box center [393, 230] width 56 height 10
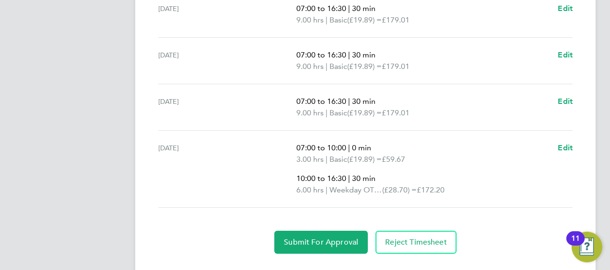
scroll to position [468, 0]
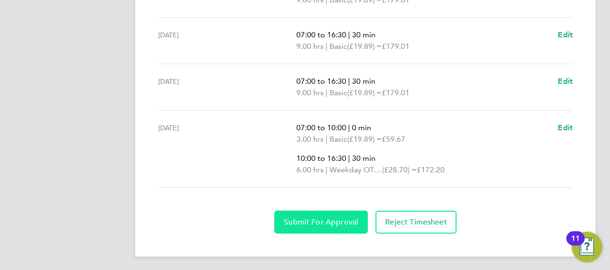
click at [302, 225] on button "Submit For Approval" at bounding box center [320, 222] width 93 height 23
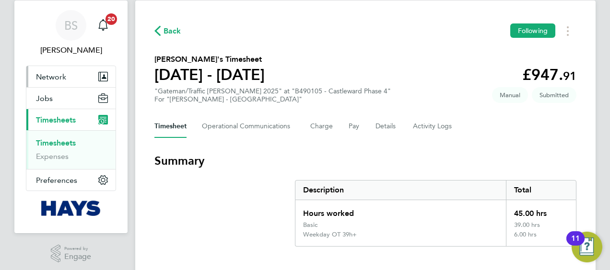
scroll to position [0, 0]
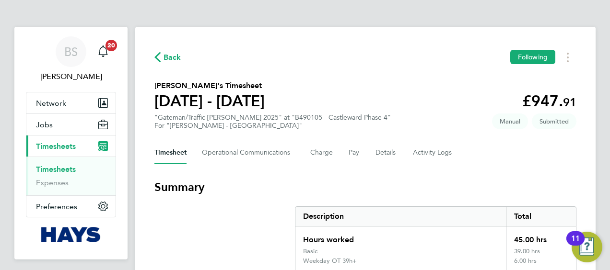
drag, startPoint x: 67, startPoint y: 172, endPoint x: 76, endPoint y: 169, distance: 10.0
click at [67, 172] on link "Timesheets" at bounding box center [56, 169] width 40 height 9
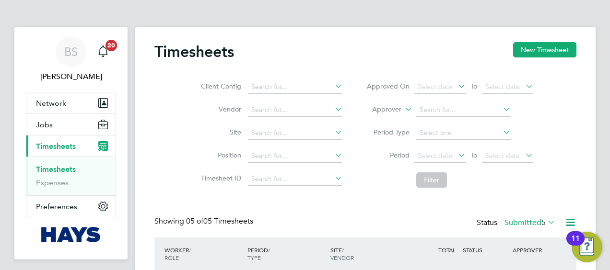
scroll to position [32, 83]
click at [57, 166] on link "Timesheets" at bounding box center [56, 169] width 40 height 9
click at [519, 47] on button "New Timesheet" at bounding box center [544, 49] width 63 height 15
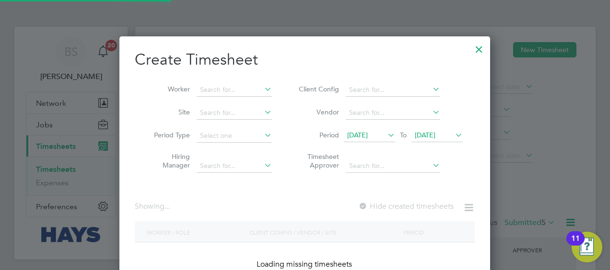
scroll to position [270, 371]
click at [232, 91] on input at bounding box center [233, 89] width 75 height 13
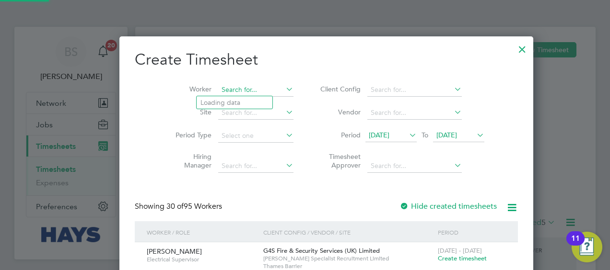
scroll to position [1701, 371]
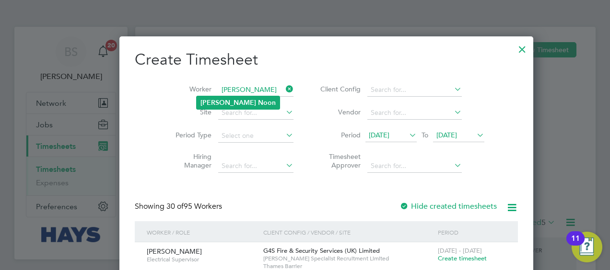
type input "paul noon"
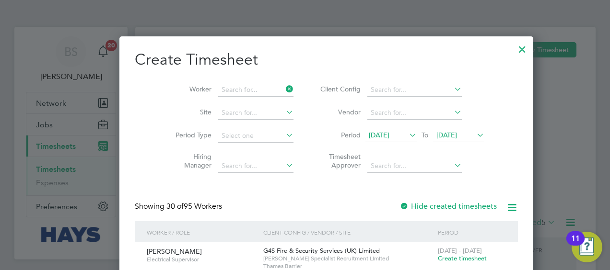
click at [236, 102] on div "Timesheets New Timesheet Client Config Vendor Site Position Timesheet ID Approv…" at bounding box center [365, 246] width 460 height 439
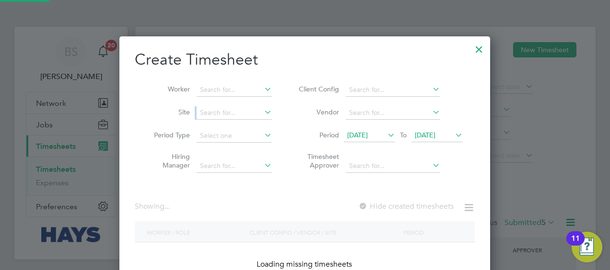
click at [236, 102] on li "Site" at bounding box center [209, 113] width 149 height 23
click at [241, 81] on li "Worker" at bounding box center [209, 90] width 149 height 23
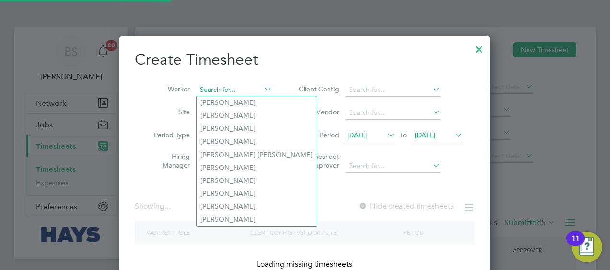
click at [231, 86] on input at bounding box center [233, 89] width 75 height 13
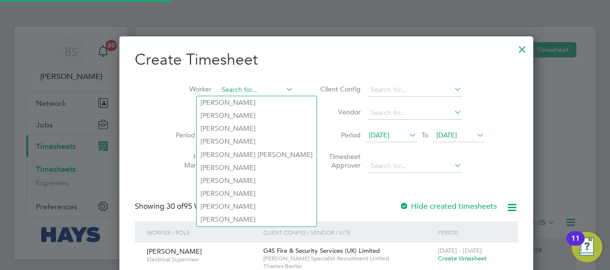
scroll to position [1701, 371]
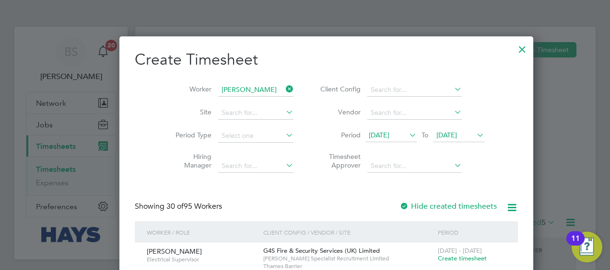
click at [258, 99] on b "Noon" at bounding box center [267, 103] width 18 height 8
type input "Paul Noon"
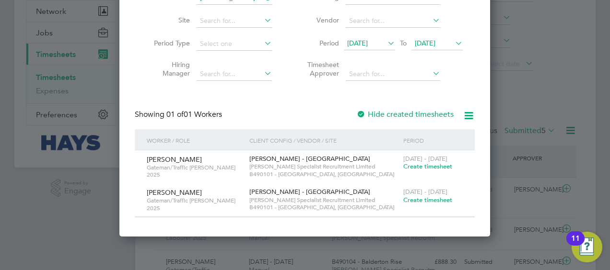
click at [414, 201] on span "Create timesheet" at bounding box center [427, 200] width 49 height 8
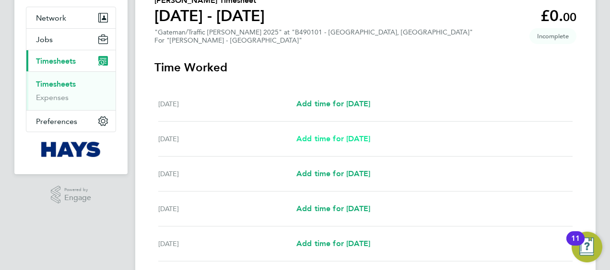
scroll to position [92, 0]
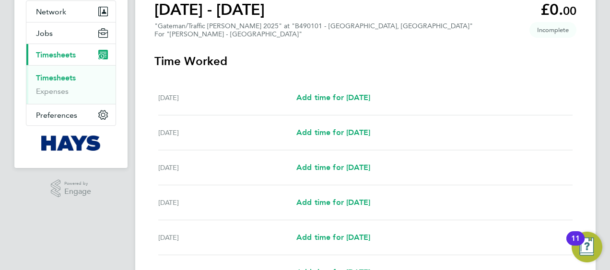
drag, startPoint x: 278, startPoint y: 82, endPoint x: 296, endPoint y: 56, distance: 32.2
click at [296, 56] on section "Time Worked Sat 20 Sep Add time for Sat 20 Sep Add time for Sat 20 Sep Sun 21 S…" at bounding box center [365, 213] width 422 height 318
click at [56, 76] on link "Timesheets" at bounding box center [56, 77] width 40 height 9
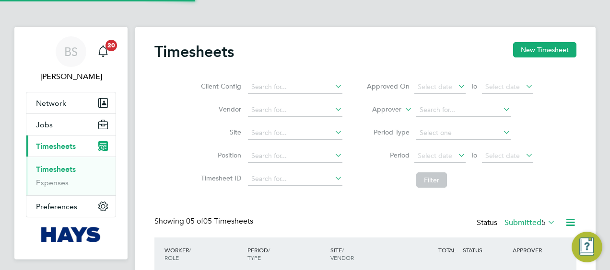
scroll to position [5, 5]
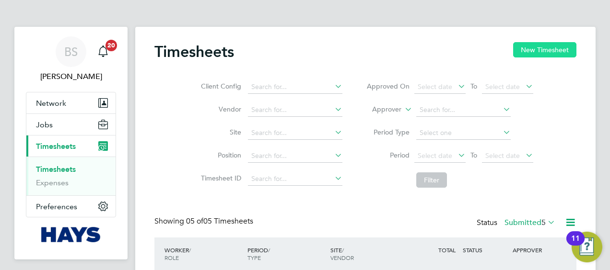
click at [526, 45] on button "New Timesheet" at bounding box center [544, 49] width 63 height 15
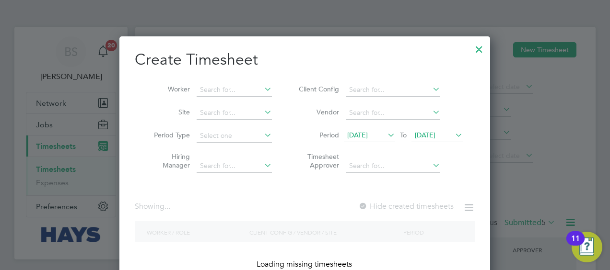
scroll to position [1702, 371]
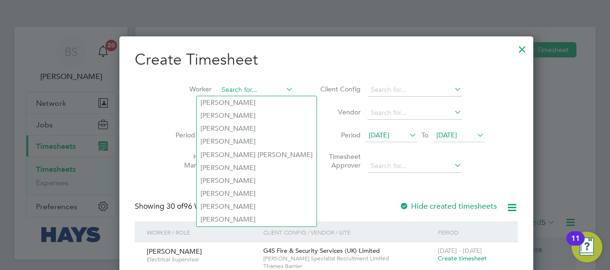
click at [251, 89] on input at bounding box center [255, 89] width 75 height 13
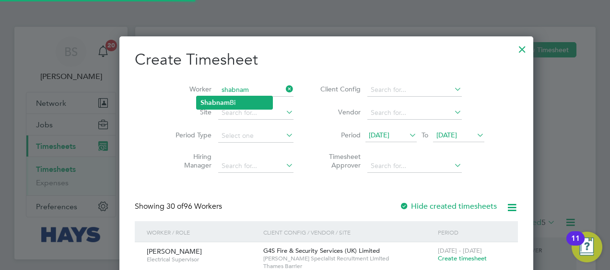
click at [237, 103] on li "Shabnam Bi" at bounding box center [234, 102] width 76 height 13
type input "Shabnam Bi"
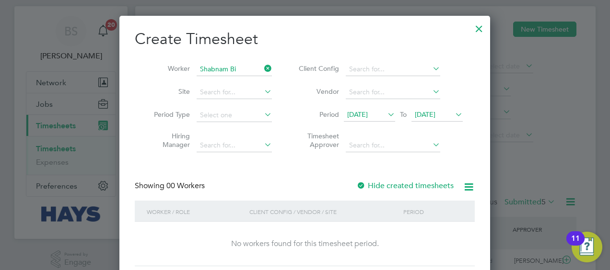
scroll to position [21, 0]
click at [372, 187] on label "Hide created timesheets" at bounding box center [404, 186] width 97 height 10
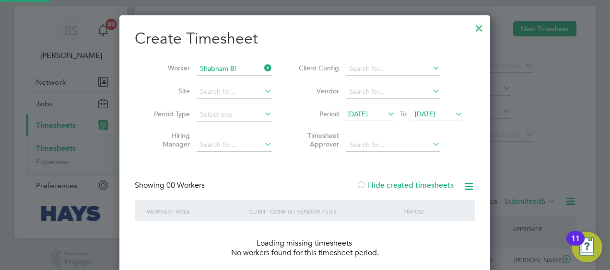
click at [372, 187] on label "Hide created timesheets" at bounding box center [404, 186] width 97 height 10
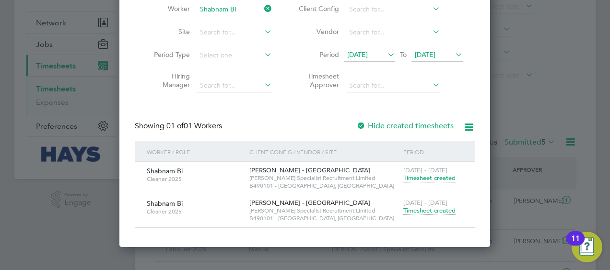
click at [431, 213] on span "Timesheet created" at bounding box center [429, 211] width 52 height 9
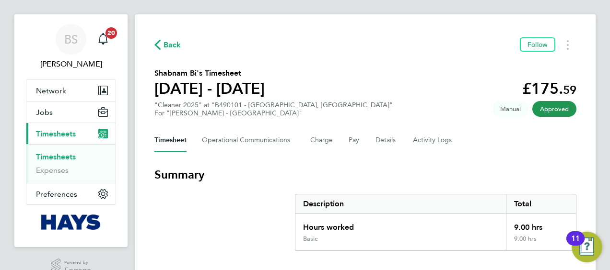
click at [63, 154] on link "Timesheets" at bounding box center [56, 156] width 40 height 9
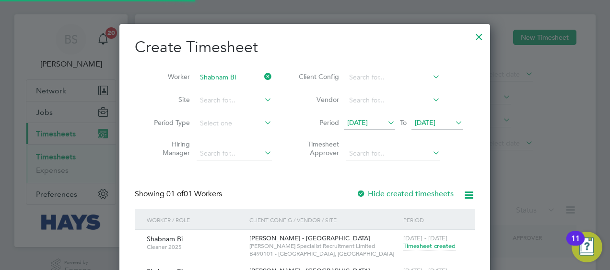
scroll to position [290, 371]
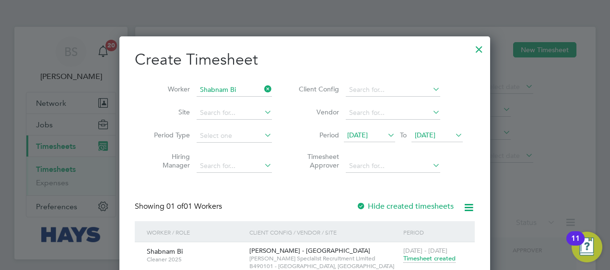
click at [273, 91] on li "Worker Shabnam Bi" at bounding box center [209, 90] width 149 height 23
click at [262, 90] on icon at bounding box center [262, 88] width 0 height 13
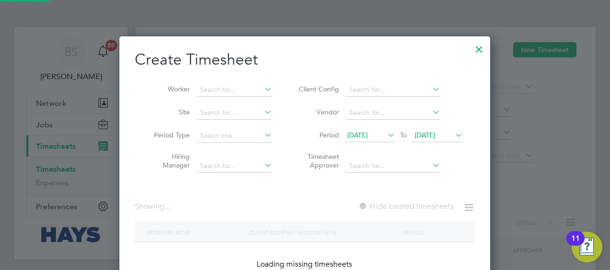
scroll to position [270, 371]
click at [232, 90] on input at bounding box center [233, 89] width 75 height 13
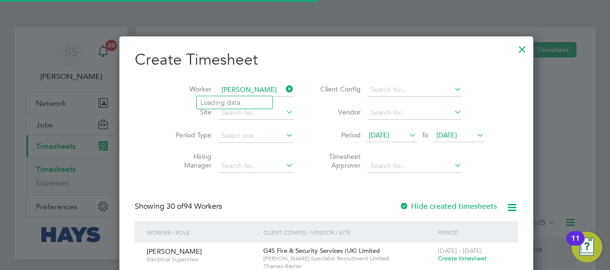
scroll to position [32, 83]
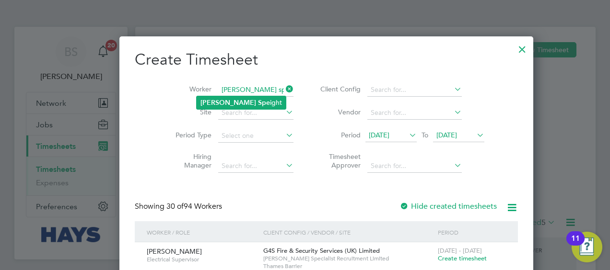
click at [233, 104] on li "Clark Spe ight" at bounding box center [240, 102] width 89 height 13
type input "Clark Speight"
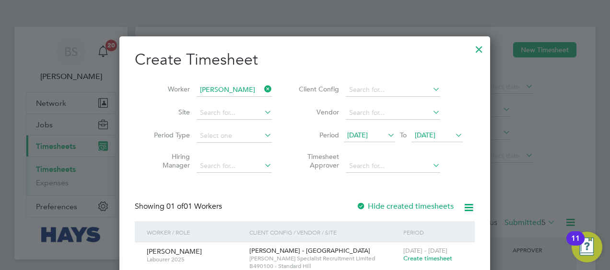
scroll to position [5, 4]
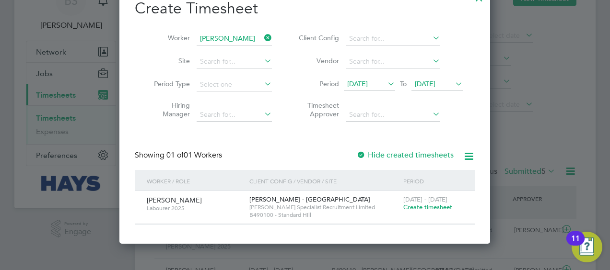
click at [417, 205] on span "Create timesheet" at bounding box center [427, 207] width 49 height 8
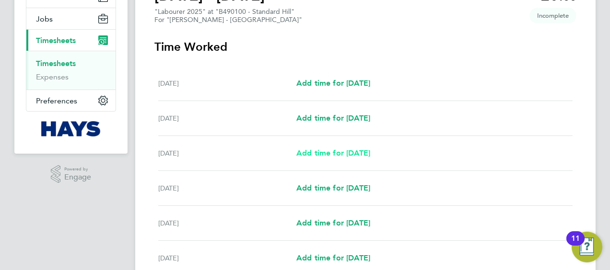
click at [323, 149] on span "Add time for Mon 22 Sep" at bounding box center [333, 153] width 74 height 9
select select "60"
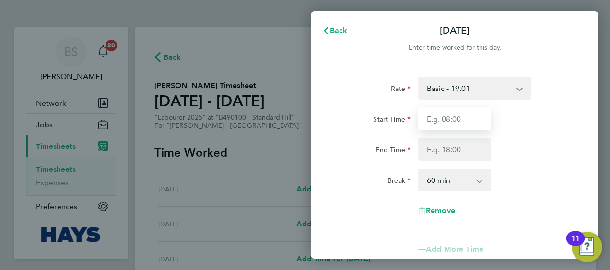
click at [449, 118] on input "Start Time" at bounding box center [454, 118] width 73 height 23
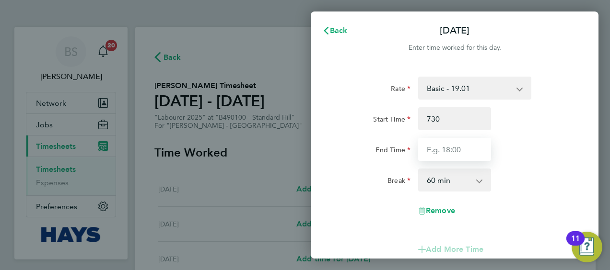
type input "07:30"
click at [443, 149] on input "End Time" at bounding box center [454, 149] width 73 height 23
type input "05:00"
click at [511, 144] on div "End Time 05:00" at bounding box center [455, 149] width 242 height 23
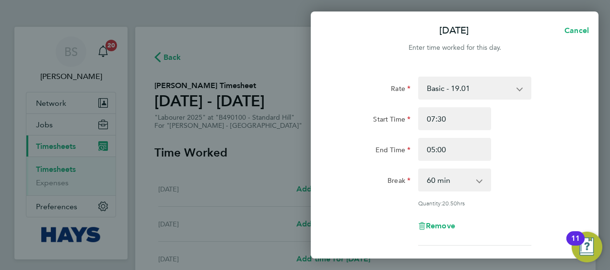
click at [473, 179] on select "0 min 15 min 30 min 45 min 60 min 75 min 90 min" at bounding box center [448, 180] width 59 height 21
select select "30"
click at [419, 170] on select "0 min 15 min 30 min 45 min 60 min 75 min 90 min" at bounding box center [448, 180] width 59 height 21
click at [444, 106] on div "Rate Basic - 19.01 Overtime - 27.22 Start Time 07:30 End Time 05:00 Break 0 min…" at bounding box center [454, 161] width 234 height 169
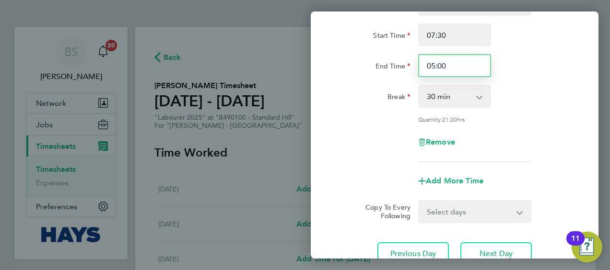
drag, startPoint x: 460, startPoint y: 66, endPoint x: 349, endPoint y: 67, distance: 111.2
click at [349, 67] on div "End Time 05:00" at bounding box center [455, 65] width 242 height 23
type input "1"
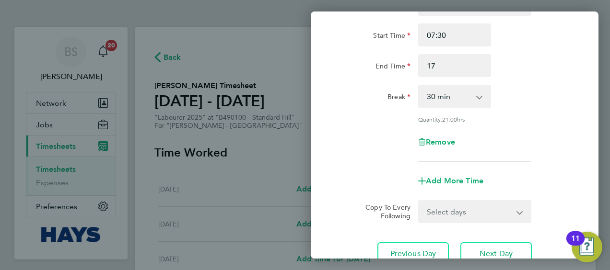
type input "17:00"
click at [513, 90] on div "Break 0 min 15 min 30 min 45 min 60 min 75 min 90 min" at bounding box center [455, 96] width 242 height 23
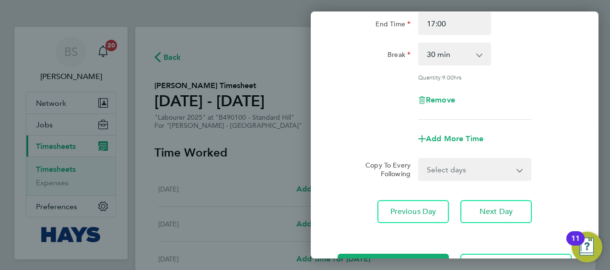
click at [455, 167] on select "Select days Day Tuesday Wednesday Thursday Friday" at bounding box center [469, 169] width 101 height 21
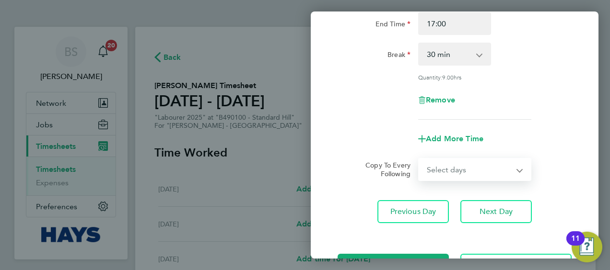
select select "THU"
click at [419, 159] on select "Select days Day Tuesday Wednesday Thursday Friday" at bounding box center [469, 169] width 101 height 21
select select "2025-09-26"
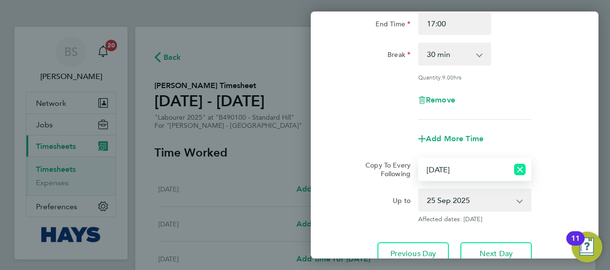
click at [524, 165] on icon "Reset selection" at bounding box center [520, 170] width 12 height 12
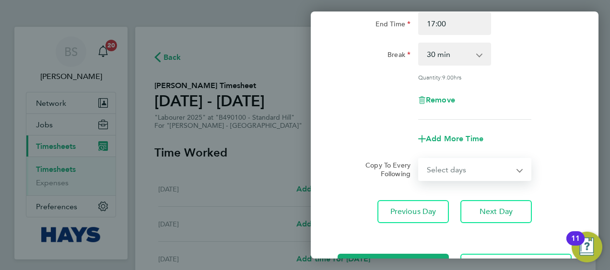
click at [515, 165] on select "Select days Day Tuesday Wednesday Thursday Friday" at bounding box center [469, 169] width 101 height 21
select select "DAY"
click at [419, 159] on select "Select days Day Tuesday Wednesday Thursday Friday" at bounding box center [469, 169] width 101 height 21
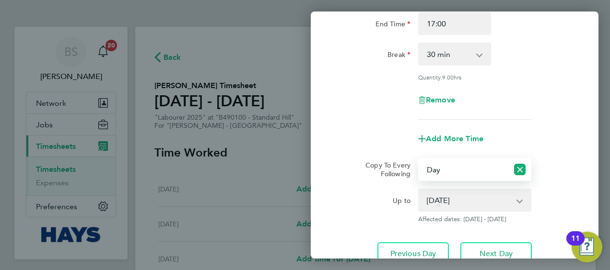
click at [464, 202] on select "23 Sep 2025 24 Sep 2025 25 Sep 2025 26 Sep 2025" at bounding box center [469, 200] width 100 height 21
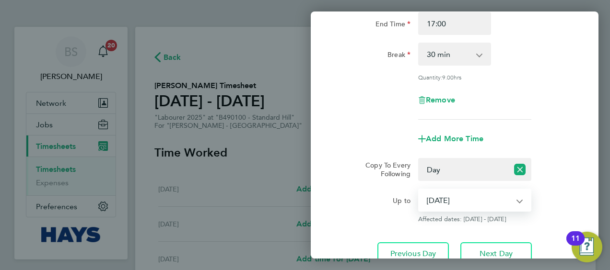
select select "2025-09-25"
click at [419, 190] on select "23 Sep 2025 24 Sep 2025 25 Sep 2025 26 Sep 2025" at bounding box center [469, 200] width 100 height 21
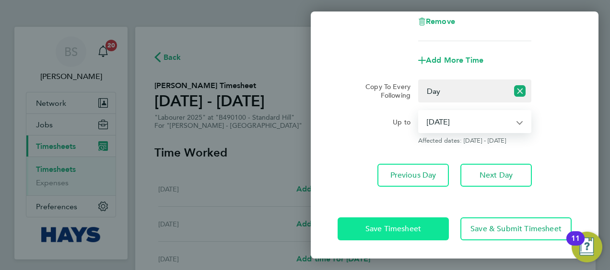
click at [416, 233] on button "Save Timesheet" at bounding box center [392, 229] width 111 height 23
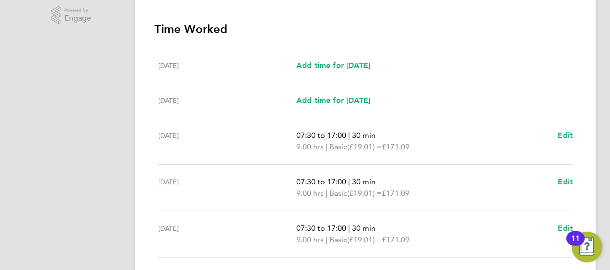
scroll to position [260, 0]
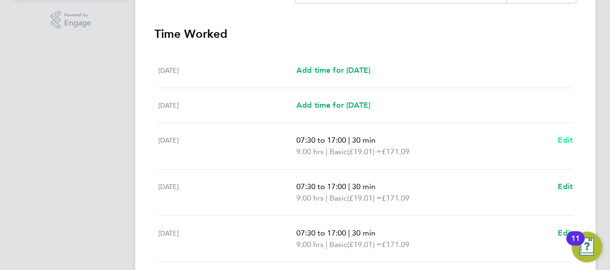
click at [564, 139] on span "Edit" at bounding box center [564, 140] width 15 height 9
select select "30"
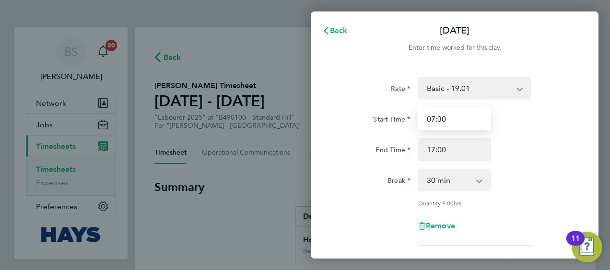
click at [445, 116] on input "07:30" at bounding box center [454, 118] width 73 height 23
type input "07:00"
click at [534, 203] on div "Quantity: 9.00 hrs" at bounding box center [474, 203] width 121 height 8
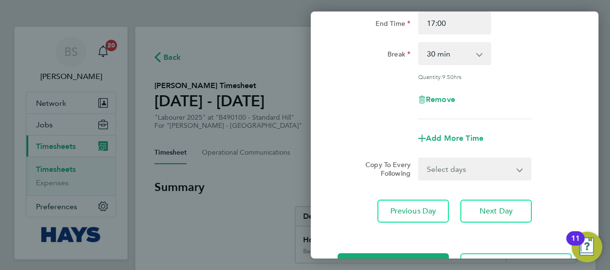
scroll to position [138, 0]
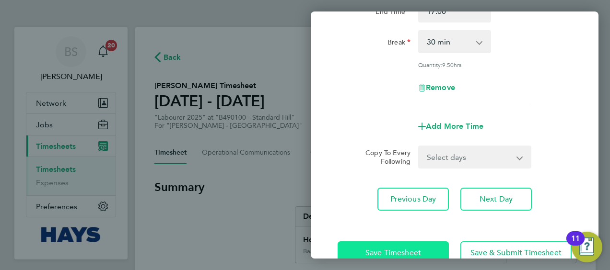
click at [414, 244] on button "Save Timesheet" at bounding box center [392, 253] width 111 height 23
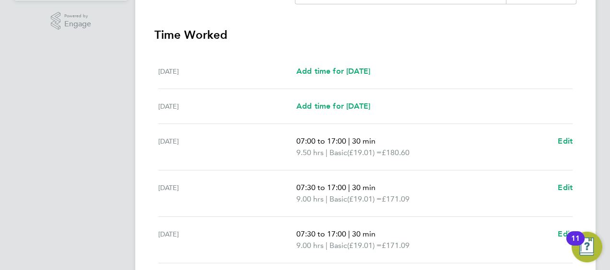
scroll to position [267, 0]
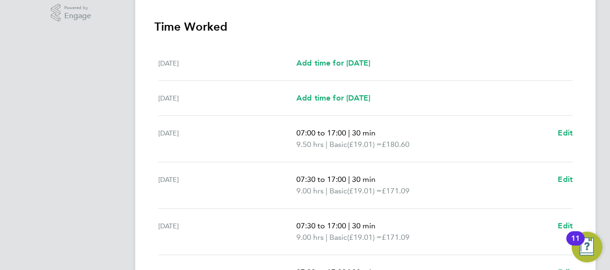
click at [174, 178] on div "[DATE]" at bounding box center [227, 185] width 138 height 23
click at [563, 177] on span "Edit" at bounding box center [564, 179] width 15 height 9
select select "30"
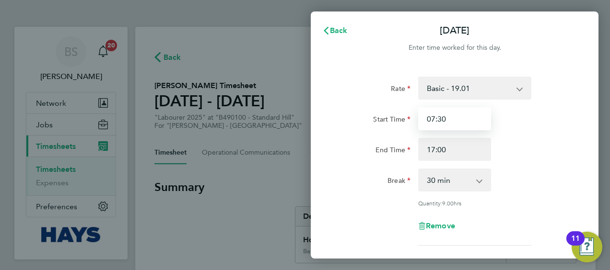
click at [451, 119] on input "07:30" at bounding box center [454, 118] width 73 height 23
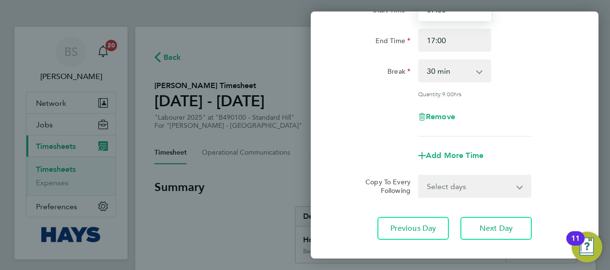
scroll to position [162, 0]
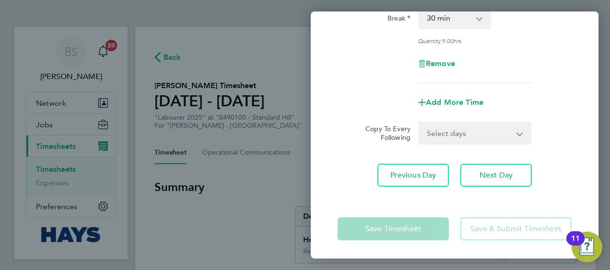
type input "07:00"
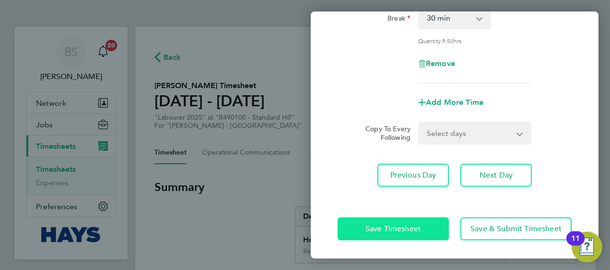
click at [401, 224] on span "Save Timesheet" at bounding box center [393, 229] width 56 height 10
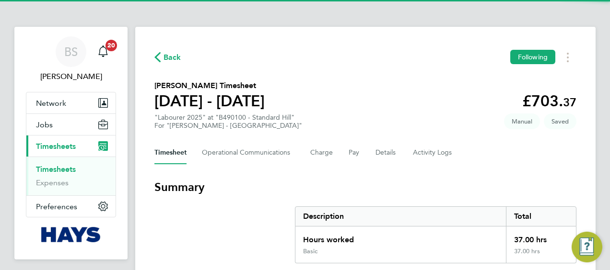
click at [401, 223] on div "Description" at bounding box center [400, 216] width 210 height 19
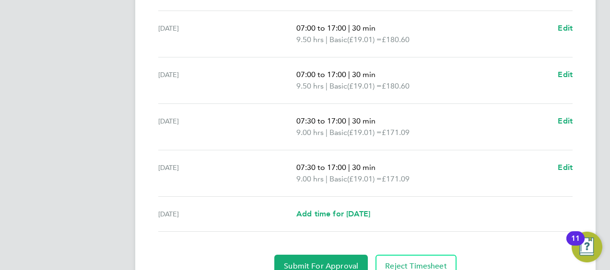
scroll to position [416, 0]
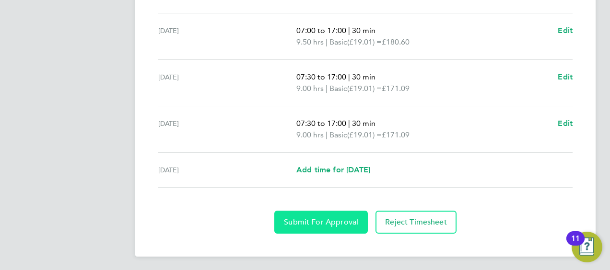
click at [347, 218] on span "Submit For Approval" at bounding box center [321, 223] width 74 height 10
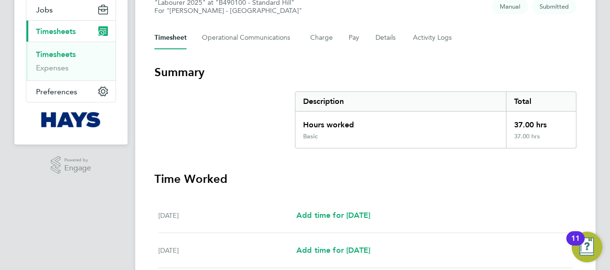
scroll to position [0, 0]
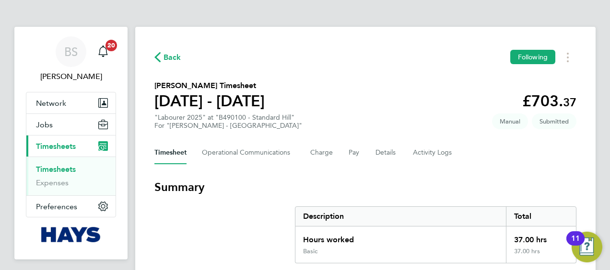
click at [65, 170] on link "Timesheets" at bounding box center [56, 169] width 40 height 9
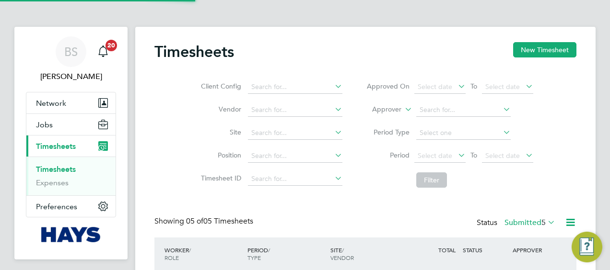
scroll to position [32, 83]
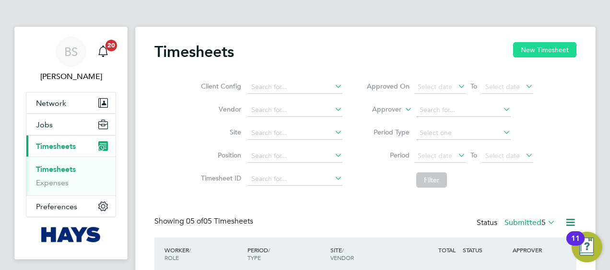
click at [528, 52] on button "New Timesheet" at bounding box center [544, 49] width 63 height 15
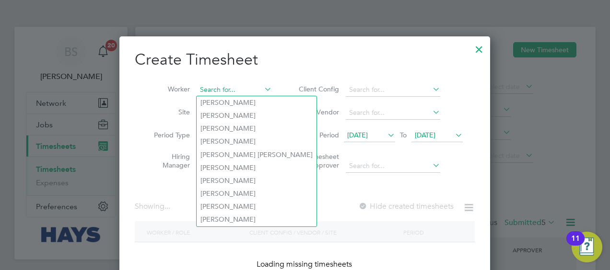
click at [255, 92] on input at bounding box center [233, 89] width 75 height 13
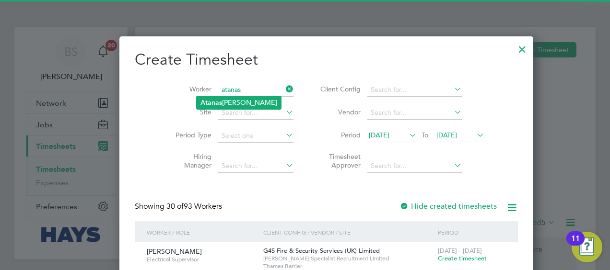
click at [249, 103] on li "Atanas Atanasov" at bounding box center [238, 102] width 84 height 13
type input "Atanas Atanasov"
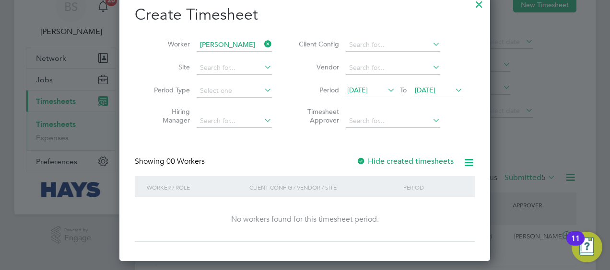
click at [411, 157] on div "Hide created timesheets" at bounding box center [405, 162] width 99 height 10
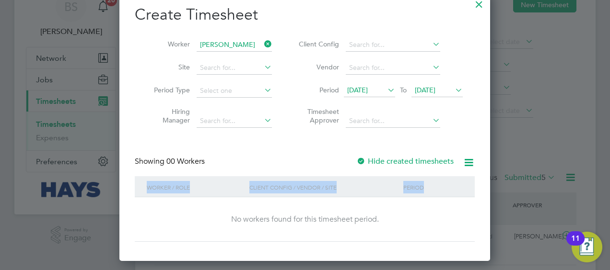
click at [411, 157] on div "Hide created timesheets" at bounding box center [405, 162] width 99 height 10
drag, startPoint x: 411, startPoint y: 156, endPoint x: 394, endPoint y: 164, distance: 18.2
click at [394, 164] on label "Hide created timesheets" at bounding box center [404, 162] width 97 height 10
click at [394, 161] on label "Hide created timesheets" at bounding box center [404, 162] width 97 height 10
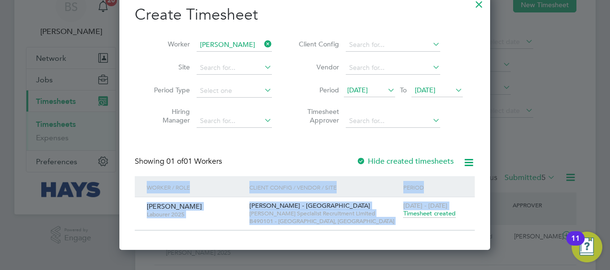
click at [427, 214] on span "Timesheet created" at bounding box center [429, 213] width 52 height 9
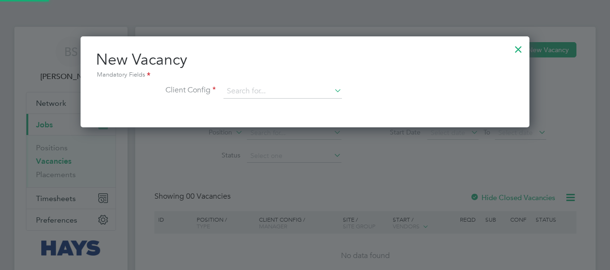
scroll to position [91, 449]
drag, startPoint x: 518, startPoint y: 45, endPoint x: 512, endPoint y: 47, distance: 6.9
click at [518, 45] on div at bounding box center [517, 46] width 17 height 17
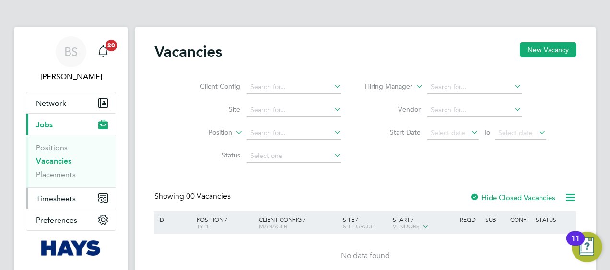
drag, startPoint x: 59, startPoint y: 195, endPoint x: 65, endPoint y: 196, distance: 6.1
click at [59, 195] on span "Timesheets" at bounding box center [56, 198] width 40 height 9
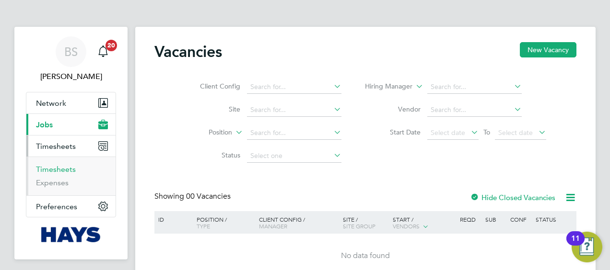
click at [61, 171] on link "Timesheets" at bounding box center [56, 169] width 40 height 9
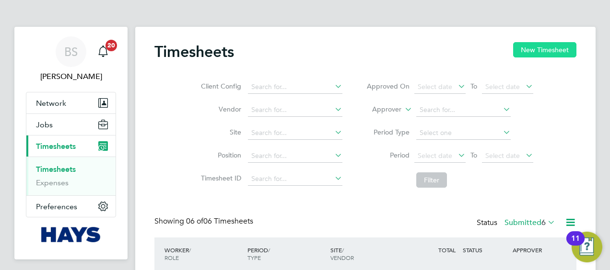
click at [528, 47] on button "New Timesheet" at bounding box center [544, 49] width 63 height 15
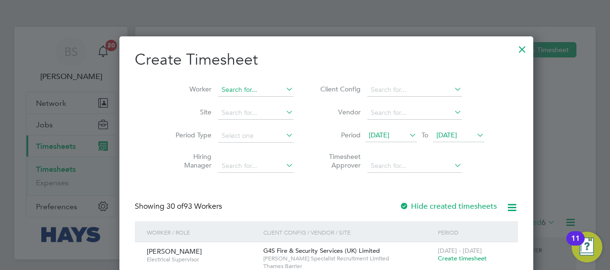
click at [227, 87] on input at bounding box center [255, 89] width 75 height 13
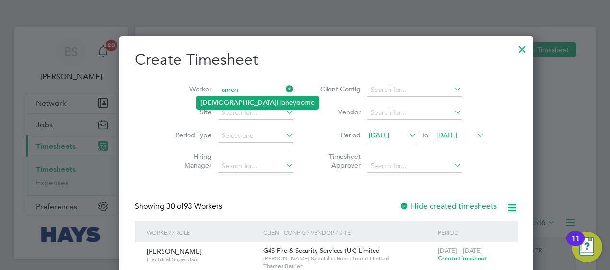
click at [248, 106] on li "Amon Honeyborne" at bounding box center [257, 102] width 122 height 13
type input "Amon Honeyborne"
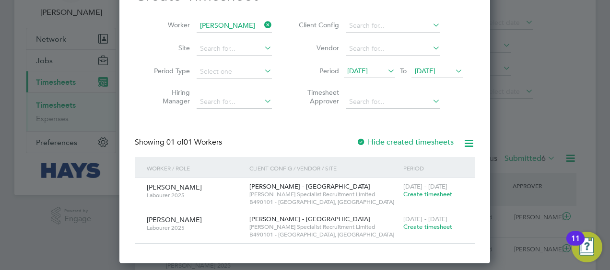
click at [426, 226] on span "Create timesheet" at bounding box center [427, 227] width 49 height 8
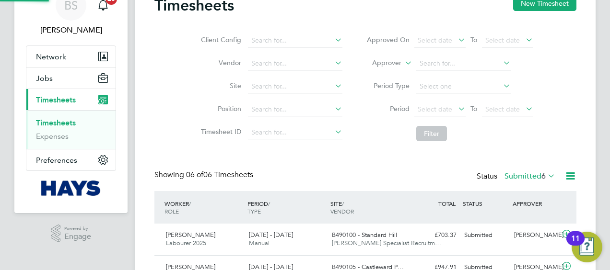
scroll to position [5, 5]
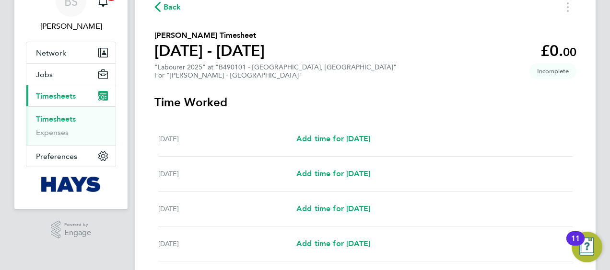
scroll to position [29, 0]
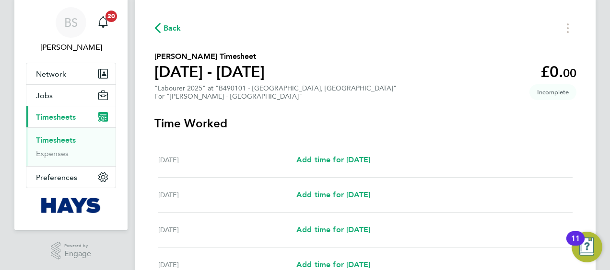
click at [51, 138] on link "Timesheets" at bounding box center [56, 140] width 40 height 9
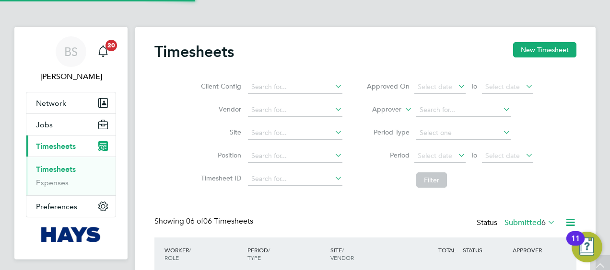
scroll to position [5, 5]
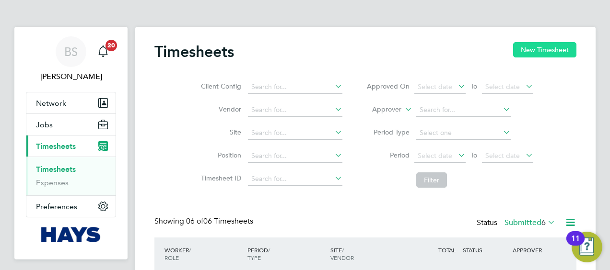
click at [553, 45] on button "New Timesheet" at bounding box center [544, 49] width 63 height 15
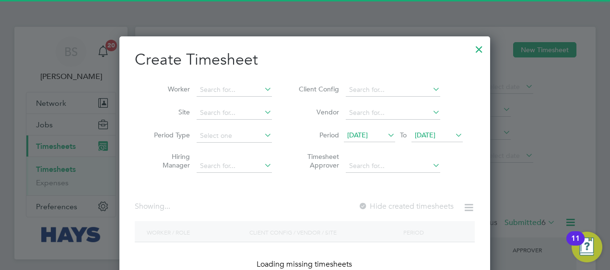
scroll to position [1701, 371]
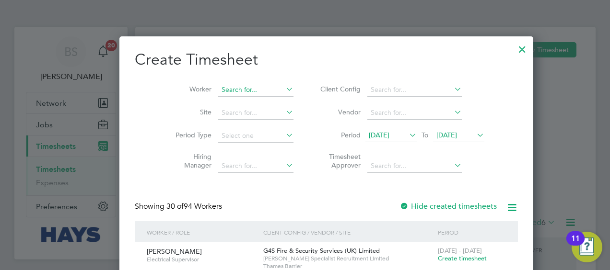
click at [219, 85] on input at bounding box center [255, 89] width 75 height 13
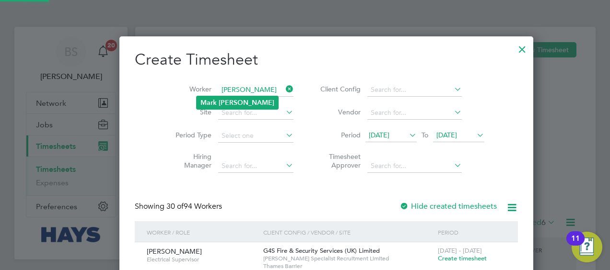
click at [235, 100] on b "Macrae" at bounding box center [247, 103] width 56 height 8
type input "Mark Macrae"
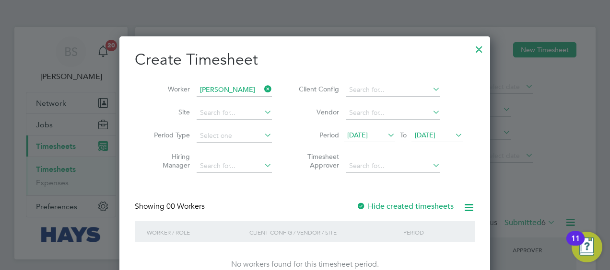
click at [373, 205] on label "Hide created timesheets" at bounding box center [404, 207] width 97 height 10
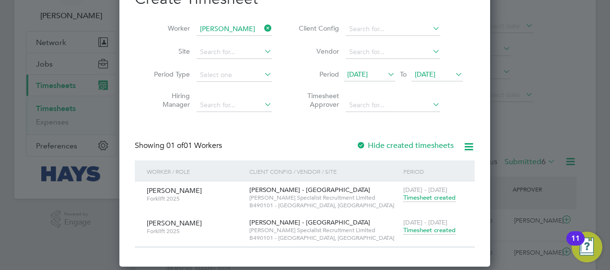
click at [411, 228] on span "Timesheet created" at bounding box center [429, 230] width 52 height 9
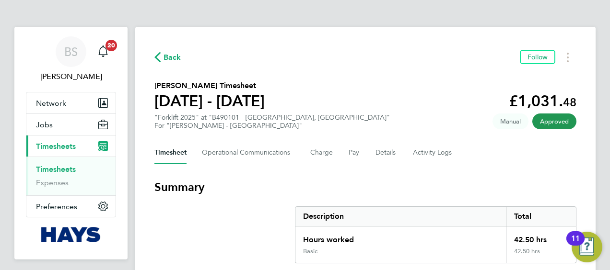
click at [59, 169] on link "Timesheets" at bounding box center [56, 169] width 40 height 9
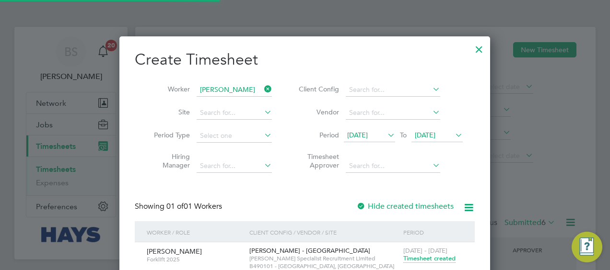
scroll to position [24, 83]
drag, startPoint x: 266, startPoint y: 85, endPoint x: 249, endPoint y: 88, distance: 17.6
click at [262, 86] on icon at bounding box center [262, 88] width 0 height 13
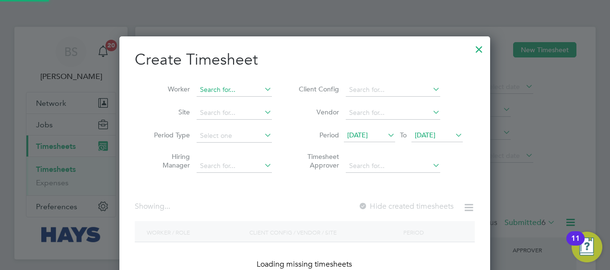
click at [241, 88] on input at bounding box center [233, 89] width 75 height 13
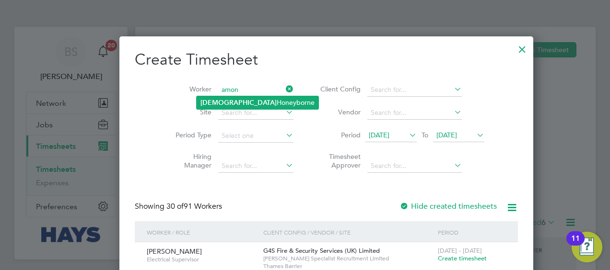
click at [213, 99] on b "Amon" at bounding box center [238, 103] width 76 height 8
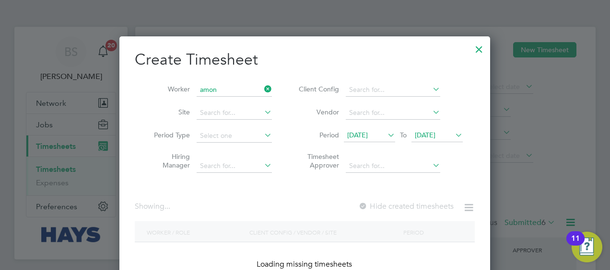
type input "Amon Honeyborne"
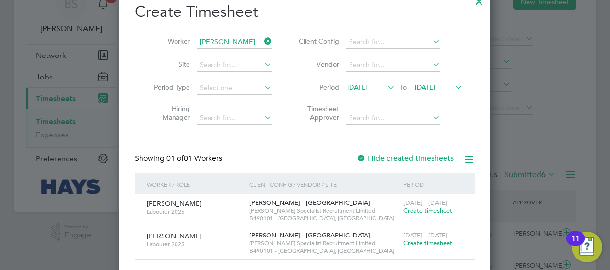
click at [414, 241] on span "Create timesheet" at bounding box center [427, 243] width 49 height 8
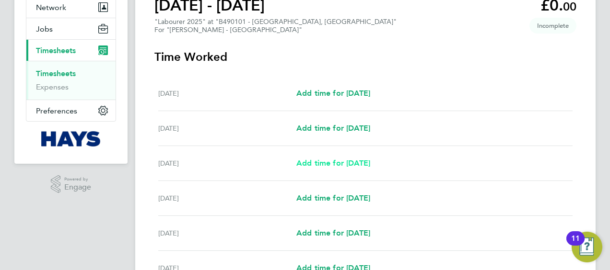
click at [347, 160] on span "Add time for Mon 22 Sep" at bounding box center [333, 163] width 74 height 9
select select "30"
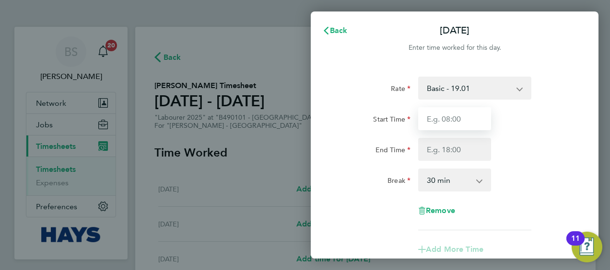
click at [457, 116] on input "Start Time" at bounding box center [454, 118] width 73 height 23
type input "7"
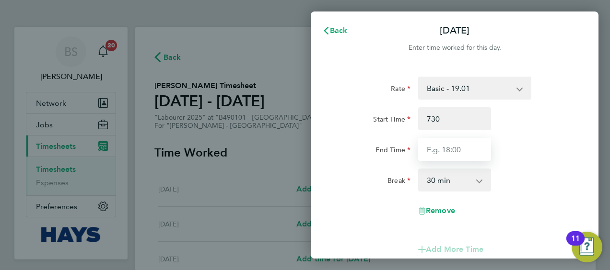
type input "07:30"
click at [457, 144] on input "End Time" at bounding box center [454, 149] width 73 height 23
type input "16:30"
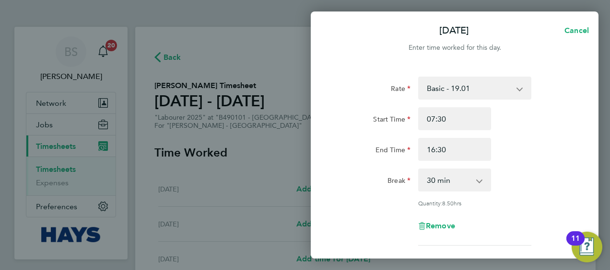
click at [538, 149] on div "End Time 16:30" at bounding box center [455, 149] width 242 height 23
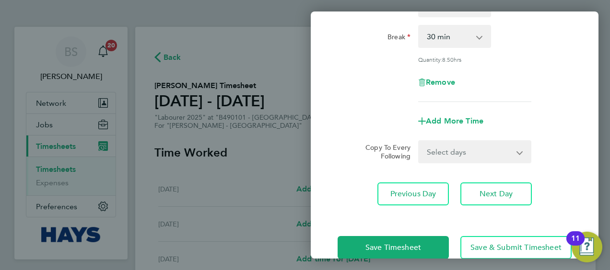
click at [456, 154] on select "Select days Day Tuesday Wednesday Thursday Friday" at bounding box center [469, 151] width 101 height 21
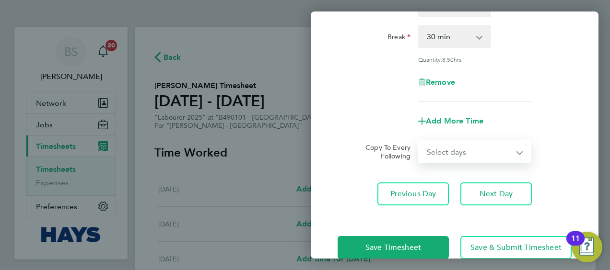
select select "DAY"
click at [419, 141] on select "Select days Day Tuesday Wednesday Thursday Friday" at bounding box center [469, 151] width 101 height 21
select select "2025-09-26"
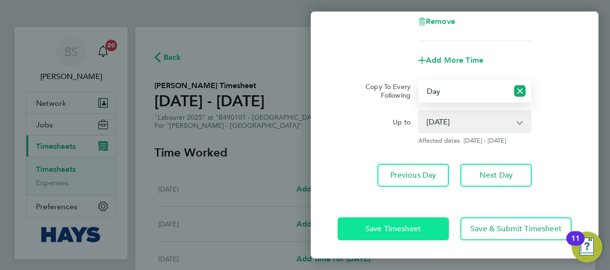
click at [405, 226] on span "Save Timesheet" at bounding box center [393, 229] width 56 height 10
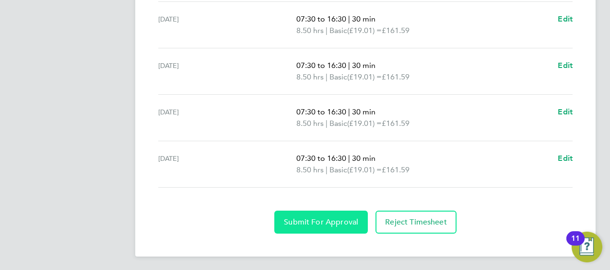
click at [342, 222] on span "Submit For Approval" at bounding box center [321, 223] width 74 height 10
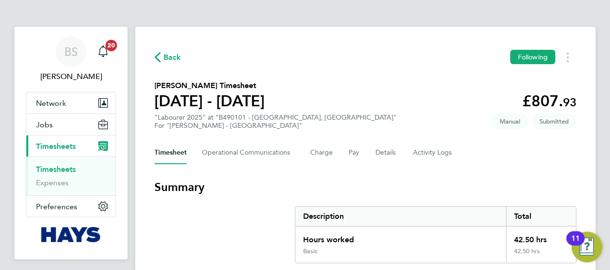
drag, startPoint x: 59, startPoint y: 166, endPoint x: 69, endPoint y: 164, distance: 9.8
click at [60, 166] on link "Timesheets" at bounding box center [56, 169] width 40 height 9
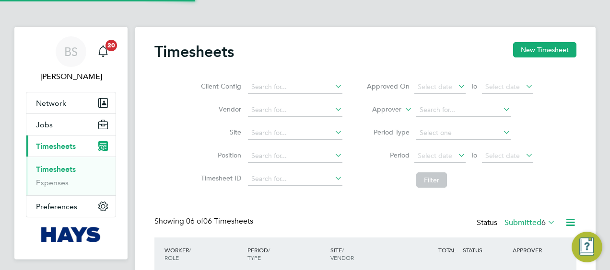
scroll to position [24, 83]
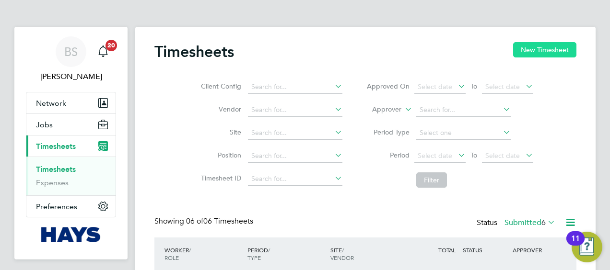
click at [544, 45] on button "New Timesheet" at bounding box center [544, 49] width 63 height 15
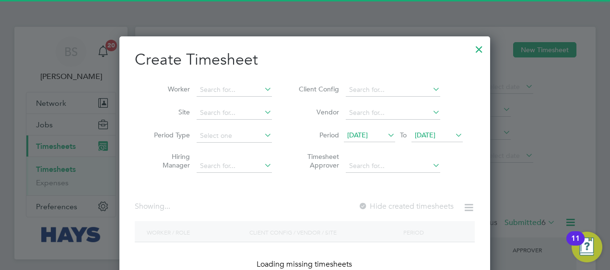
scroll to position [1701, 371]
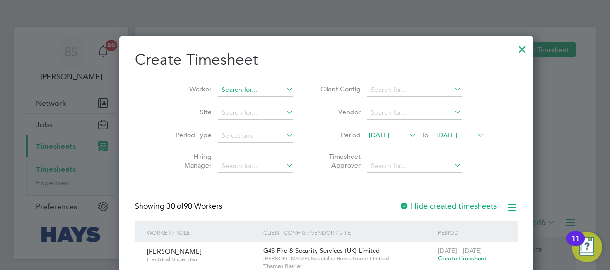
click at [254, 87] on input at bounding box center [255, 89] width 75 height 13
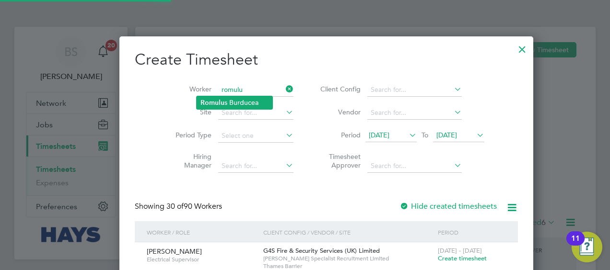
drag, startPoint x: 242, startPoint y: 95, endPoint x: 236, endPoint y: 100, distance: 7.2
click at [236, 99] on li "Romulu s Burducea" at bounding box center [234, 102] width 76 height 13
type input "Romulus Burducea"
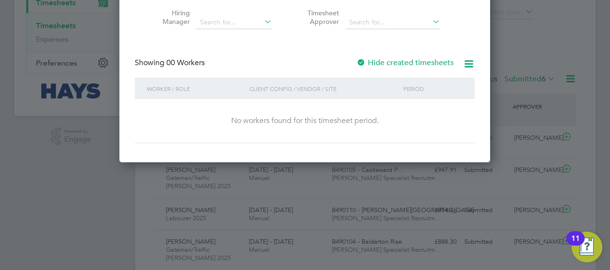
click at [379, 56] on div "Create Timesheet Worker Romulus Burducea Site Period Type Hiring Manager Client…" at bounding box center [305, 24] width 340 height 237
click at [381, 61] on label "Hide created timesheets" at bounding box center [404, 63] width 97 height 10
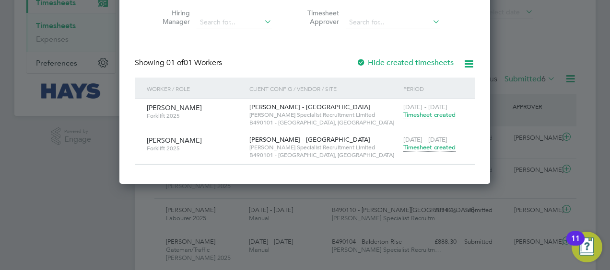
click at [442, 146] on span "Timesheet created" at bounding box center [429, 147] width 52 height 9
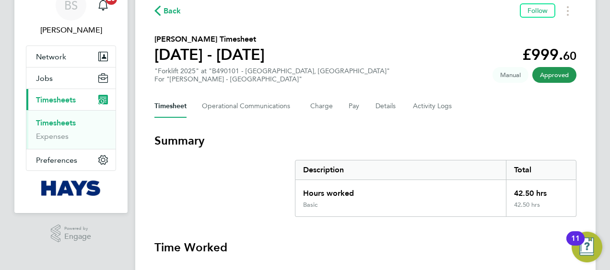
click at [61, 123] on link "Timesheets" at bounding box center [56, 122] width 40 height 9
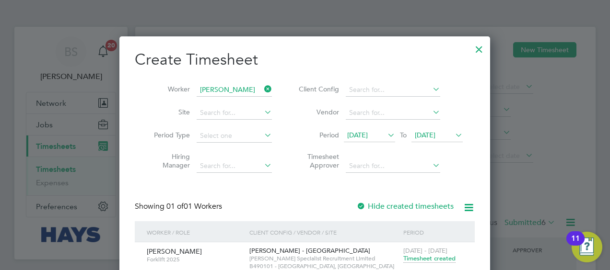
drag, startPoint x: 268, startPoint y: 88, endPoint x: 250, endPoint y: 98, distance: 20.6
click at [262, 88] on icon at bounding box center [262, 88] width 0 height 13
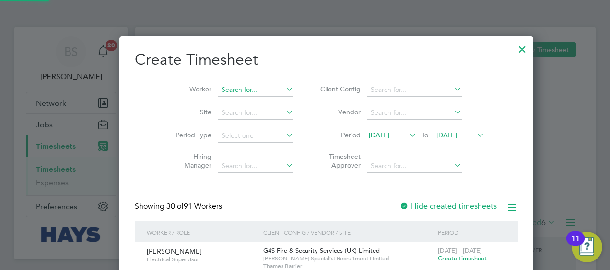
click at [232, 92] on input at bounding box center [255, 89] width 75 height 13
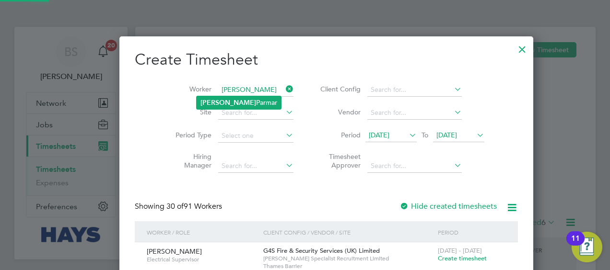
click at [237, 100] on li "Rajnish Parmar" at bounding box center [238, 102] width 84 height 13
type input "Rajnish Parmar"
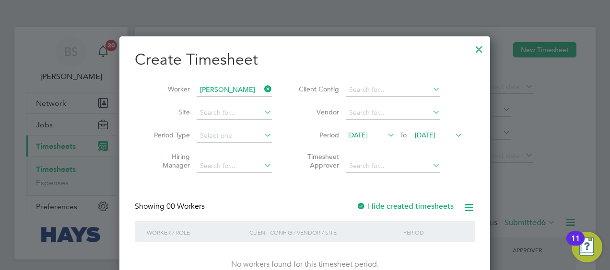
click at [390, 202] on label "Hide created timesheets" at bounding box center [404, 207] width 97 height 10
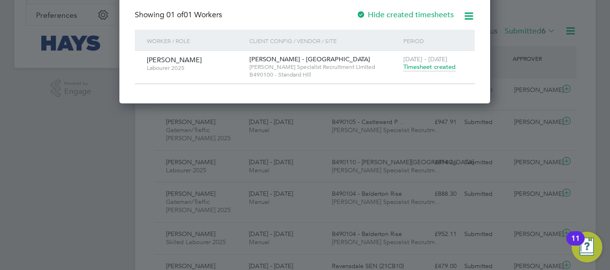
click at [409, 66] on span "Timesheet created" at bounding box center [429, 67] width 52 height 9
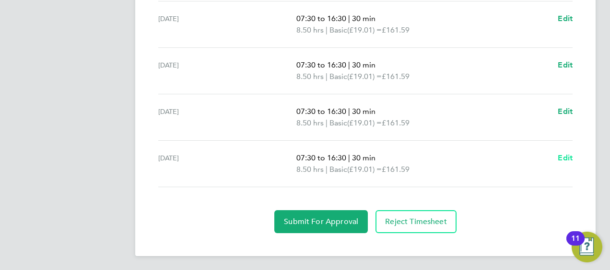
click at [558, 156] on span "Edit" at bounding box center [564, 157] width 15 height 9
select select "30"
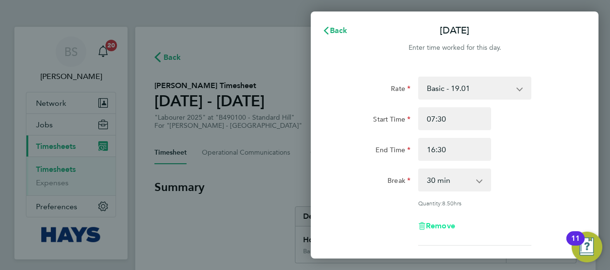
click at [449, 224] on span "Remove" at bounding box center [440, 225] width 29 height 9
select select "null"
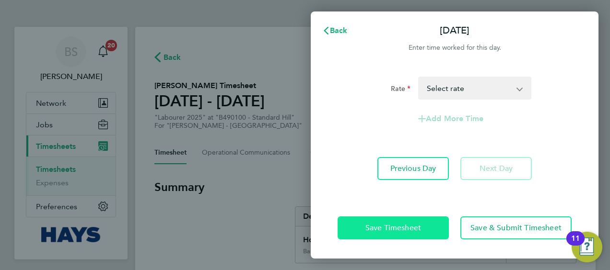
click at [426, 226] on button "Save Timesheet" at bounding box center [392, 228] width 111 height 23
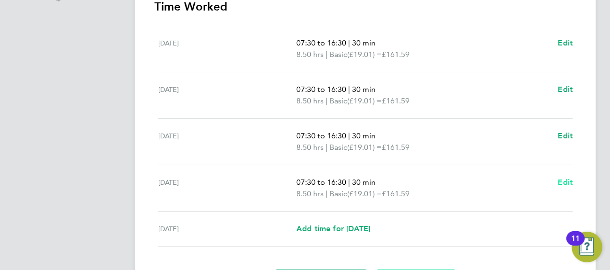
click at [559, 184] on span "Edit" at bounding box center [564, 182] width 15 height 9
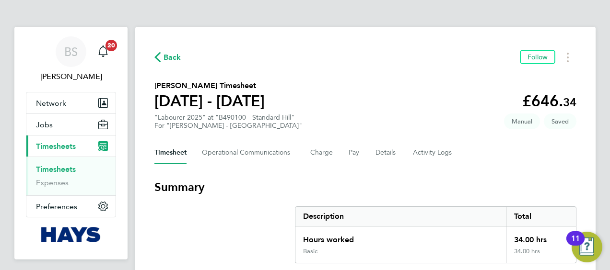
select select "30"
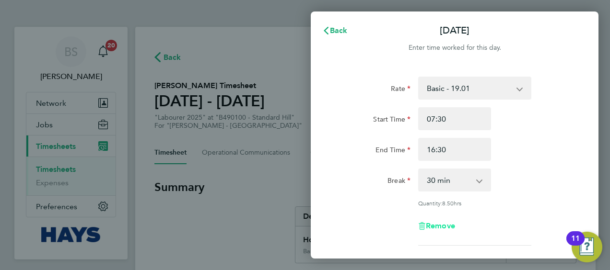
click at [431, 229] on span "Remove" at bounding box center [440, 225] width 29 height 9
select select "null"
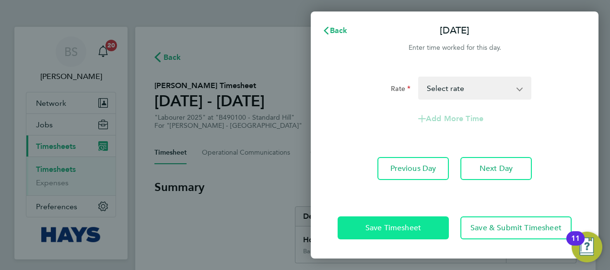
click at [409, 230] on span "Save Timesheet" at bounding box center [393, 228] width 56 height 10
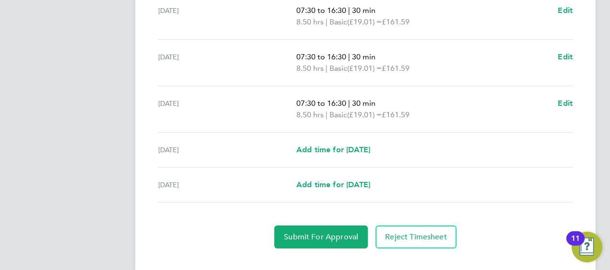
scroll to position [335, 0]
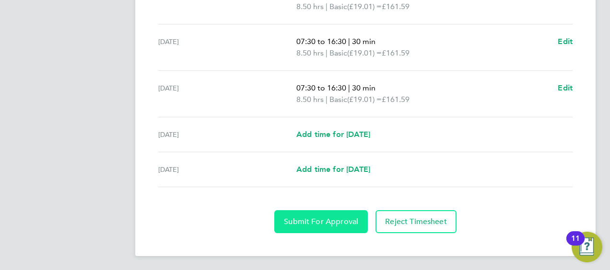
click at [331, 211] on button "Submit For Approval" at bounding box center [320, 221] width 93 height 23
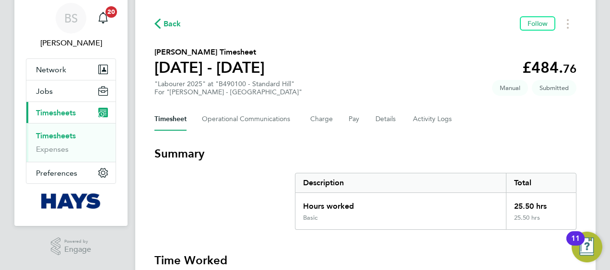
scroll to position [0, 0]
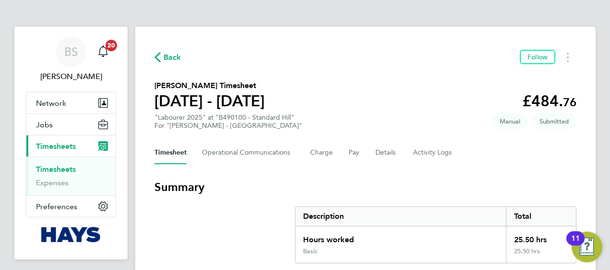
click at [66, 168] on link "Timesheets" at bounding box center [56, 169] width 40 height 9
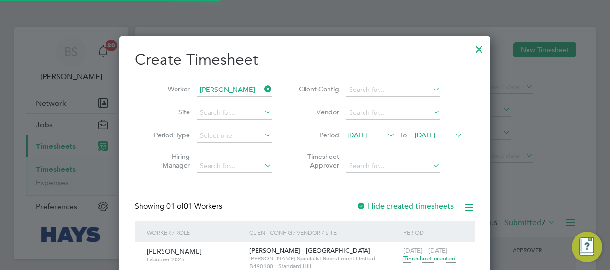
scroll to position [24, 83]
click at [262, 87] on icon at bounding box center [262, 88] width 0 height 13
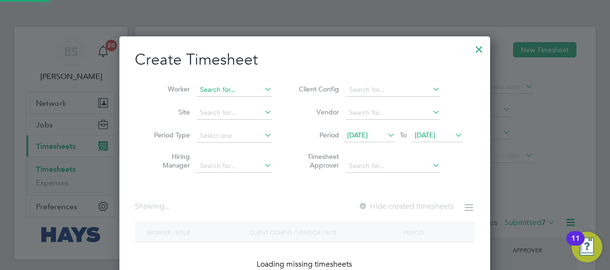
click at [241, 89] on input at bounding box center [233, 89] width 75 height 13
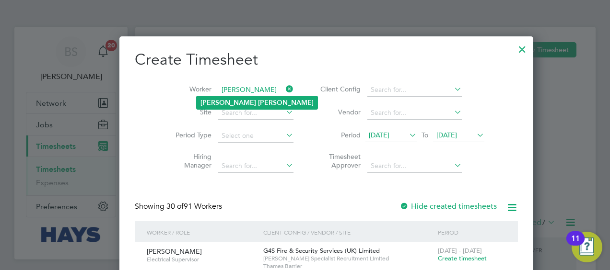
click at [258, 105] on b "Denoon" at bounding box center [286, 103] width 56 height 8
type input "James Denoon"
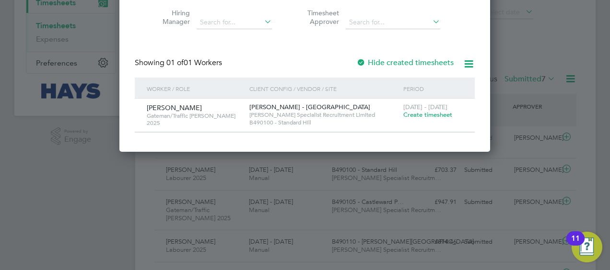
click at [419, 114] on span "Create timesheet" at bounding box center [427, 115] width 49 height 8
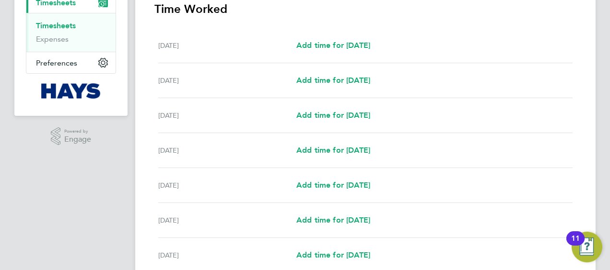
drag, startPoint x: 522, startPoint y: 183, endPoint x: 507, endPoint y: 188, distance: 16.1
click at [522, 182] on div "Add time for Wed 24 Sep Add time for Wed 24 Sep" at bounding box center [434, 186] width 276 height 12
click at [316, 118] on span "Add time for Mon 22 Sep" at bounding box center [333, 115] width 74 height 9
select select "60"
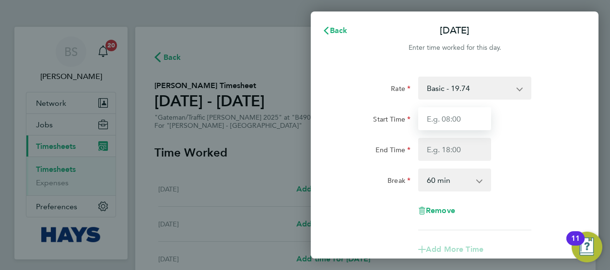
click at [458, 117] on input "Start Time" at bounding box center [454, 118] width 73 height 23
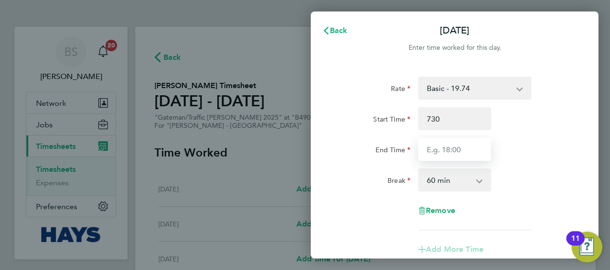
type input "07:30"
click at [450, 152] on input "End Time" at bounding box center [454, 149] width 73 height 23
type input "16:30"
click at [560, 146] on div "End Time 16:30" at bounding box center [455, 149] width 242 height 23
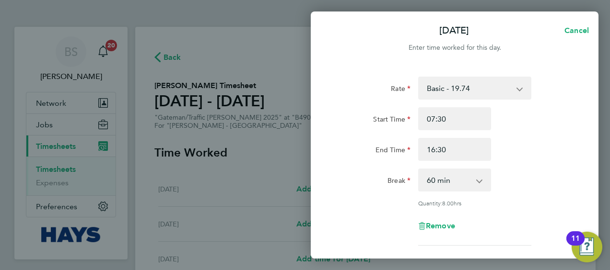
scroll to position [48, 0]
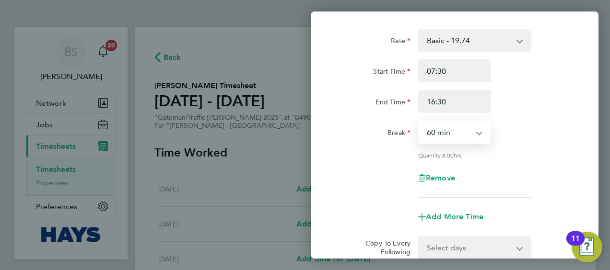
click at [469, 132] on select "0 min 15 min 30 min 45 min 60 min 75 min 90 min" at bounding box center [448, 132] width 59 height 21
select select "30"
click at [419, 122] on select "0 min 15 min 30 min 45 min 60 min 75 min 90 min" at bounding box center [448, 132] width 59 height 21
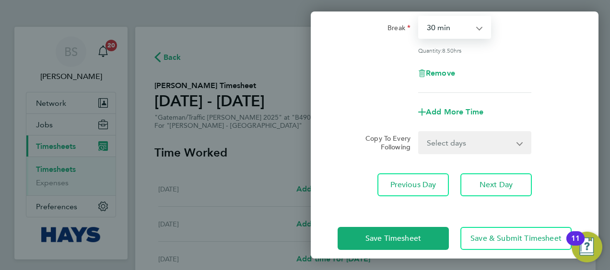
scroll to position [162, 0]
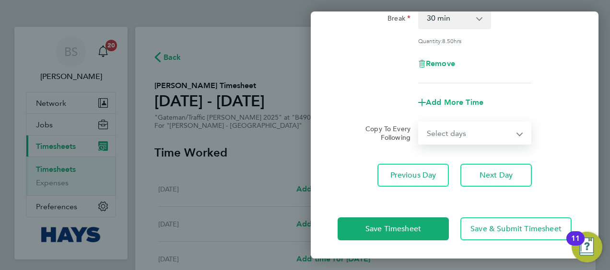
click at [482, 132] on select "Select days Day Tuesday Wednesday Thursday Friday" at bounding box center [469, 133] width 101 height 21
select select "DAY"
click at [419, 123] on select "Select days Day Tuesday Wednesday Thursday Friday" at bounding box center [469, 133] width 101 height 21
select select "2025-09-26"
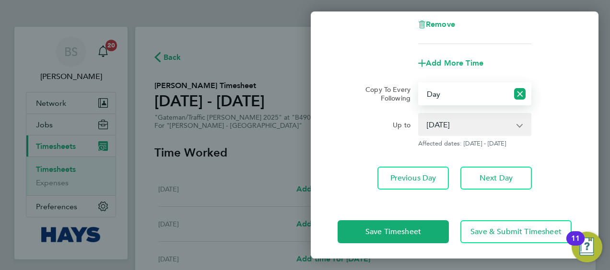
scroll to position [205, 0]
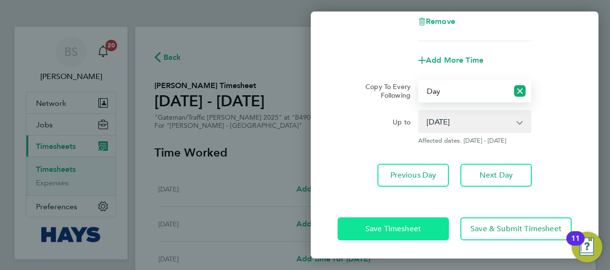
click at [392, 220] on button "Save Timesheet" at bounding box center [392, 229] width 111 height 23
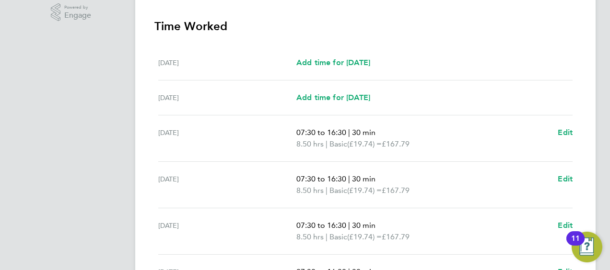
scroll to position [428, 0]
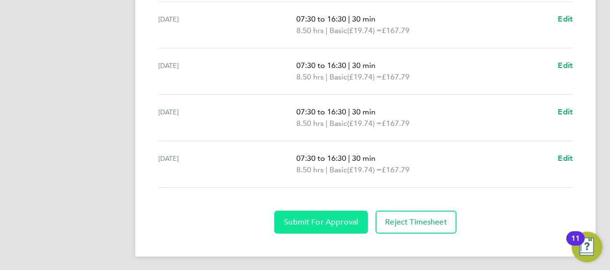
click at [322, 225] on button "Submit For Approval" at bounding box center [320, 222] width 93 height 23
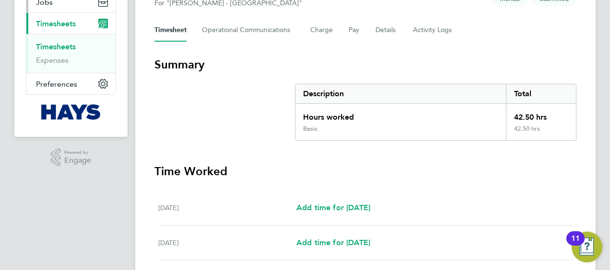
scroll to position [92, 0]
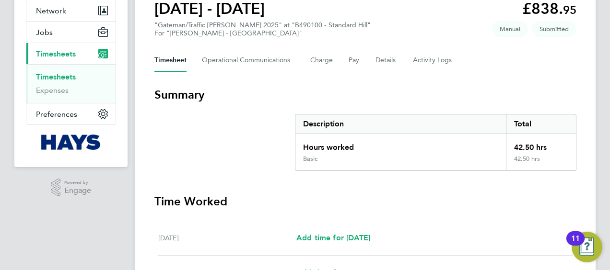
drag, startPoint x: 67, startPoint y: 72, endPoint x: 72, endPoint y: 74, distance: 5.6
click at [67, 72] on link "Timesheets" at bounding box center [56, 76] width 40 height 9
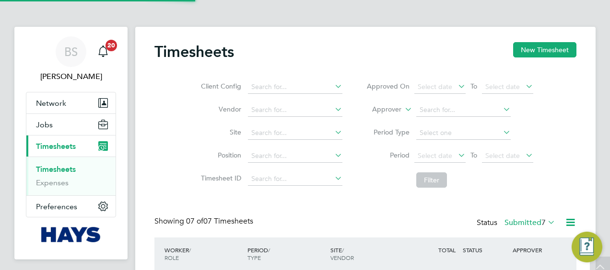
scroll to position [5, 5]
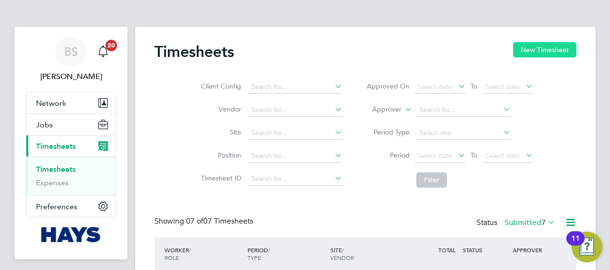
drag, startPoint x: 545, startPoint y: 50, endPoint x: 541, endPoint y: 54, distance: 5.1
click at [545, 50] on button "New Timesheet" at bounding box center [544, 49] width 63 height 15
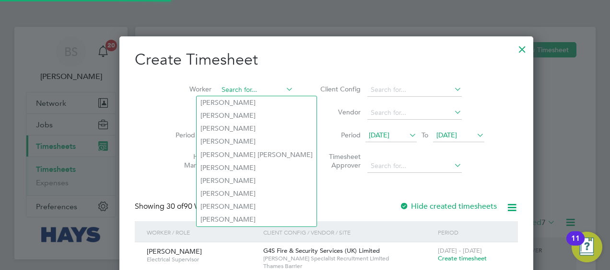
click at [218, 84] on input at bounding box center [255, 89] width 75 height 13
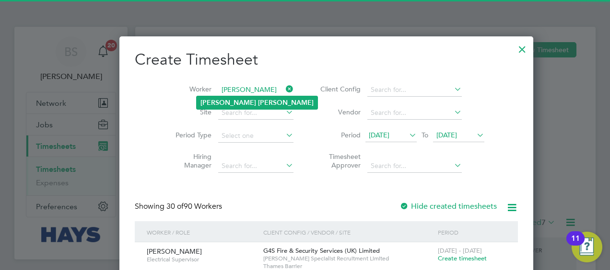
click at [258, 100] on b "Marchbank" at bounding box center [286, 103] width 56 height 8
type input "Matt Marchbank"
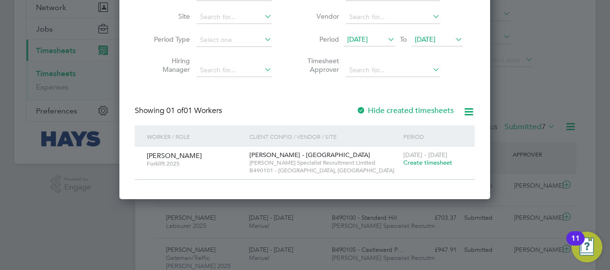
click at [384, 113] on label "Hide created timesheets" at bounding box center [404, 111] width 97 height 10
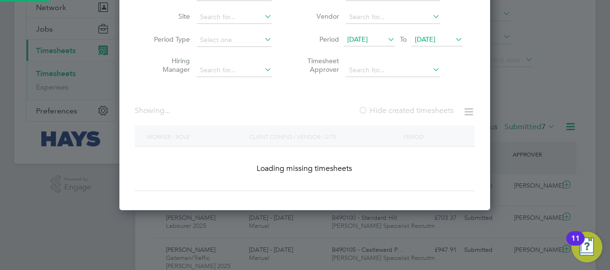
click at [384, 113] on label "Hide created timesheets" at bounding box center [405, 111] width 95 height 10
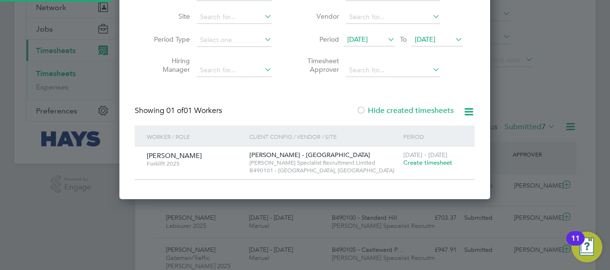
click at [385, 110] on label "Hide created timesheets" at bounding box center [404, 111] width 97 height 10
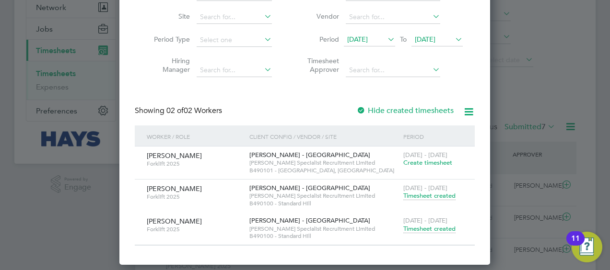
click at [416, 227] on span "Timesheet created" at bounding box center [429, 229] width 52 height 9
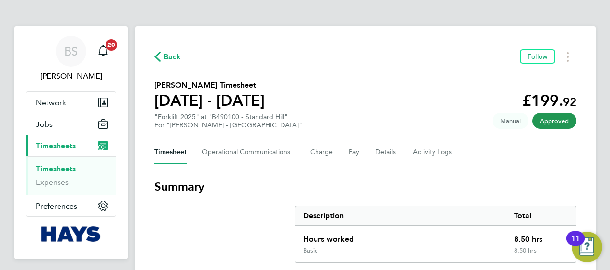
click at [177, 58] on span "Back" at bounding box center [172, 57] width 18 height 12
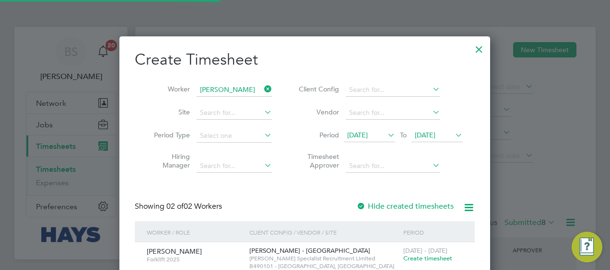
scroll to position [5, 5]
click at [262, 88] on icon at bounding box center [262, 88] width 0 height 13
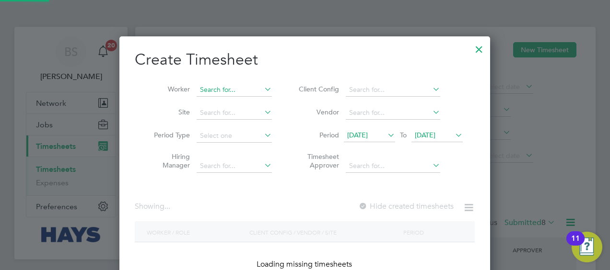
click at [239, 88] on input at bounding box center [233, 89] width 75 height 13
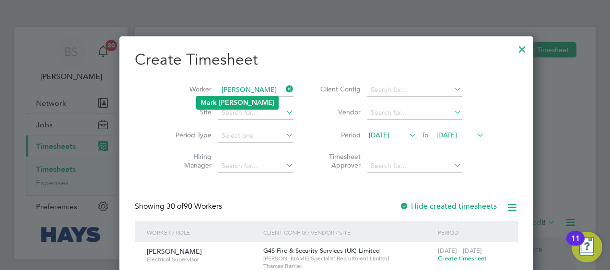
click at [250, 102] on li "Mark Macrae" at bounding box center [236, 102] width 81 height 13
type input "Mark Macrae"
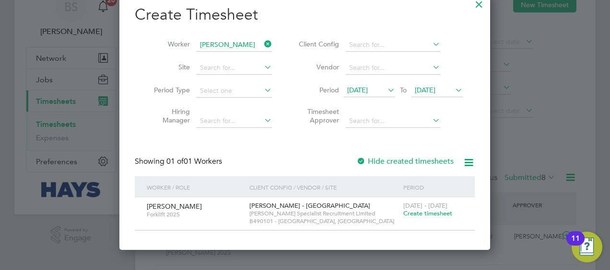
click at [435, 214] on span "Create timesheet" at bounding box center [427, 213] width 49 height 8
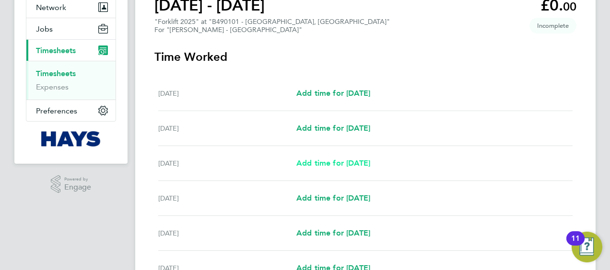
click at [341, 161] on span "Add time for Mon 22 Sep" at bounding box center [333, 163] width 74 height 9
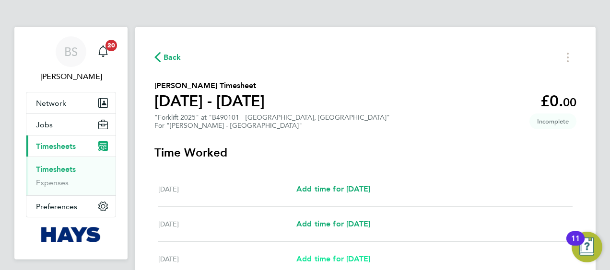
select select "30"
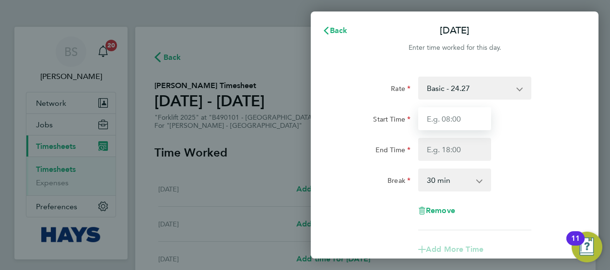
click at [453, 115] on input "Start Time" at bounding box center [454, 118] width 73 height 23
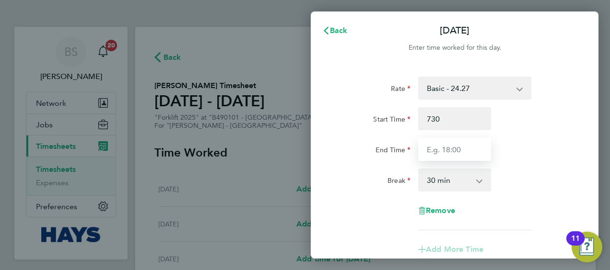
type input "07:30"
click at [452, 150] on input "End Time" at bounding box center [454, 149] width 73 height 23
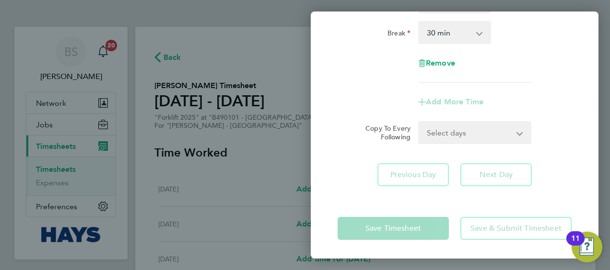
type input "16:30"
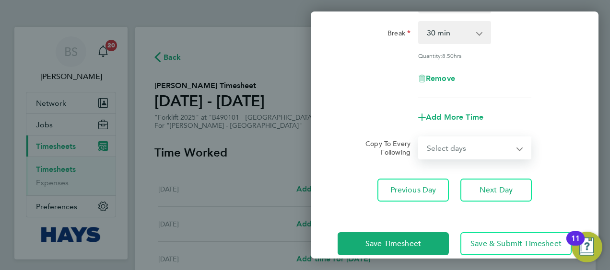
click at [448, 130] on form "Rate Basic - 24.27 Weekday OT 39h+ - 35.27 Sat first 4h - 35.27 Sat after 4h - …" at bounding box center [454, 44] width 234 height 230
select select "DAY"
click at [419, 138] on select "Select days Day Tuesday Wednesday Thursday Friday" at bounding box center [469, 148] width 101 height 21
select select "2025-09-26"
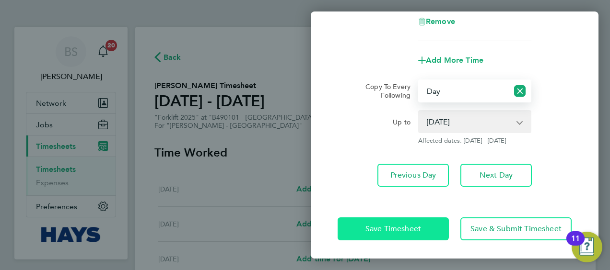
click at [410, 219] on button "Save Timesheet" at bounding box center [392, 229] width 111 height 23
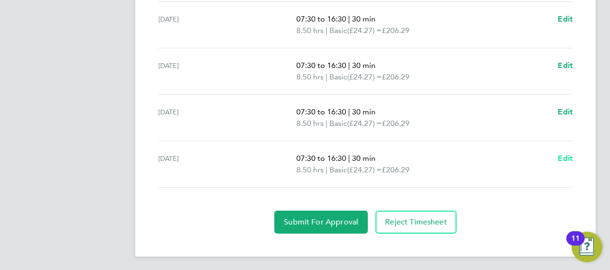
click at [566, 154] on span "Edit" at bounding box center [564, 158] width 15 height 9
select select "30"
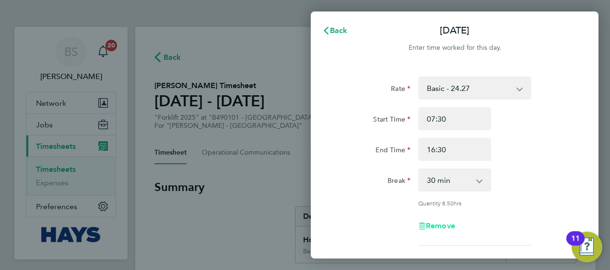
click at [444, 226] on span "Remove" at bounding box center [440, 225] width 29 height 9
select select "null"
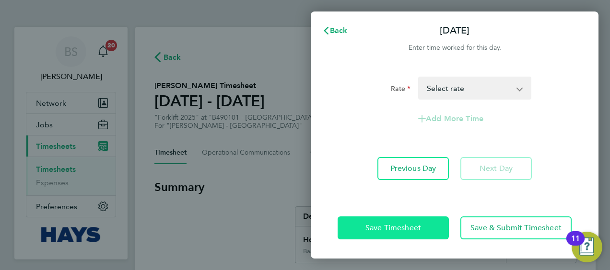
click at [399, 222] on button "Save Timesheet" at bounding box center [392, 228] width 111 height 23
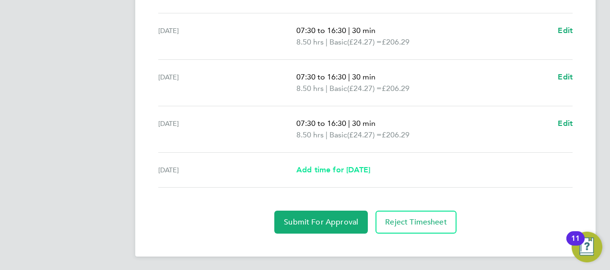
click at [334, 167] on span "Add time for Fri 26 Sep" at bounding box center [333, 169] width 74 height 9
select select "30"
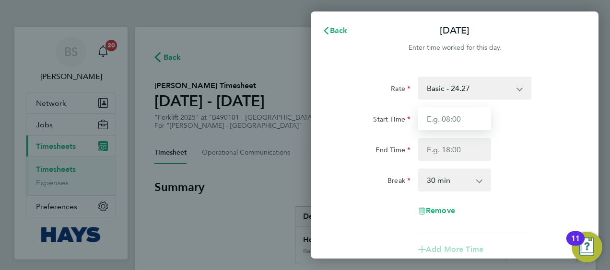
click at [471, 123] on input "Start Time" at bounding box center [454, 118] width 73 height 23
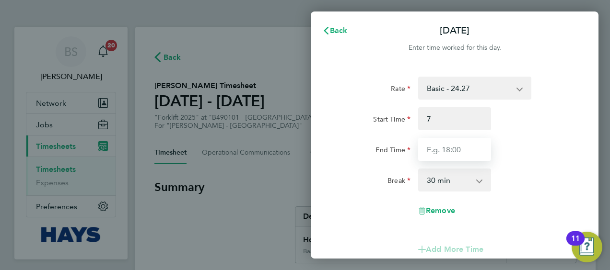
type input "07:00"
click at [448, 150] on input "End Time" at bounding box center [454, 149] width 73 height 23
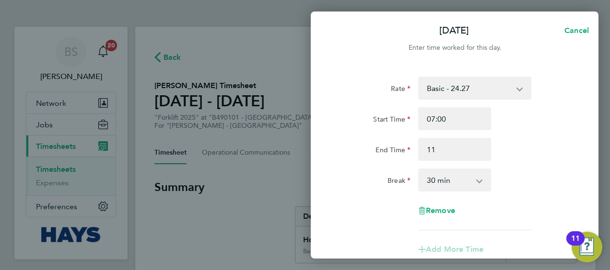
type input "11:00"
click at [468, 180] on select "0 min 15 min 30 min 45 min 60 min 75 min 90 min" at bounding box center [448, 180] width 59 height 21
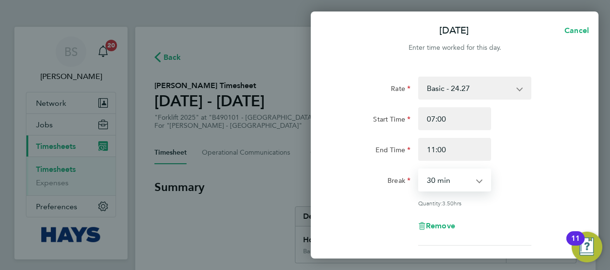
select select "0"
click at [419, 170] on select "0 min 15 min 30 min 45 min 60 min 75 min 90 min" at bounding box center [448, 180] width 59 height 21
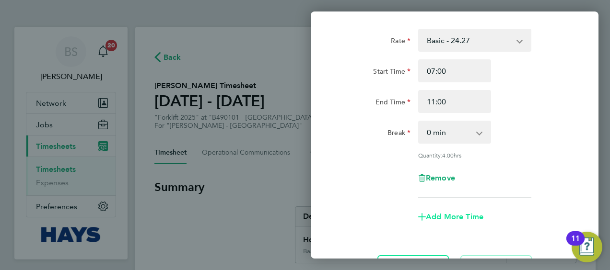
click at [447, 215] on span "Add More Time" at bounding box center [455, 216] width 58 height 9
select select "null"
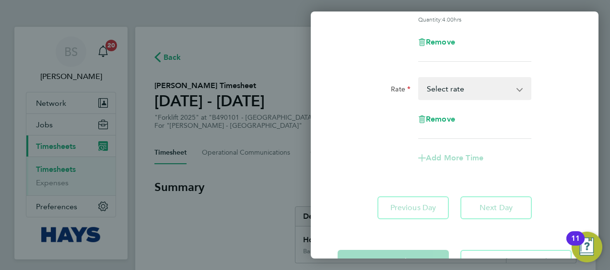
scroll to position [121, 0]
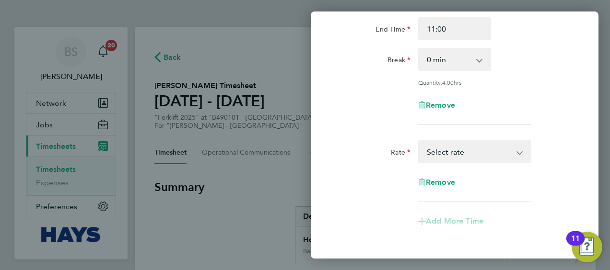
click at [462, 150] on select "Basic - 24.27 Weekday OT 39h+ - 35.27 Sat first 4h - 35.27 Sat after 4h - 46.27…" at bounding box center [469, 151] width 100 height 21
select select "30"
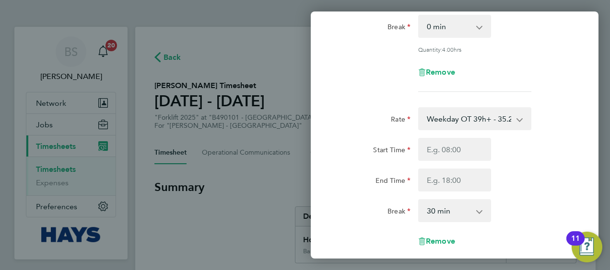
scroll to position [169, 0]
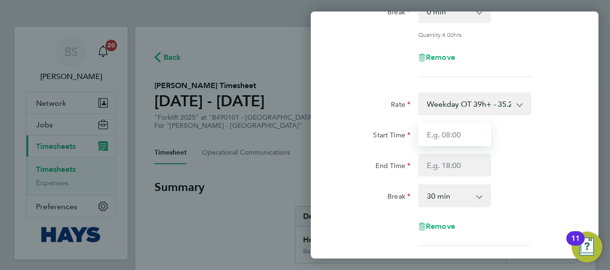
click at [455, 143] on input "Start Time" at bounding box center [454, 134] width 73 height 23
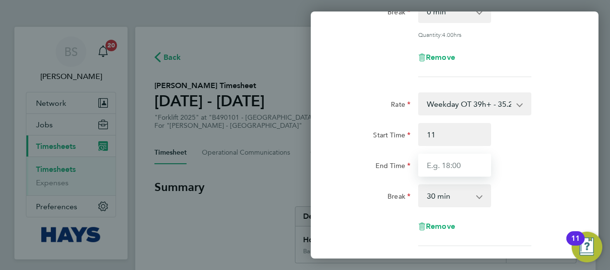
type input "11:00"
drag, startPoint x: 442, startPoint y: 160, endPoint x: 452, endPoint y: 169, distance: 13.9
click at [442, 160] on input "End Time" at bounding box center [454, 165] width 73 height 23
type input "16:30"
click at [502, 184] on div "Break 0 min 15 min 30 min 45 min 60 min 75 min 90 min" at bounding box center [455, 195] width 242 height 23
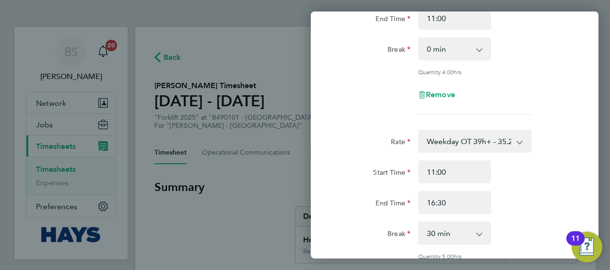
scroll to position [35, 0]
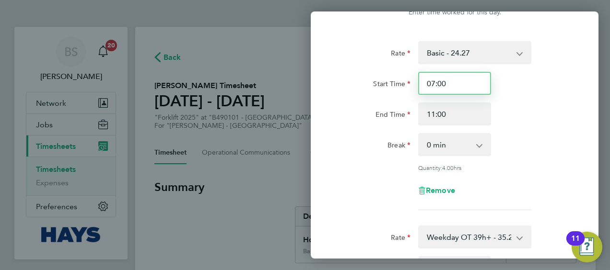
drag, startPoint x: 447, startPoint y: 83, endPoint x: 437, endPoint y: 83, distance: 9.6
click at [437, 83] on input "07:00" at bounding box center [454, 83] width 73 height 23
type input "07:30"
click at [553, 127] on div "Rate Basic - 24.27 Weekday OT 39h+ - 35.27 Sat first 4h - 35.27 Sat after 4h - …" at bounding box center [454, 125] width 234 height 169
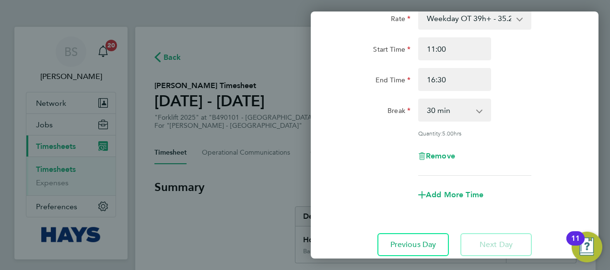
scroll to position [323, 0]
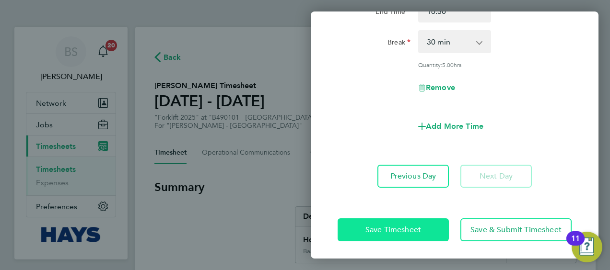
click at [410, 230] on span "Save Timesheet" at bounding box center [393, 230] width 56 height 10
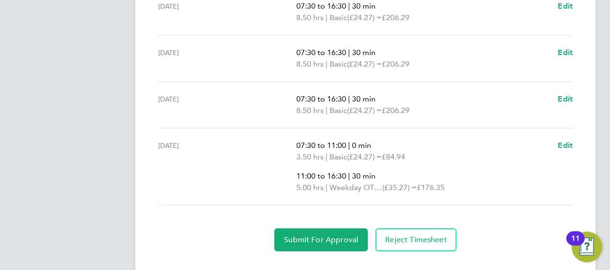
scroll to position [468, 0]
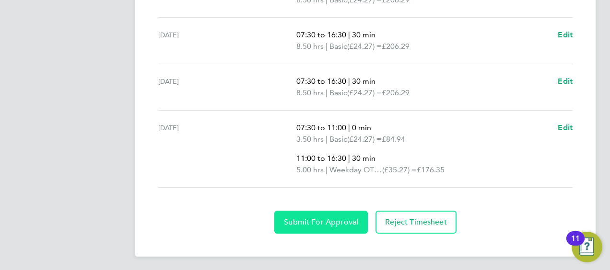
click at [316, 211] on button "Submit For Approval" at bounding box center [320, 222] width 93 height 23
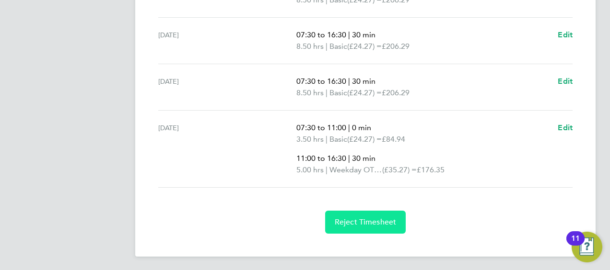
click at [374, 221] on span "Reject Timesheet" at bounding box center [365, 223] width 62 height 10
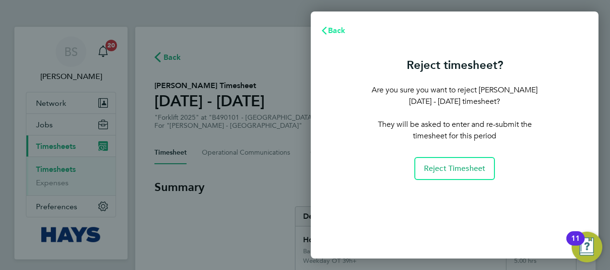
click at [326, 35] on svg-icon "button" at bounding box center [324, 30] width 8 height 9
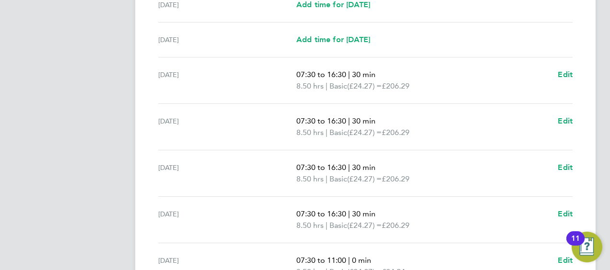
scroll to position [468, 0]
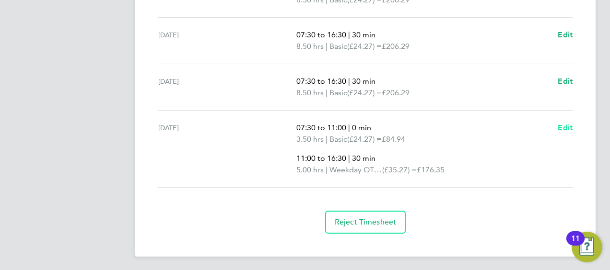
click at [563, 126] on span "Edit" at bounding box center [564, 127] width 15 height 9
select select "30"
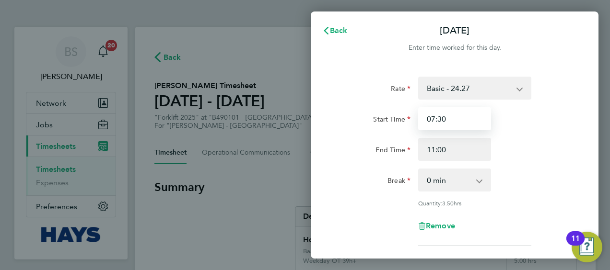
drag, startPoint x: 449, startPoint y: 117, endPoint x: 439, endPoint y: 117, distance: 9.6
click at [439, 117] on input "07:30" at bounding box center [454, 118] width 73 height 23
drag, startPoint x: 526, startPoint y: 131, endPoint x: 519, endPoint y: 134, distance: 7.3
click at [526, 131] on div "Start Time 07:0 End Time 11:00" at bounding box center [455, 134] width 242 height 54
click at [449, 115] on input "07:0" at bounding box center [454, 118] width 73 height 23
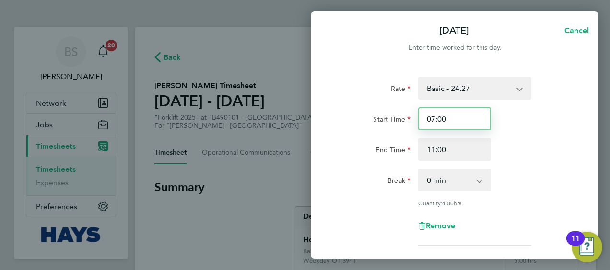
type input "07:00"
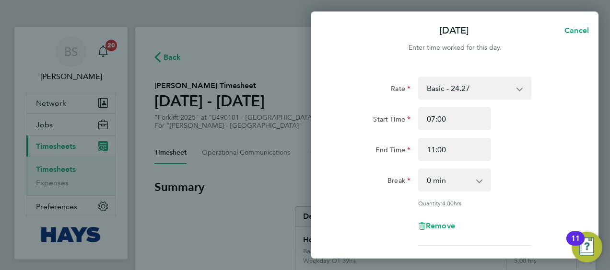
click at [527, 140] on div "End Time 11:00" at bounding box center [455, 149] width 242 height 23
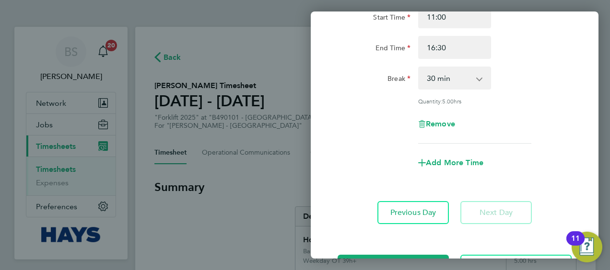
scroll to position [323, 0]
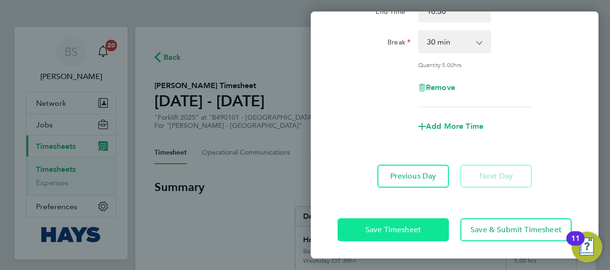
click at [416, 225] on span "Save Timesheet" at bounding box center [393, 230] width 56 height 10
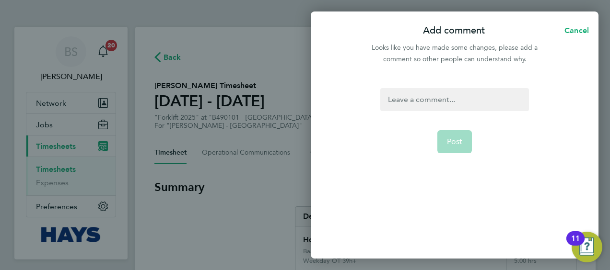
click at [437, 96] on div at bounding box center [454, 99] width 148 height 23
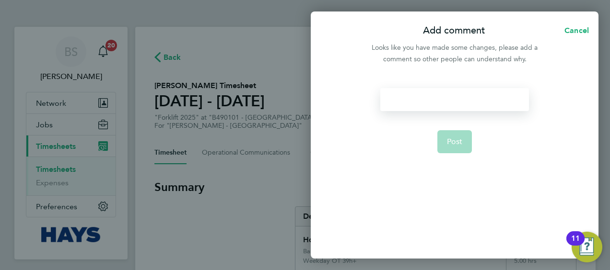
click at [418, 104] on div at bounding box center [454, 99] width 148 height 23
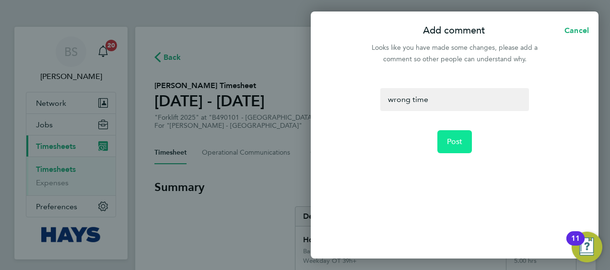
click at [451, 130] on button "Post" at bounding box center [454, 141] width 35 height 23
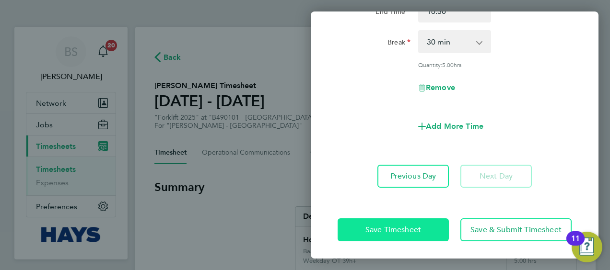
click at [397, 226] on span "Save Timesheet" at bounding box center [393, 230] width 56 height 10
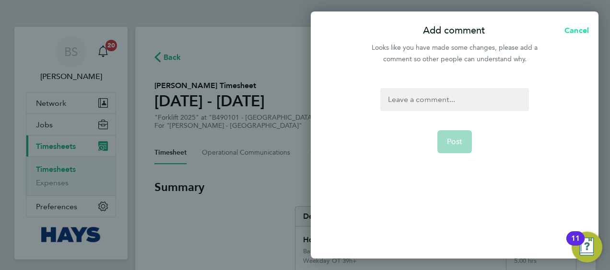
click at [578, 33] on span "Cancel" at bounding box center [574, 30] width 27 height 9
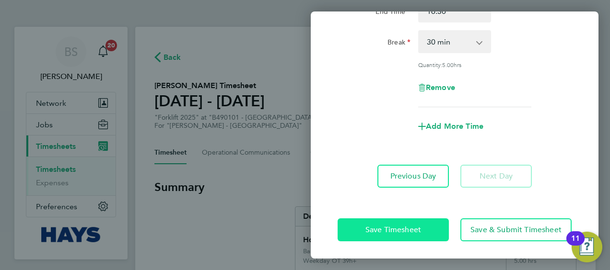
click at [385, 226] on span "Save Timesheet" at bounding box center [393, 230] width 56 height 10
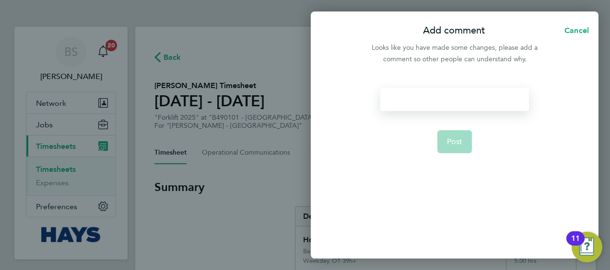
click at [436, 103] on div at bounding box center [454, 99] width 148 height 23
click at [449, 137] on span "Post" at bounding box center [455, 142] width 16 height 10
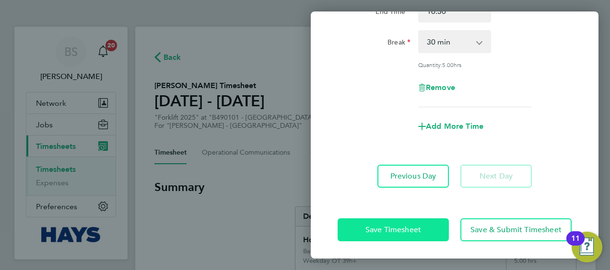
click at [405, 222] on button "Save Timesheet" at bounding box center [392, 230] width 111 height 23
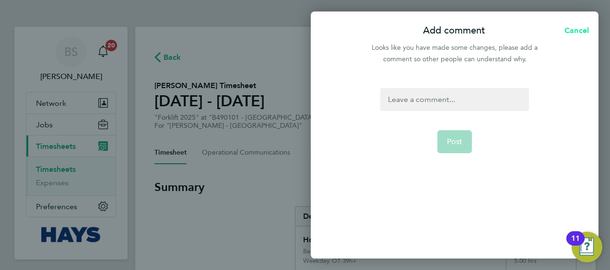
click at [561, 28] on span "Cancel" at bounding box center [574, 30] width 27 height 9
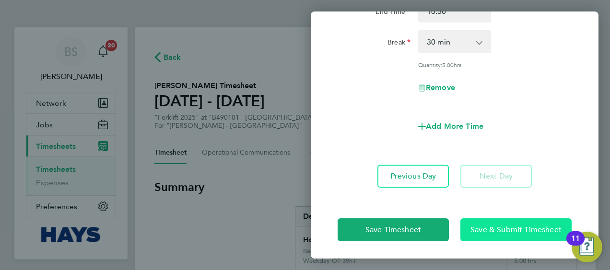
click at [509, 228] on span "Save & Submit Timesheet" at bounding box center [515, 230] width 91 height 10
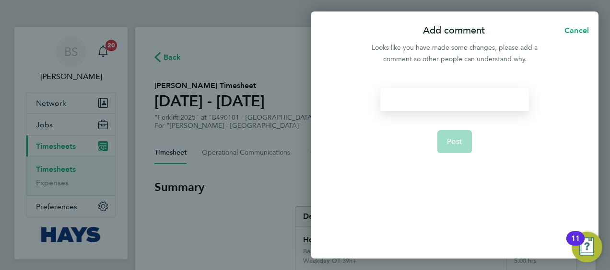
click at [466, 103] on div at bounding box center [454, 99] width 148 height 23
click at [453, 141] on span "Post" at bounding box center [455, 142] width 16 height 10
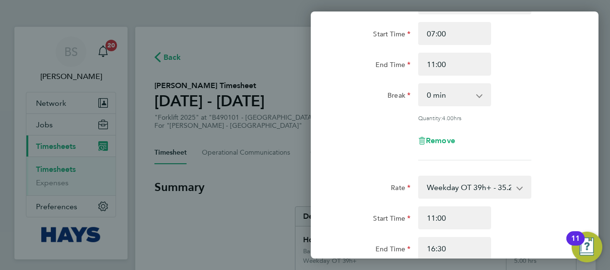
scroll to position [0, 0]
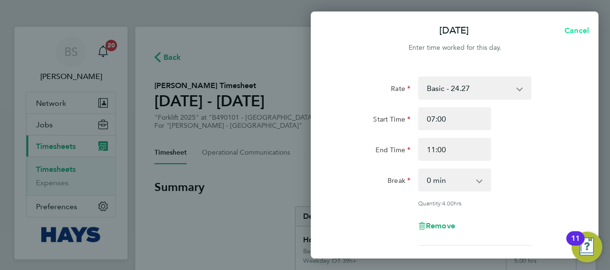
click at [574, 33] on span "Cancel" at bounding box center [574, 30] width 27 height 9
select select "30"
click at [340, 34] on span "Back" at bounding box center [339, 30] width 18 height 9
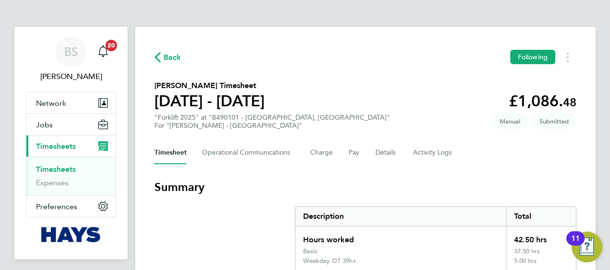
drag, startPoint x: 64, startPoint y: 169, endPoint x: 68, endPoint y: 163, distance: 7.6
click at [64, 169] on link "Timesheets" at bounding box center [56, 169] width 40 height 9
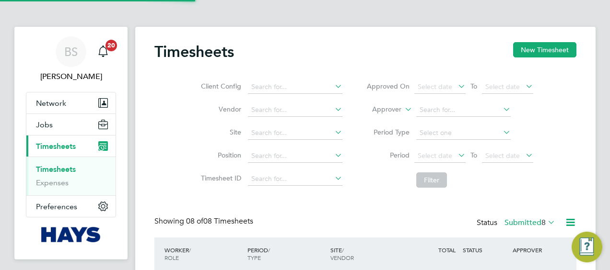
scroll to position [24, 83]
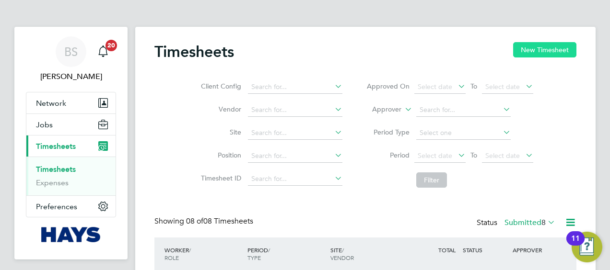
click at [526, 42] on button "New Timesheet" at bounding box center [544, 49] width 63 height 15
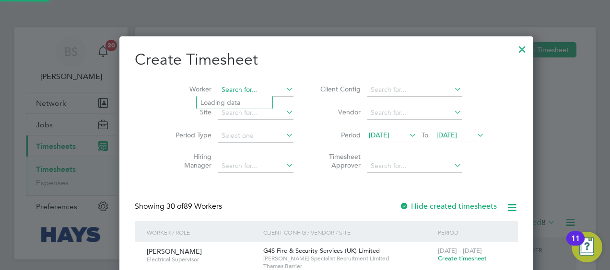
click at [243, 89] on input at bounding box center [255, 89] width 75 height 13
click at [262, 104] on li "Pilal Diria" at bounding box center [234, 102] width 76 height 13
type input "Pilal Diria"
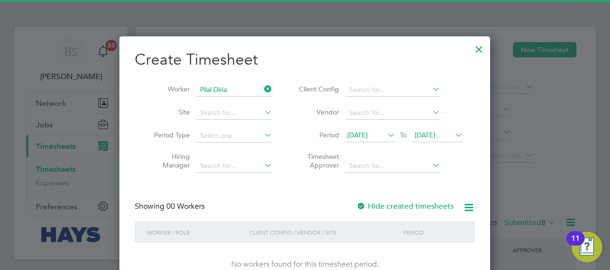
scroll to position [64, 0]
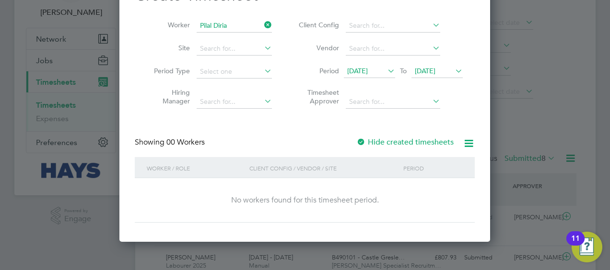
click at [398, 138] on label "Hide created timesheets" at bounding box center [404, 143] width 97 height 10
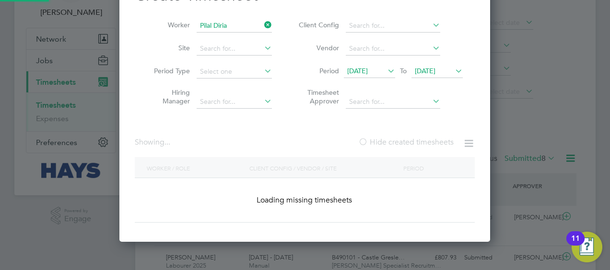
scroll to position [270, 371]
click at [398, 138] on label "Hide created timesheets" at bounding box center [405, 143] width 95 height 10
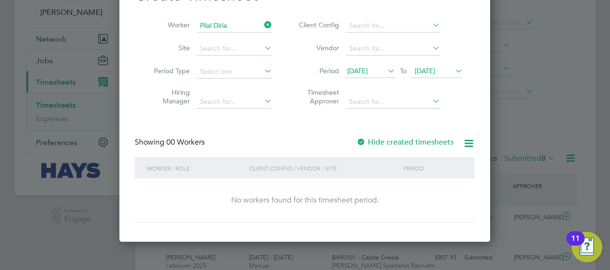
click at [393, 139] on label "Hide created timesheets" at bounding box center [404, 143] width 97 height 10
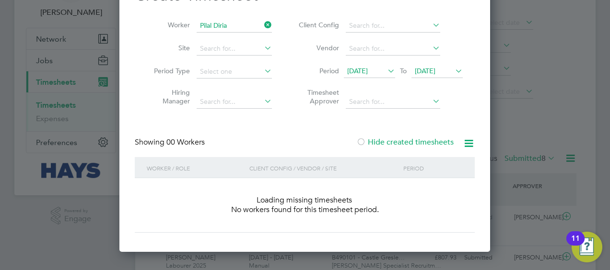
click at [393, 139] on label "Hide created timesheets" at bounding box center [404, 143] width 97 height 10
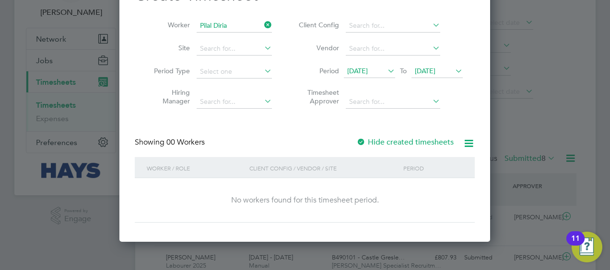
click at [433, 63] on li "Period 15 Sep 2025 To 22 Sep 2025" at bounding box center [379, 71] width 191 height 23
click at [432, 64] on li "Period 15 Sep 2025 To 22 Sep 2025" at bounding box center [379, 71] width 191 height 23
click at [430, 67] on span "22 Sep 2025" at bounding box center [425, 71] width 21 height 9
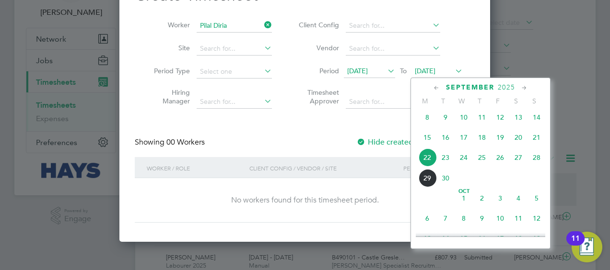
click at [500, 163] on span "26" at bounding box center [500, 158] width 18 height 18
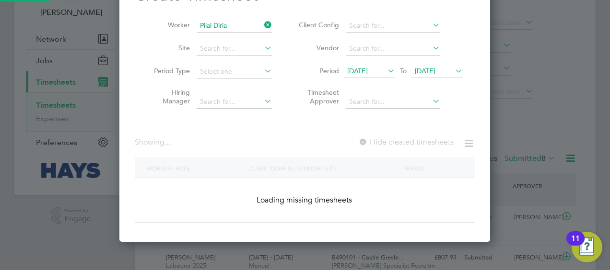
scroll to position [258, 371]
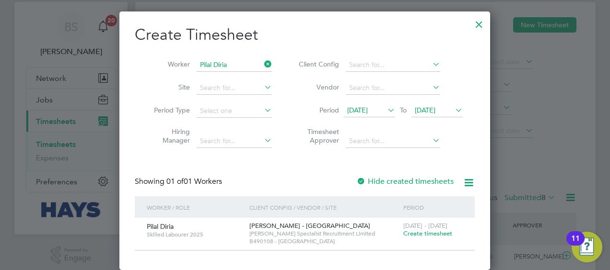
click at [262, 60] on icon at bounding box center [262, 64] width 0 height 13
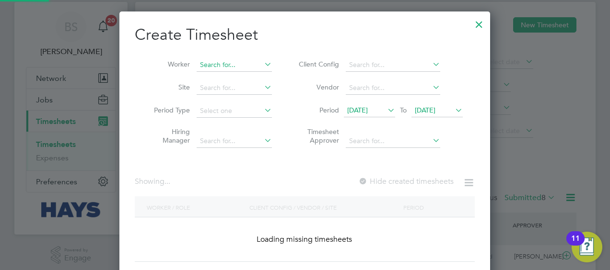
click at [232, 64] on input at bounding box center [233, 64] width 75 height 13
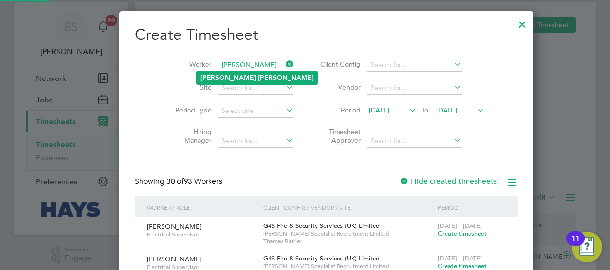
click at [258, 74] on b "Reid" at bounding box center [286, 78] width 56 height 8
type input "James Reid"
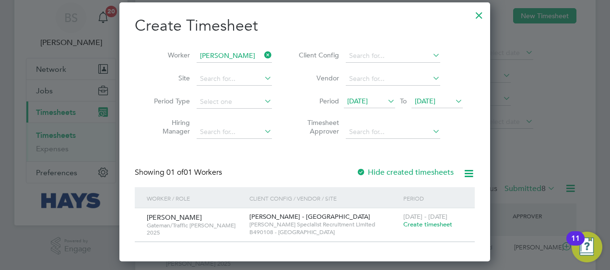
scroll to position [19, 0]
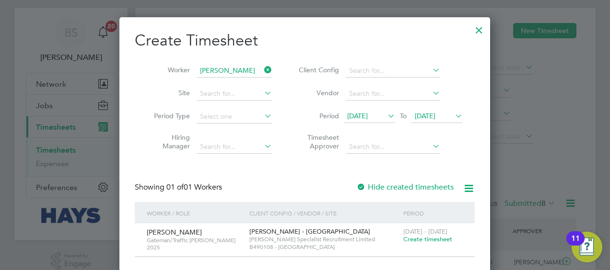
drag, startPoint x: 271, startPoint y: 66, endPoint x: 266, endPoint y: 67, distance: 4.9
click at [262, 67] on icon at bounding box center [262, 69] width 0 height 13
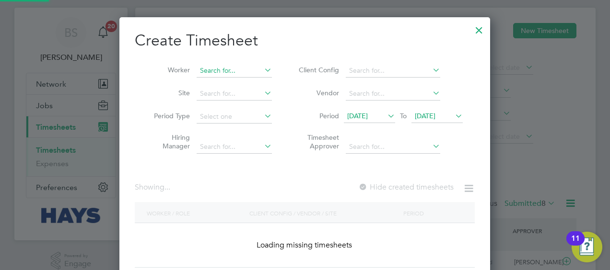
scroll to position [270, 371]
click at [243, 69] on input at bounding box center [233, 70] width 75 height 13
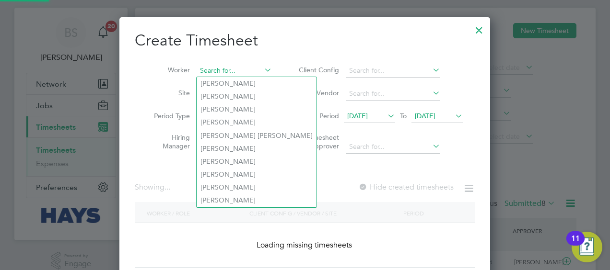
scroll to position [1701, 371]
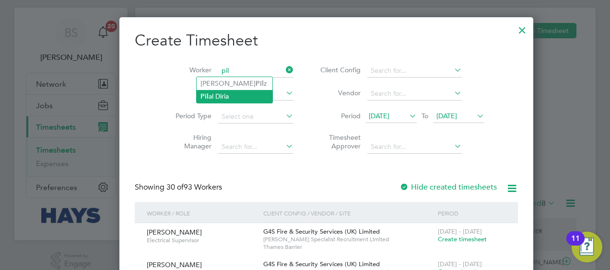
click at [234, 95] on li "Pil al Diria" at bounding box center [234, 96] width 76 height 13
type input "Pilal Diria"
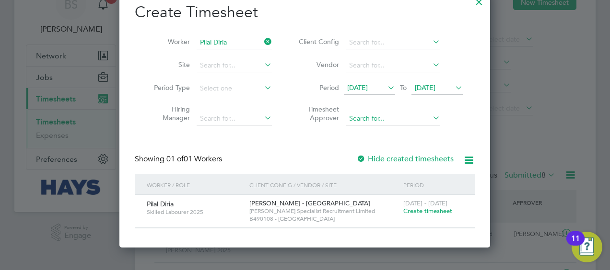
scroll to position [69, 0]
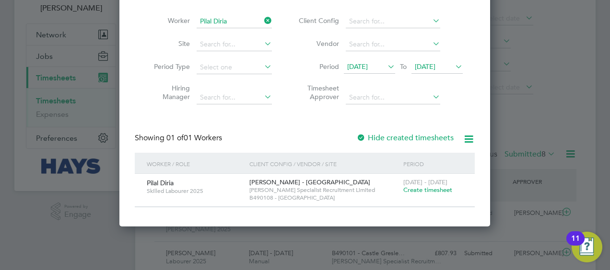
click at [436, 191] on span "Create timesheet" at bounding box center [427, 190] width 49 height 8
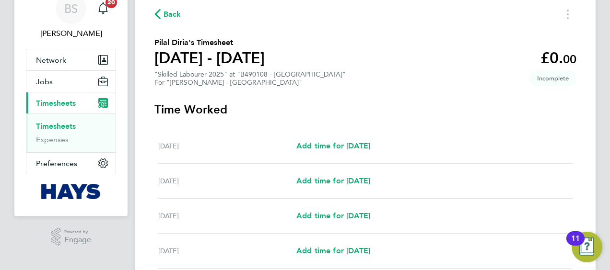
scroll to position [125, 0]
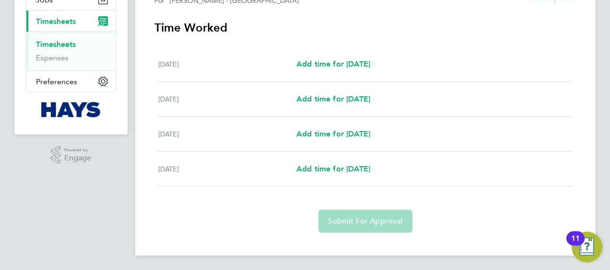
click at [363, 53] on div "Tue 23 Sep Add time for Tue 23 Sep Add time for Tue 23 Sep" at bounding box center [365, 64] width 414 height 35
click at [363, 58] on link "Add time for Tue 23 Sep" at bounding box center [333, 64] width 74 height 12
select select "30"
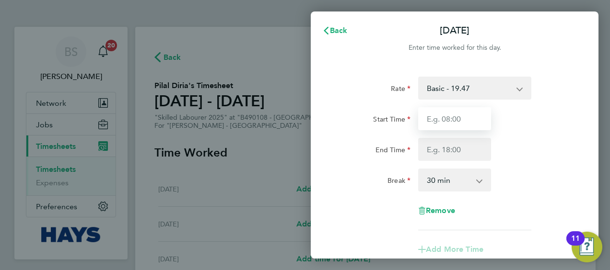
click at [462, 122] on input "Start Time" at bounding box center [454, 118] width 73 height 23
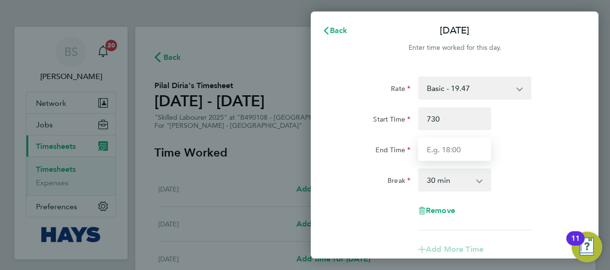
type input "07:30"
click at [463, 150] on input "End Time" at bounding box center [454, 149] width 73 height 23
type input "16:30"
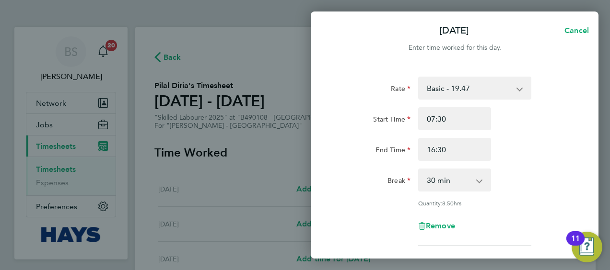
click at [546, 113] on div "Start Time 07:30" at bounding box center [455, 118] width 242 height 23
click at [478, 177] on app-icon-cross-button at bounding box center [484, 180] width 12 height 21
click at [480, 183] on app-icon-cross-button at bounding box center [484, 180] width 12 height 21
click at [538, 152] on div "End Time 16:30" at bounding box center [455, 149] width 242 height 23
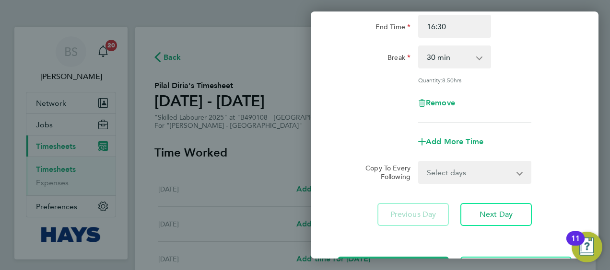
scroll to position [157, 0]
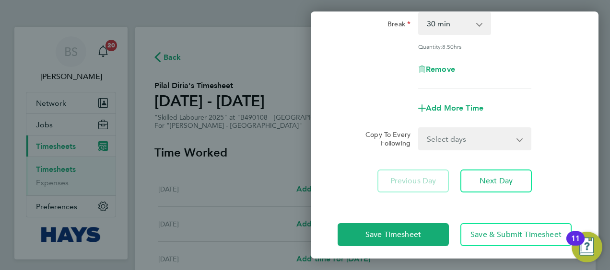
click at [486, 142] on select "Select days Day Wednesday Thursday Friday" at bounding box center [469, 138] width 101 height 21
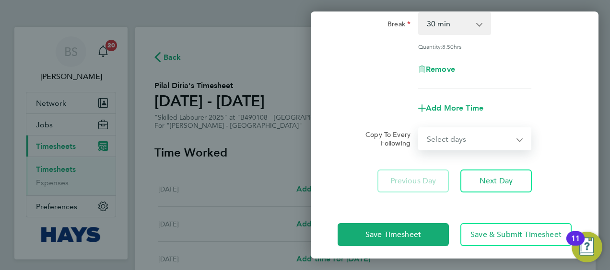
select select "DAY"
click at [419, 128] on select "Select days Day Wednesday Thursday Friday" at bounding box center [469, 138] width 101 height 21
select select "2025-09-26"
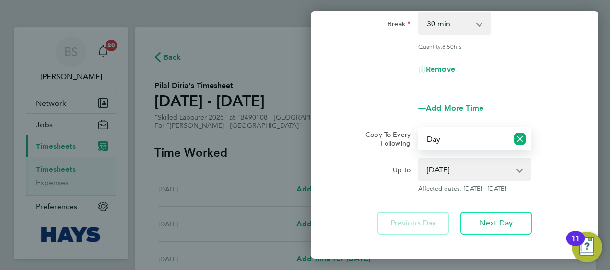
scroll to position [205, 0]
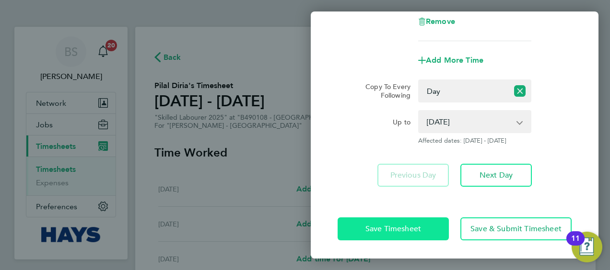
click at [418, 227] on span "Save Timesheet" at bounding box center [393, 229] width 56 height 10
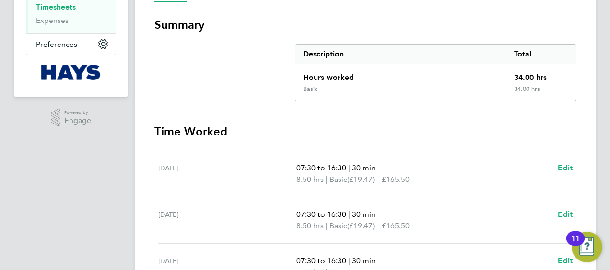
scroll to position [312, 0]
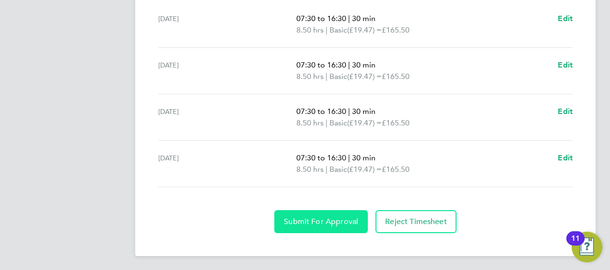
click at [302, 217] on span "Submit For Approval" at bounding box center [321, 222] width 74 height 10
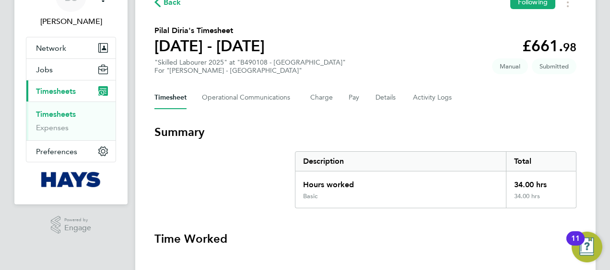
scroll to position [0, 0]
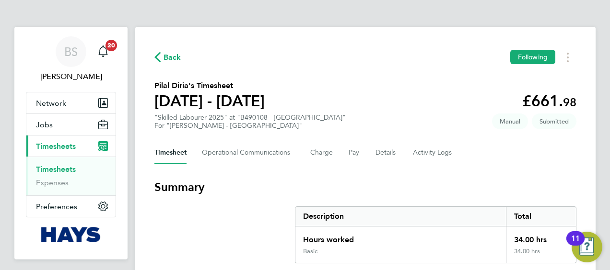
click at [214, 85] on h2 "Pilal Diria's Timesheet" at bounding box center [209, 86] width 110 height 12
click at [214, 84] on h2 "Pilal Diria's Timesheet" at bounding box center [209, 86] width 110 height 12
click at [219, 84] on h2 "Pilal Diria's Timesheet" at bounding box center [209, 86] width 110 height 12
click at [362, 59] on div "Back Following" at bounding box center [365, 57] width 422 height 15
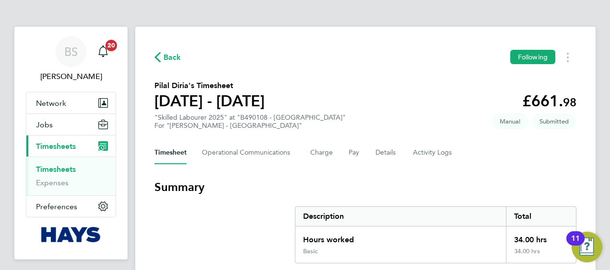
click at [58, 171] on link "Timesheets" at bounding box center [56, 169] width 40 height 9
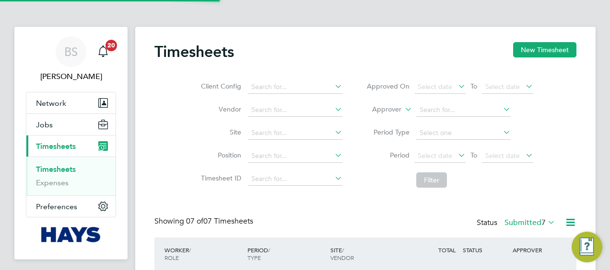
scroll to position [24, 83]
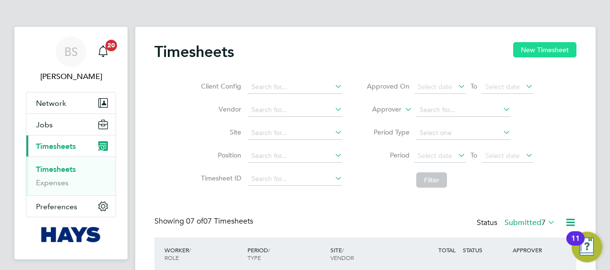
click at [542, 48] on button "New Timesheet" at bounding box center [544, 49] width 63 height 15
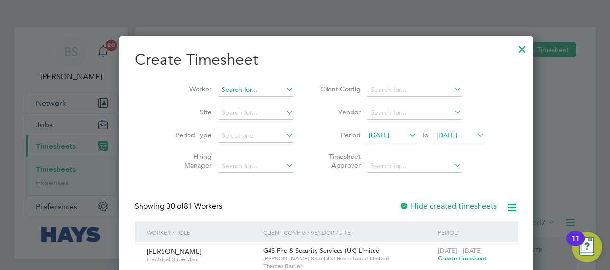
click at [250, 89] on input at bounding box center [255, 89] width 75 height 13
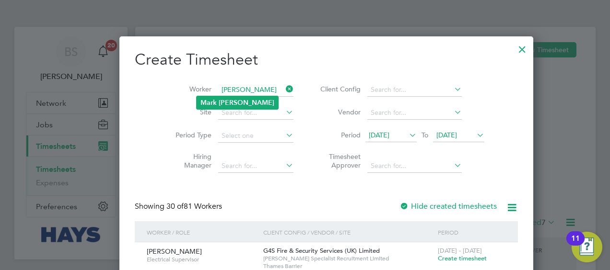
click at [240, 99] on b "Macrae" at bounding box center [247, 103] width 56 height 8
type input "Mark Macrae"
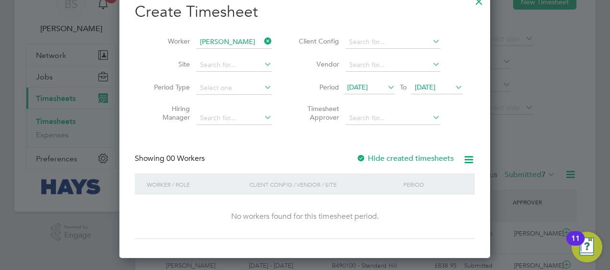
click at [389, 155] on label "Hide created timesheets" at bounding box center [404, 159] width 97 height 10
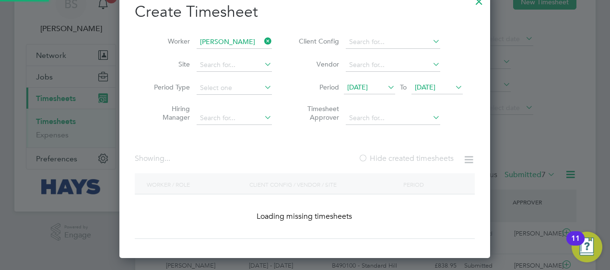
click at [390, 156] on label "Hide created timesheets" at bounding box center [405, 159] width 95 height 10
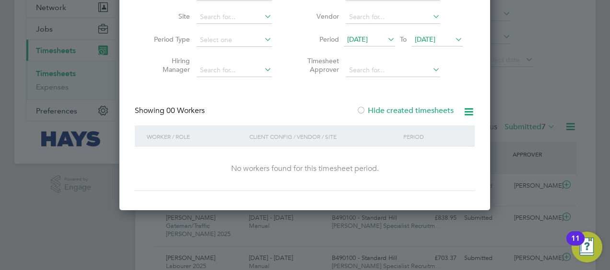
click at [389, 110] on label "Hide created timesheets" at bounding box center [404, 111] width 97 height 10
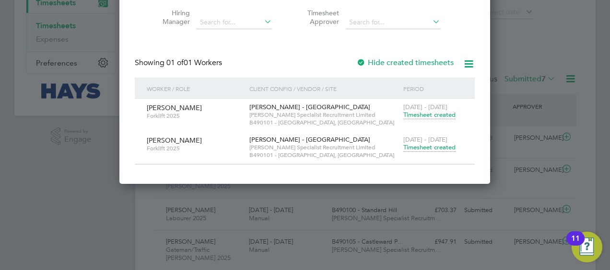
click at [422, 148] on span "Timesheet created" at bounding box center [429, 147] width 52 height 9
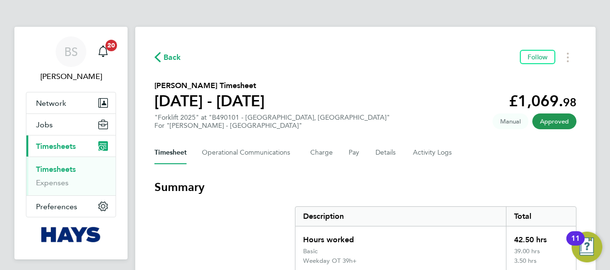
click at [46, 166] on link "Timesheets" at bounding box center [56, 169] width 40 height 9
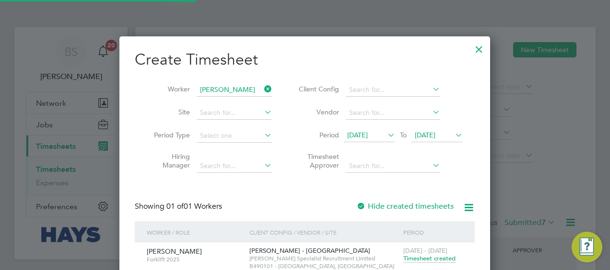
scroll to position [24, 83]
click at [261, 87] on input at bounding box center [233, 89] width 75 height 13
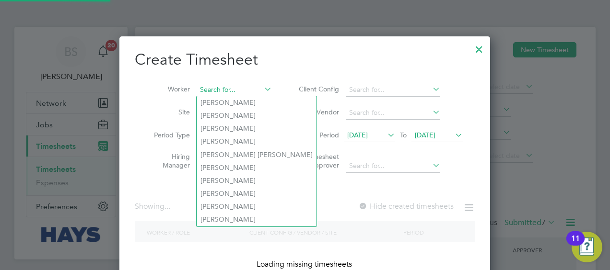
click at [246, 87] on input at bounding box center [233, 89] width 75 height 13
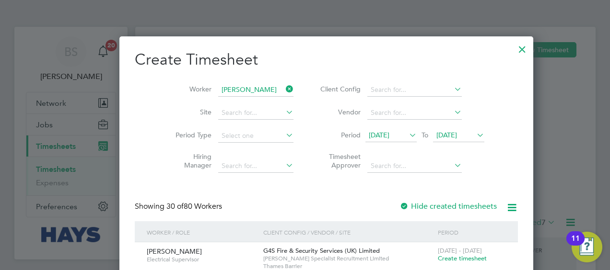
click at [232, 110] on li "John Scull ion" at bounding box center [261, 115] width 130 height 13
type input "John Scullion"
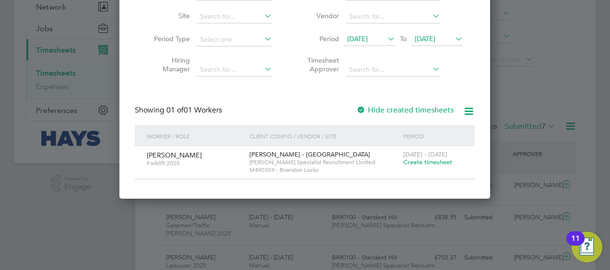
click at [419, 163] on span "Create timesheet" at bounding box center [427, 162] width 49 height 8
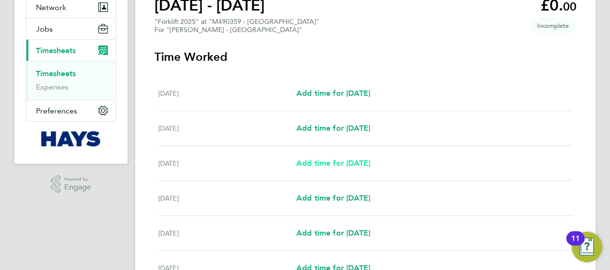
click at [345, 165] on span "Add time for Mon 22 Sep" at bounding box center [333, 163] width 74 height 9
select select "60"
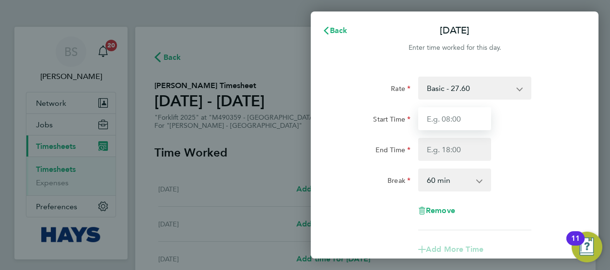
click at [457, 116] on input "Start Time" at bounding box center [454, 118] width 73 height 23
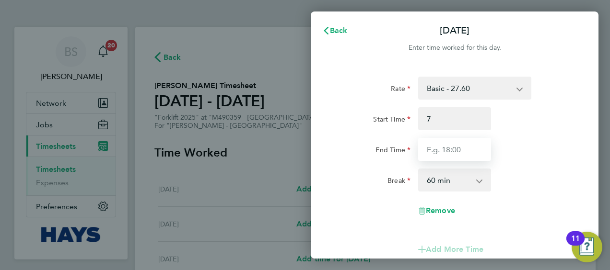
type input "07:00"
click at [445, 148] on input "End Time" at bounding box center [454, 149] width 73 height 23
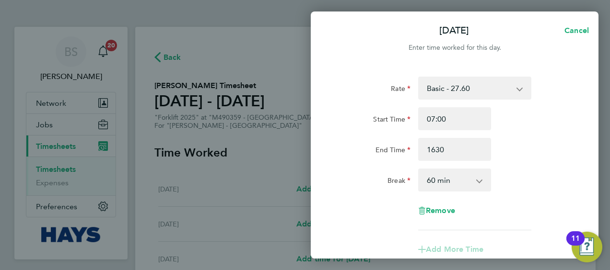
type input "16:30"
click at [535, 141] on div "End Time 16:30" at bounding box center [455, 149] width 242 height 23
click at [476, 177] on select "0 min 15 min 30 min 45 min 60 min 75 min 90 min" at bounding box center [448, 180] width 59 height 21
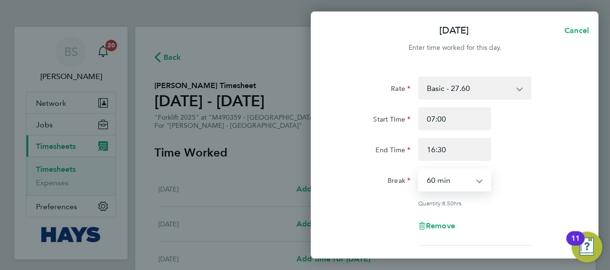
select select "30"
click at [419, 170] on select "0 min 15 min 30 min 45 min 60 min 75 min 90 min" at bounding box center [448, 180] width 59 height 21
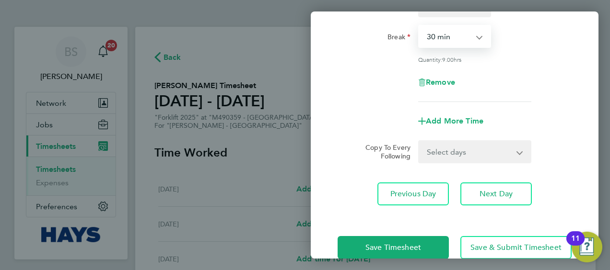
click at [459, 151] on select "Select days Day Tuesday Wednesday Thursday Friday" at bounding box center [469, 151] width 101 height 21
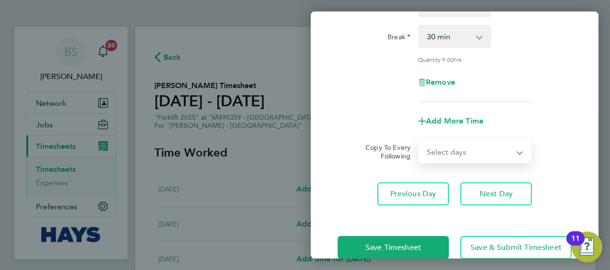
select select "DAY"
click at [419, 141] on select "Select days Day Tuesday Wednesday Thursday Friday" at bounding box center [469, 151] width 101 height 21
select select "2025-09-26"
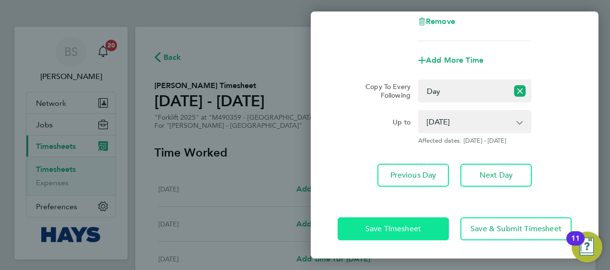
click at [424, 220] on button "Save Timesheet" at bounding box center [392, 229] width 111 height 23
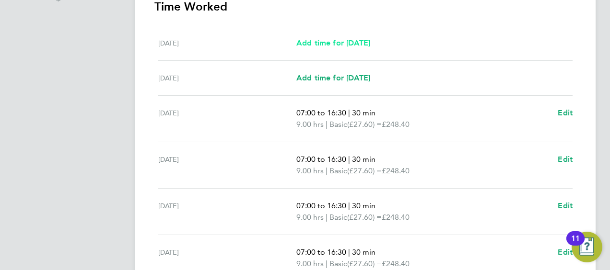
click at [339, 46] on span "Add time for Sat 20 Sep" at bounding box center [333, 42] width 74 height 9
select select "60"
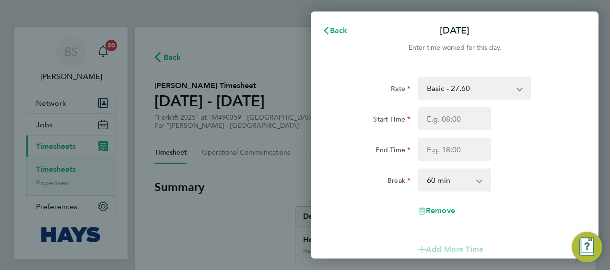
click at [455, 84] on select "Basic - 27.60 Overtime - 33.98" at bounding box center [469, 88] width 100 height 21
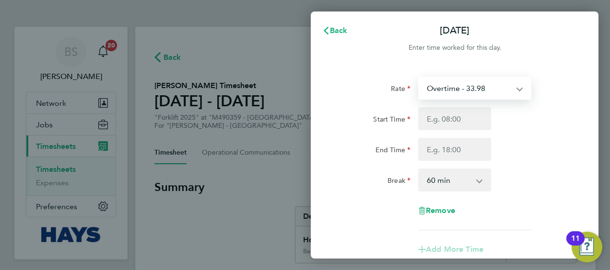
select select "60"
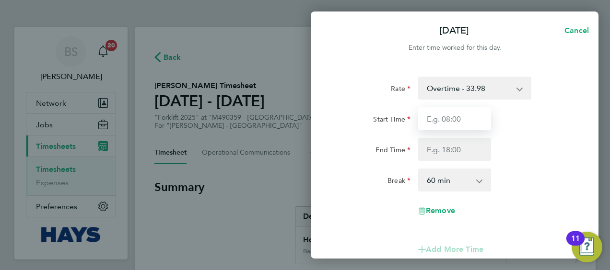
drag, startPoint x: 450, startPoint y: 108, endPoint x: 453, endPoint y: 115, distance: 7.5
click at [451, 109] on input "Start Time" at bounding box center [454, 118] width 73 height 23
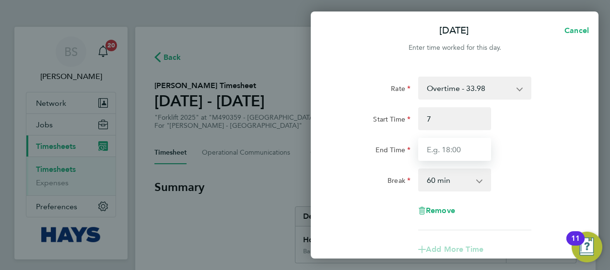
type input "07:00"
click at [443, 147] on input "End Time" at bounding box center [454, 149] width 73 height 23
type input "13:30"
click at [510, 110] on div "Start Time 07:00" at bounding box center [455, 118] width 242 height 23
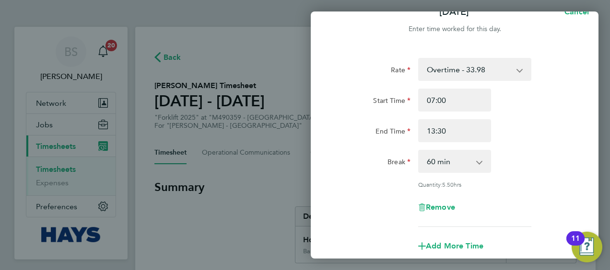
click at [474, 160] on div "0 min 15 min 30 min 45 min 60 min 75 min 90 min" at bounding box center [454, 161] width 73 height 23
drag, startPoint x: 454, startPoint y: 172, endPoint x: 439, endPoint y: 156, distance: 21.3
click at [450, 170] on div "0 min 15 min 30 min 45 min 60 min 75 min 90 min" at bounding box center [454, 161] width 73 height 23
click at [449, 156] on select "0 min 15 min 30 min 45 min 60 min 75 min 90 min" at bounding box center [448, 161] width 59 height 21
select select "30"
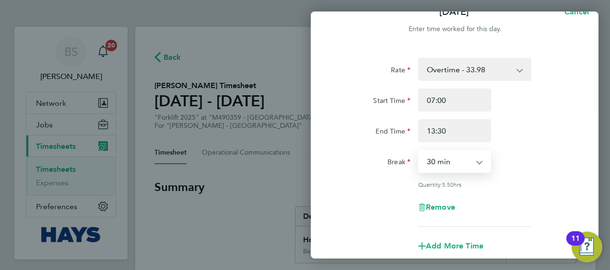
click at [419, 151] on select "0 min 15 min 30 min 45 min 60 min 75 min 90 min" at bounding box center [448, 161] width 59 height 21
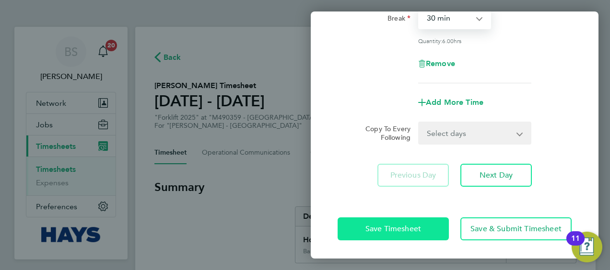
click at [396, 228] on span "Save Timesheet" at bounding box center [393, 229] width 56 height 10
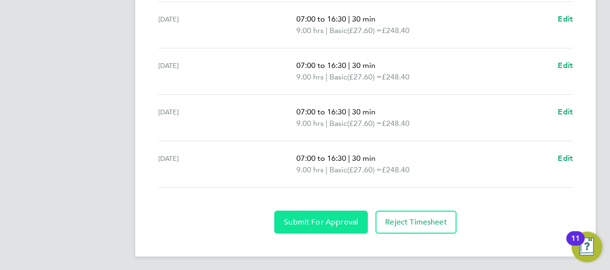
drag, startPoint x: 333, startPoint y: 212, endPoint x: 328, endPoint y: 211, distance: 4.9
click at [330, 212] on button "Submit For Approval" at bounding box center [320, 222] width 93 height 23
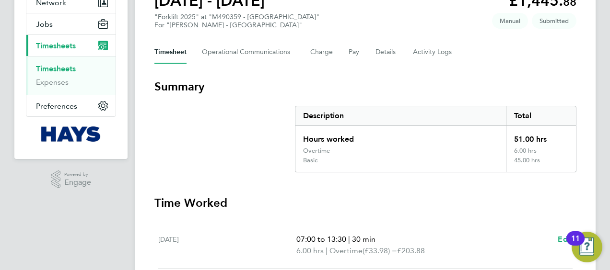
scroll to position [66, 0]
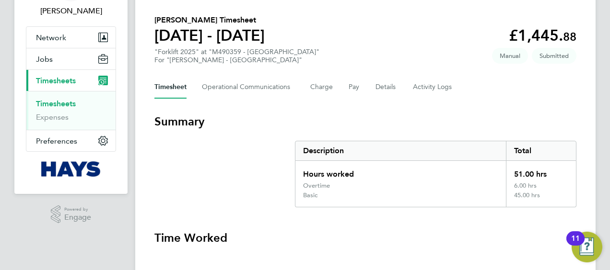
click at [61, 101] on link "Timesheets" at bounding box center [56, 103] width 40 height 9
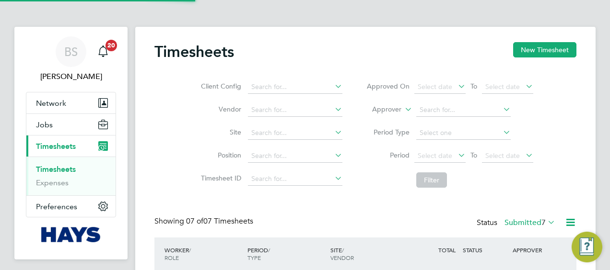
scroll to position [5, 5]
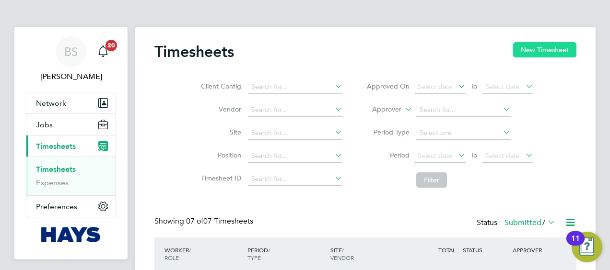
click at [536, 51] on button "New Timesheet" at bounding box center [544, 49] width 63 height 15
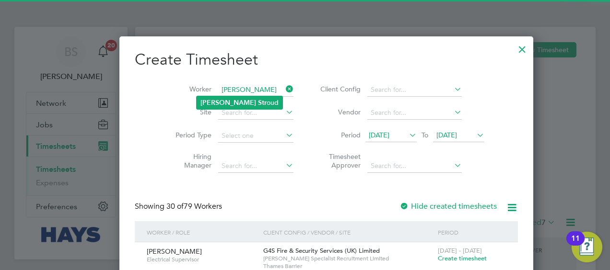
click at [232, 105] on li "Shane Str oud" at bounding box center [239, 102] width 86 height 13
type input "Shane Stroud"
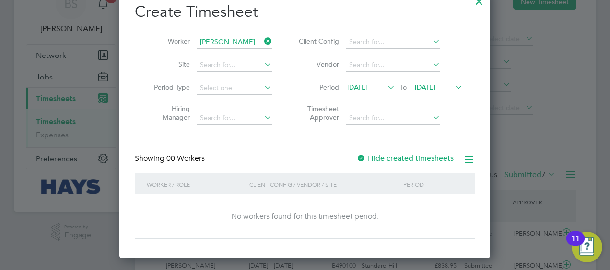
click at [424, 153] on div "Create Timesheet Worker Shane Stroud Site Period Type Hiring Manager Client Con…" at bounding box center [305, 120] width 340 height 237
click at [423, 156] on label "Hide created timesheets" at bounding box center [404, 159] width 97 height 10
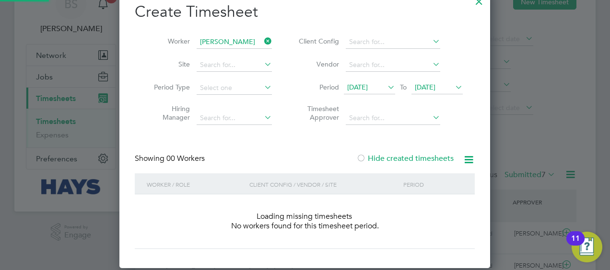
click at [423, 156] on label "Hide created timesheets" at bounding box center [404, 159] width 97 height 10
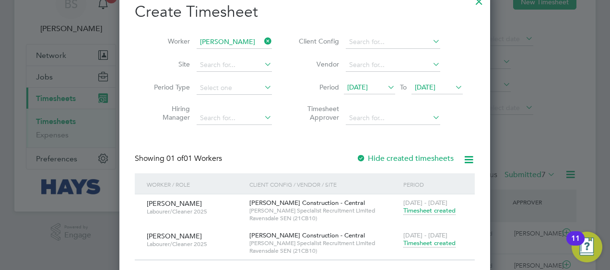
click at [426, 242] on span "Timesheet created" at bounding box center [429, 243] width 52 height 9
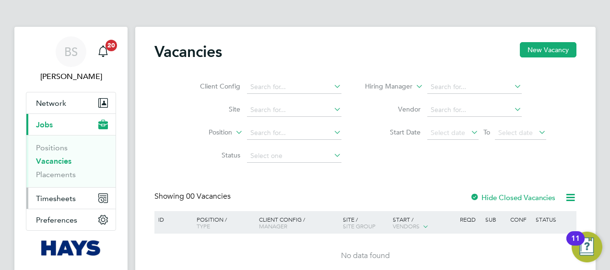
click at [65, 195] on span "Timesheets" at bounding box center [56, 198] width 40 height 9
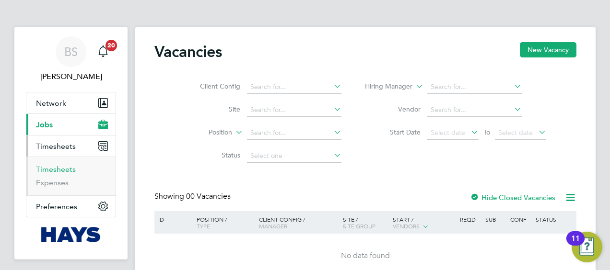
click at [58, 169] on link "Timesheets" at bounding box center [56, 169] width 40 height 9
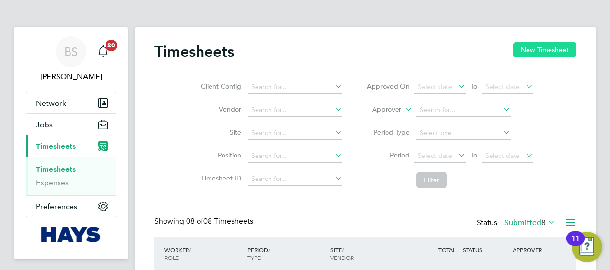
click at [524, 49] on button "New Timesheet" at bounding box center [544, 49] width 63 height 15
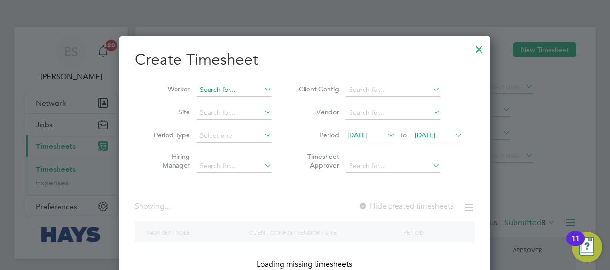
drag, startPoint x: 211, startPoint y: 84, endPoint x: 215, endPoint y: 87, distance: 5.1
click at [211, 86] on li "Worker" at bounding box center [209, 90] width 149 height 23
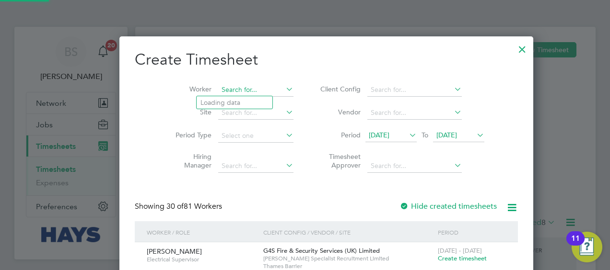
click at [218, 87] on input at bounding box center [255, 89] width 75 height 13
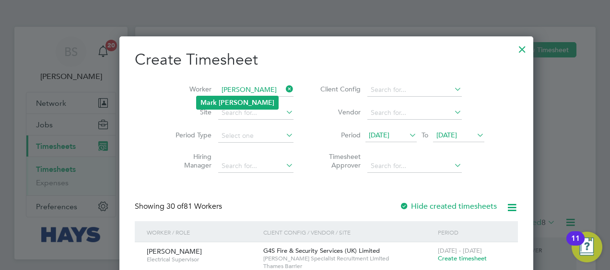
click at [242, 99] on li "Mark Macrae" at bounding box center [236, 102] width 81 height 13
type input "Mark Macrae"
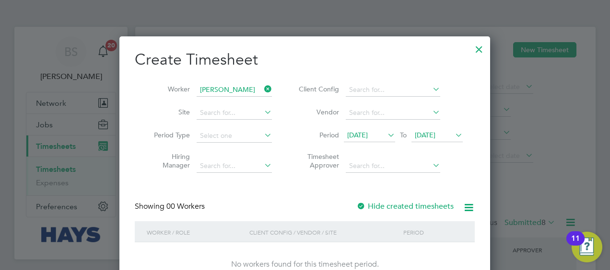
click at [380, 208] on label "Hide created timesheets" at bounding box center [404, 207] width 97 height 10
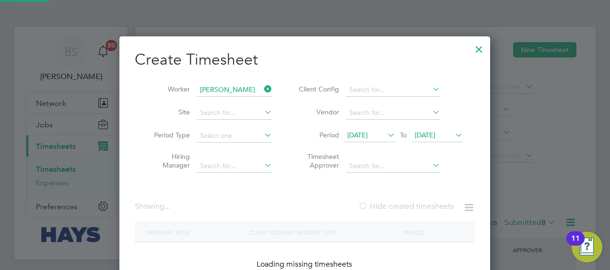
click at [380, 208] on label "Hide created timesheets" at bounding box center [405, 207] width 95 height 10
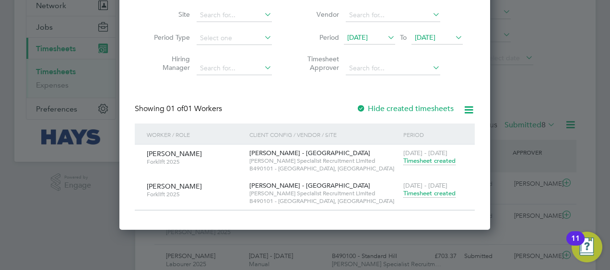
click at [415, 192] on span "Timesheet created" at bounding box center [429, 193] width 52 height 9
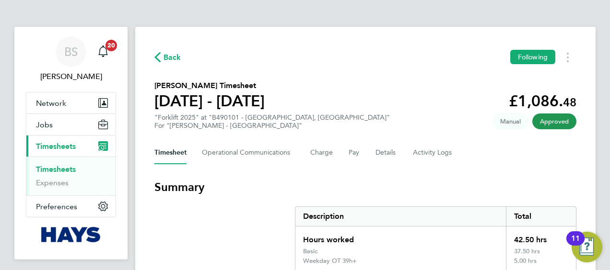
click at [526, 181] on h3 "Summary" at bounding box center [365, 187] width 422 height 15
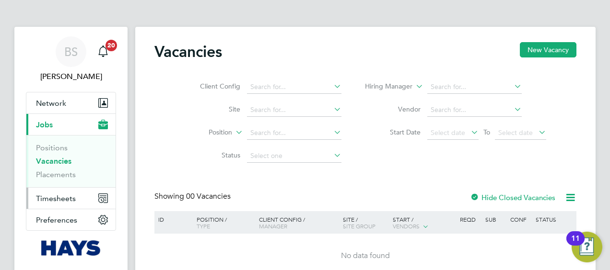
drag, startPoint x: 62, startPoint y: 195, endPoint x: 106, endPoint y: 195, distance: 44.1
click at [62, 195] on span "Timesheets" at bounding box center [56, 198] width 40 height 9
click at [69, 201] on span "Timesheets" at bounding box center [56, 198] width 40 height 9
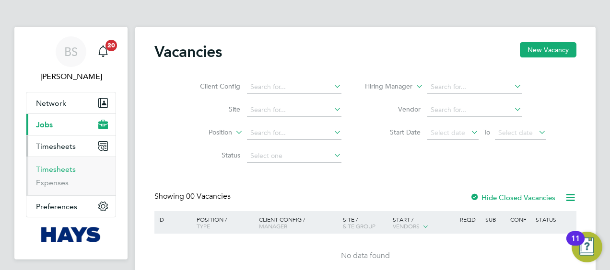
click at [60, 167] on link "Timesheets" at bounding box center [56, 169] width 40 height 9
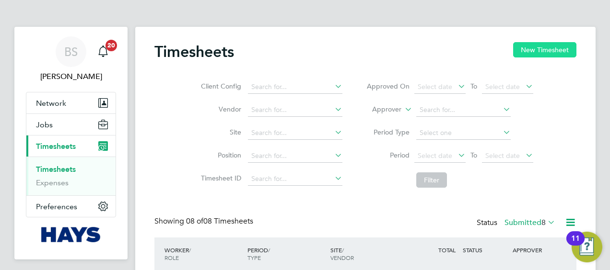
click at [532, 50] on button "New Timesheet" at bounding box center [544, 49] width 63 height 15
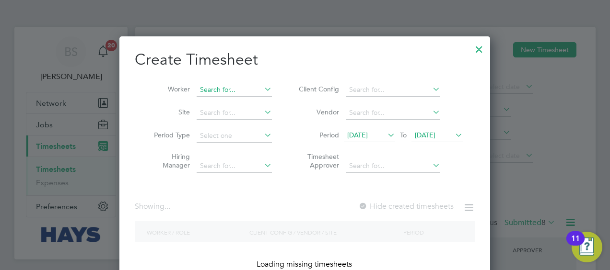
click at [237, 88] on input at bounding box center [233, 89] width 75 height 13
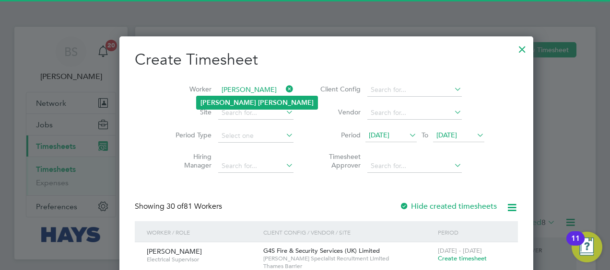
click at [258, 100] on b "Seward" at bounding box center [286, 103] width 56 height 8
type input "James Seward"
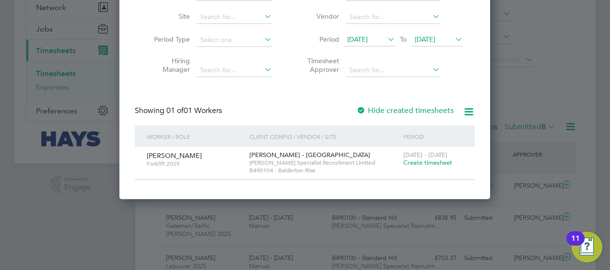
click at [414, 110] on label "Hide created timesheets" at bounding box center [404, 111] width 97 height 10
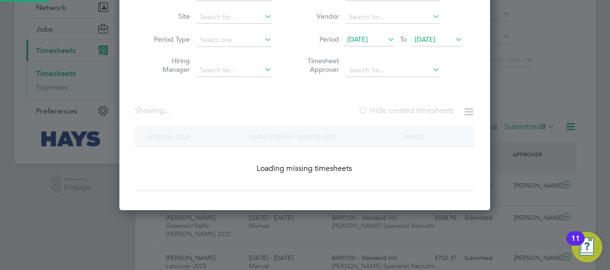
click at [414, 110] on label "Hide created timesheets" at bounding box center [405, 111] width 95 height 10
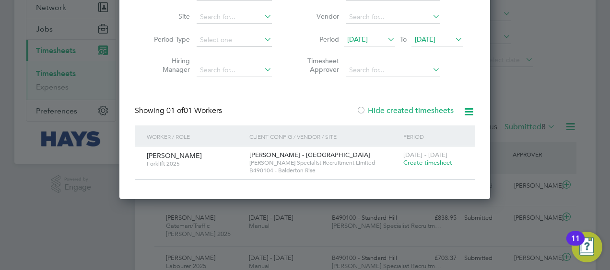
click at [385, 39] on icon at bounding box center [385, 39] width 0 height 13
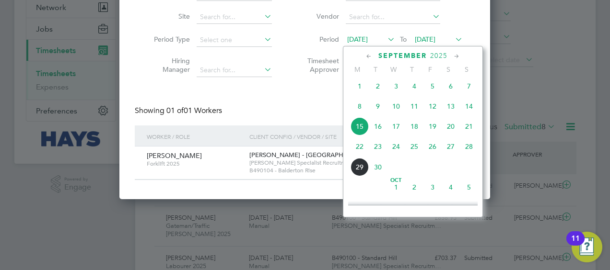
drag, startPoint x: 354, startPoint y: 110, endPoint x: 360, endPoint y: 109, distance: 6.3
click at [354, 110] on span "8" at bounding box center [359, 106] width 18 height 18
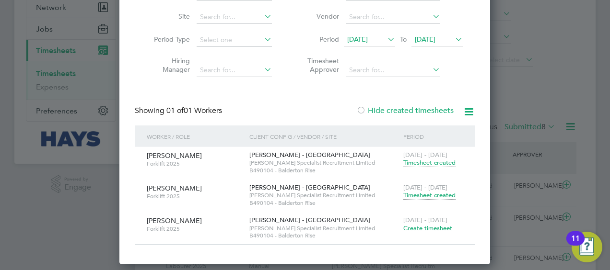
click at [429, 193] on span "Timesheet created" at bounding box center [429, 195] width 52 height 9
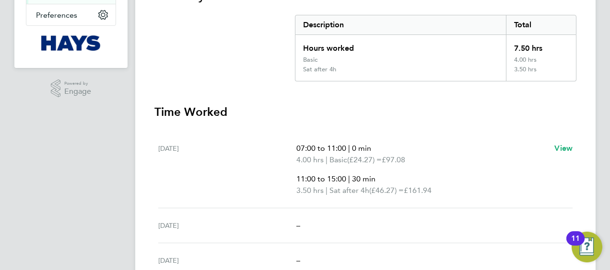
click at [399, 158] on span "£97.08" at bounding box center [392, 159] width 23 height 9
copy span "97.08"
drag, startPoint x: 468, startPoint y: 148, endPoint x: 463, endPoint y: 143, distance: 6.4
click at [467, 146] on p "07:00 to 11:00 | 0 min" at bounding box center [421, 149] width 250 height 12
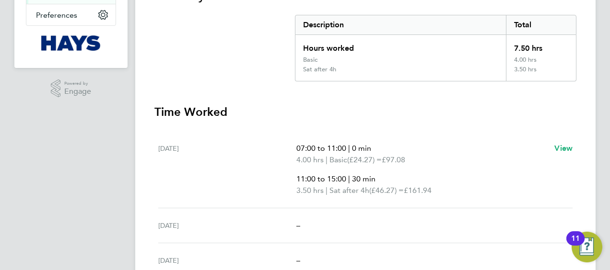
click at [347, 162] on span "Basic" at bounding box center [338, 160] width 18 height 12
click at [468, 150] on p "07:00 to 11:00 | 0 min" at bounding box center [421, 149] width 250 height 12
drag, startPoint x: 465, startPoint y: 150, endPoint x: 455, endPoint y: 150, distance: 10.1
click at [458, 150] on p "07:00 to 11:00 | 0 min" at bounding box center [421, 149] width 250 height 12
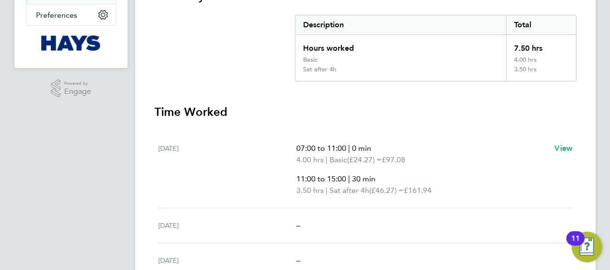
click at [405, 155] on span "£97.08" at bounding box center [392, 159] width 23 height 9
drag, startPoint x: 410, startPoint y: 155, endPoint x: 470, endPoint y: 153, distance: 60.4
click at [531, 146] on p "07:00 to 11:00 | 0 min" at bounding box center [421, 149] width 250 height 12
click at [368, 158] on span "(£24.27) =" at bounding box center [364, 159] width 35 height 9
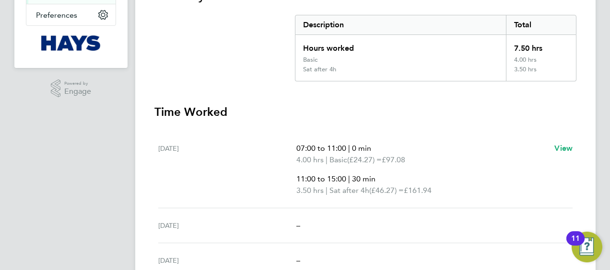
click at [368, 159] on span "(£24.27) =" at bounding box center [364, 159] width 35 height 9
click at [371, 159] on span "(£24.27) =" at bounding box center [364, 159] width 35 height 9
drag, startPoint x: 371, startPoint y: 159, endPoint x: 455, endPoint y: 152, distance: 84.6
click at [468, 150] on p "07:00 to 11:00 | 0 min" at bounding box center [421, 149] width 250 height 12
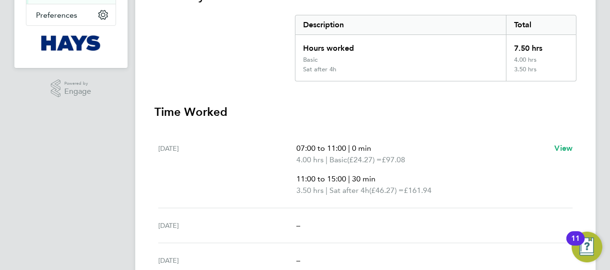
click at [344, 159] on span "Basic" at bounding box center [338, 160] width 18 height 12
drag, startPoint x: 344, startPoint y: 159, endPoint x: 351, endPoint y: 159, distance: 7.2
click at [347, 159] on span "Basic" at bounding box center [338, 160] width 18 height 12
drag, startPoint x: 351, startPoint y: 159, endPoint x: 467, endPoint y: 153, distance: 116.1
click at [479, 154] on p "4.00 hrs | Basic (£24.27) = £97.08" at bounding box center [421, 160] width 250 height 12
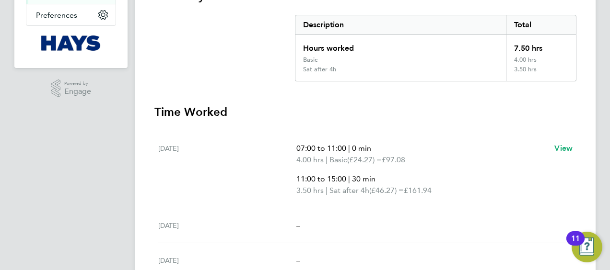
click at [339, 158] on span "Basic" at bounding box center [338, 160] width 18 height 12
click at [341, 158] on span "Basic" at bounding box center [338, 160] width 18 height 12
click at [446, 140] on div "Sat 13 Sep 07:00 to 11:00 | 0 min 4.00 hrs | Basic (£24.27) = £97.08 11:00 to 1…" at bounding box center [365, 169] width 414 height 77
click at [334, 157] on span "Basic" at bounding box center [338, 160] width 18 height 12
drag, startPoint x: 335, startPoint y: 158, endPoint x: 358, endPoint y: 160, distance: 22.6
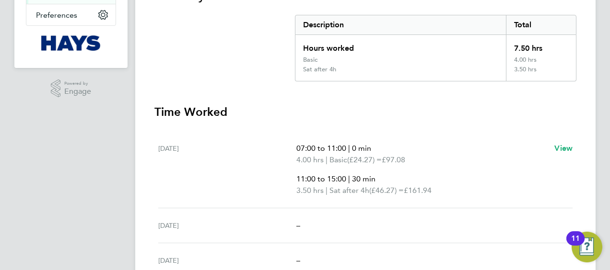
click at [337, 158] on span "Basic" at bounding box center [338, 160] width 18 height 12
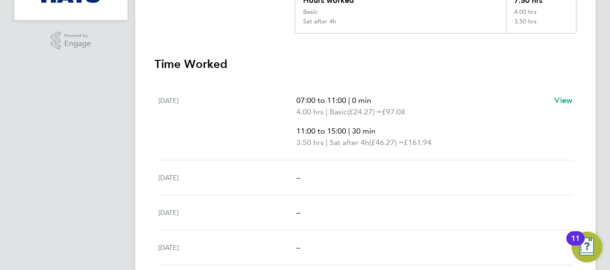
click at [429, 140] on span "£161.94" at bounding box center [417, 142] width 28 height 9
click at [430, 141] on span "£161.94" at bounding box center [417, 142] width 28 height 9
drag, startPoint x: 430, startPoint y: 141, endPoint x: 498, endPoint y: 102, distance: 79.0
click at [516, 101] on p "07:00 to 11:00 | 0 min" at bounding box center [421, 101] width 250 height 12
click at [389, 78] on section "Time Worked Sat 13 Sep 07:00 to 11:00 | 0 min 4.00 hrs | Basic (£24.27) = £97.0…" at bounding box center [365, 214] width 422 height 314
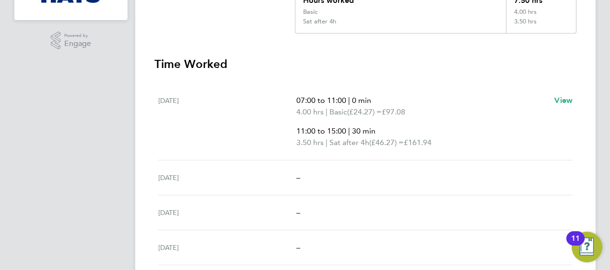
click at [364, 99] on span "0 min" at bounding box center [361, 100] width 19 height 9
drag, startPoint x: 364, startPoint y: 99, endPoint x: 309, endPoint y: 84, distance: 57.5
click at [309, 84] on div "Sat 13 Sep 07:00 to 11:00 | 0 min 4.00 hrs | Basic (£24.27) = £97.08 11:00 to 1…" at bounding box center [365, 121] width 414 height 77
drag, startPoint x: 309, startPoint y: 84, endPoint x: 343, endPoint y: 99, distance: 36.9
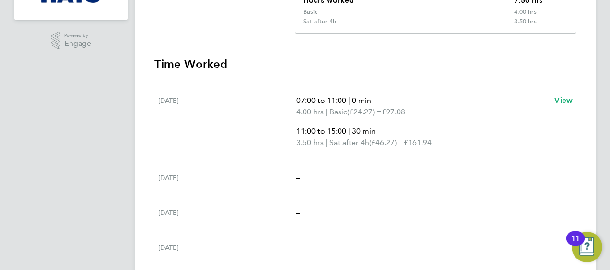
click at [343, 98] on span "07:00 to 11:00" at bounding box center [321, 100] width 50 height 9
click at [343, 99] on span "07:00 to 11:00" at bounding box center [321, 100] width 50 height 9
drag, startPoint x: 343, startPoint y: 99, endPoint x: 308, endPoint y: 98, distance: 34.5
click at [313, 100] on span "07:00 to 11:00" at bounding box center [321, 100] width 50 height 9
click at [306, 98] on span "07:00 to 11:00" at bounding box center [321, 100] width 50 height 9
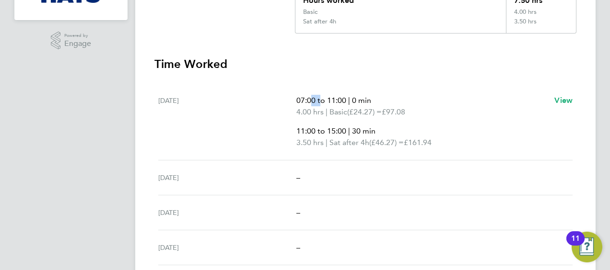
click at [306, 98] on span "07:00 to 11:00" at bounding box center [321, 100] width 50 height 9
drag, startPoint x: 306, startPoint y: 98, endPoint x: 477, endPoint y: 86, distance: 172.0
click at [483, 85] on div "Sat 13 Sep 07:00 to 11:00 | 0 min 4.00 hrs | Basic (£24.27) = £97.08 11:00 to 1…" at bounding box center [365, 121] width 414 height 77
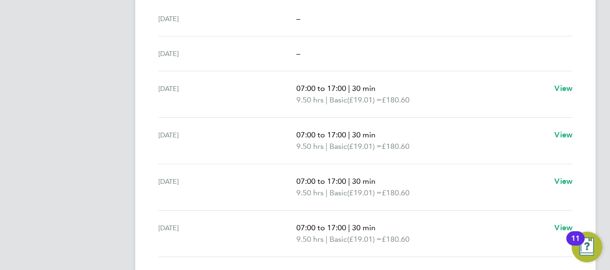
scroll to position [11, 0]
